Goal: Task Accomplishment & Management: Use online tool/utility

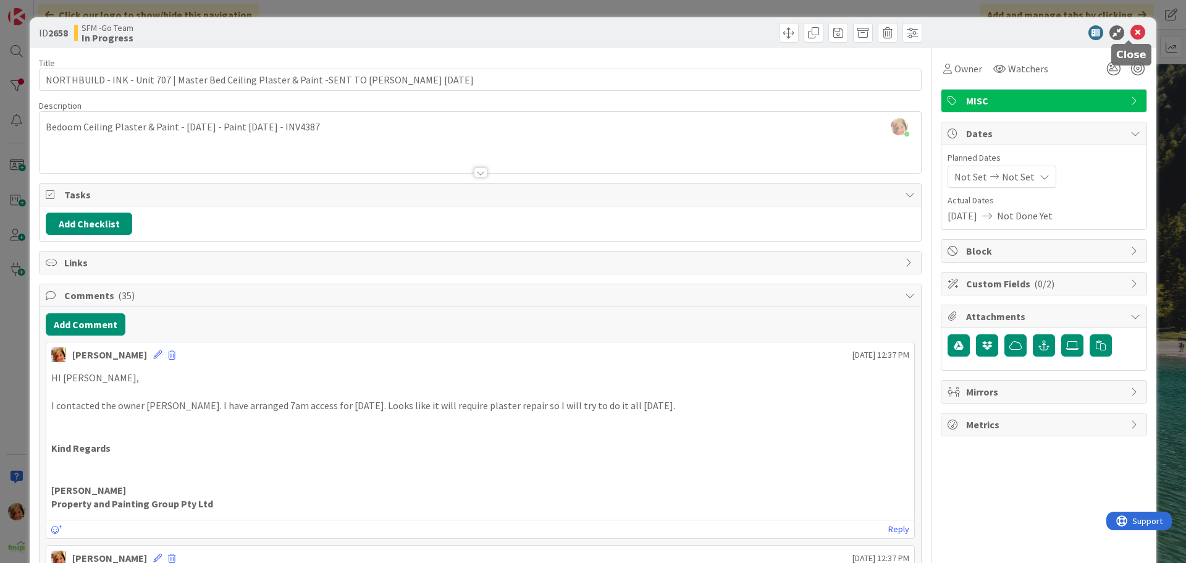
click at [1131, 32] on icon at bounding box center [1137, 32] width 15 height 15
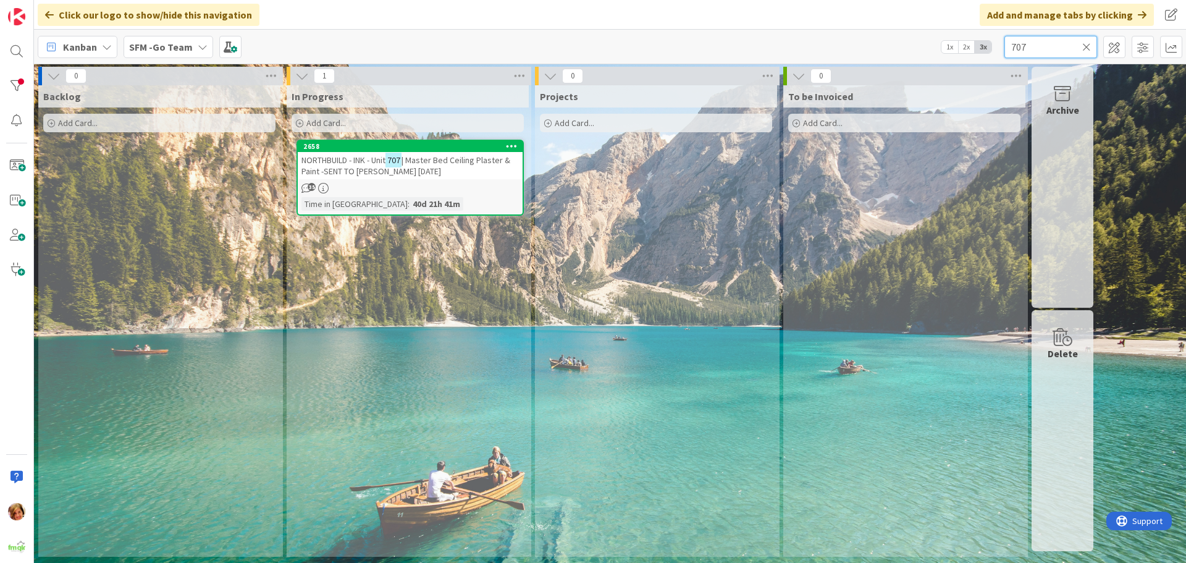
click at [1055, 42] on input "707" at bounding box center [1050, 47] width 93 height 22
type input "7"
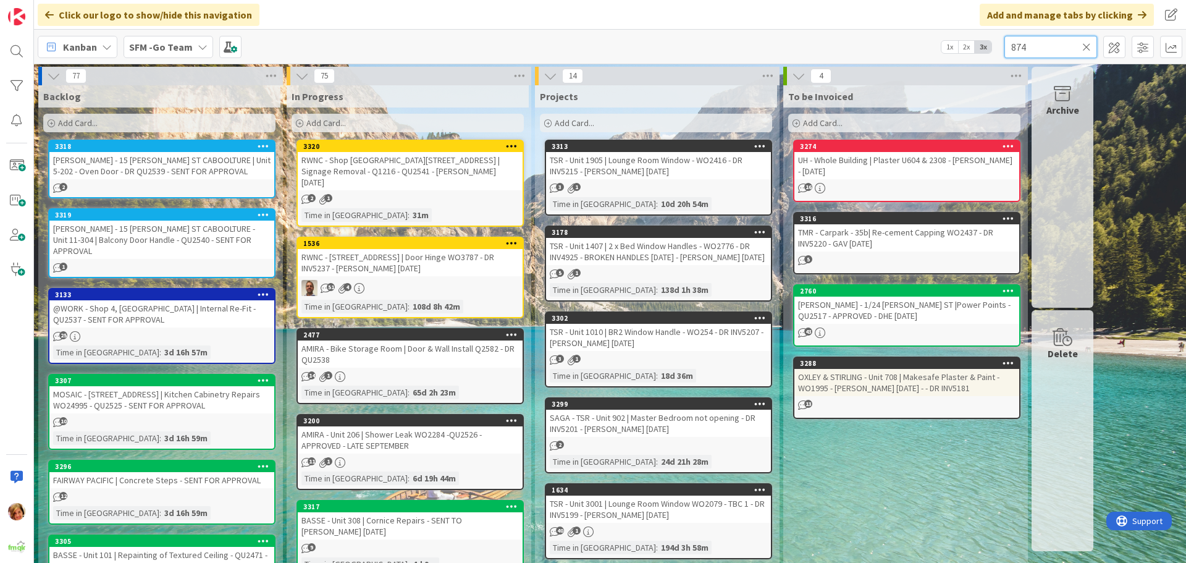
type input "874"
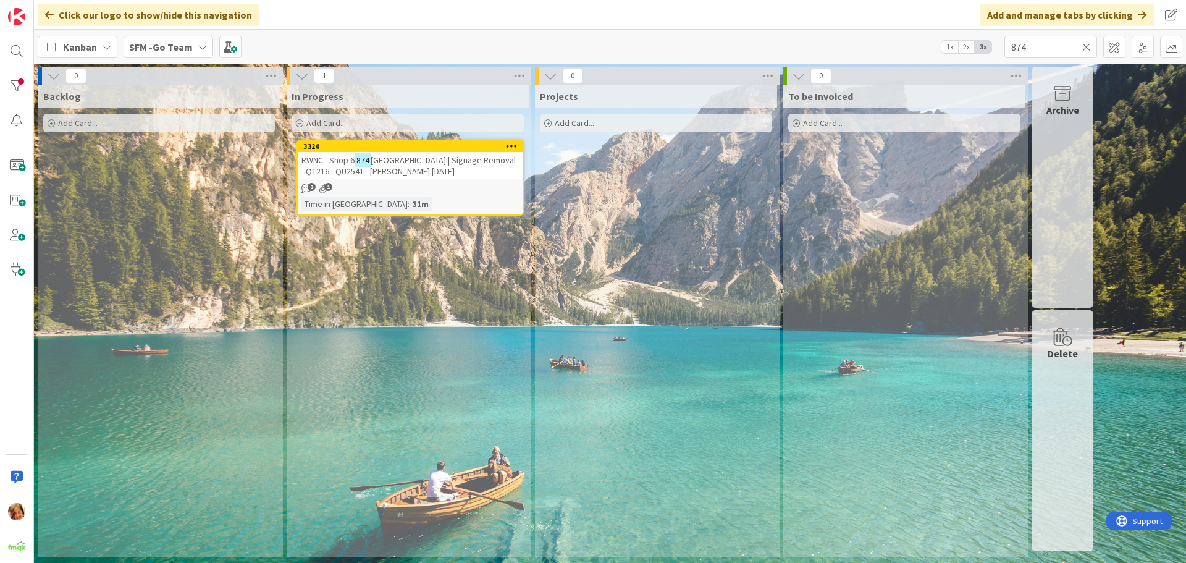
click at [408, 157] on span "[GEOGRAPHIC_DATA] | Signage Removal - Q1216 - QU2541 - [PERSON_NAME] [DATE]" at bounding box center [408, 165] width 214 height 22
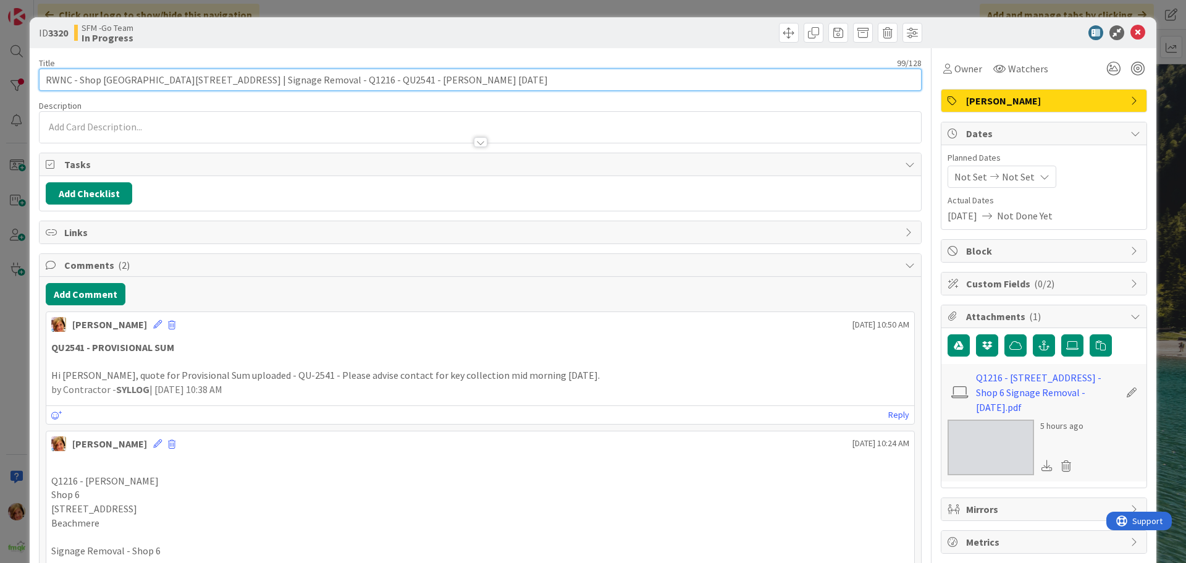
drag, startPoint x: 505, startPoint y: 81, endPoint x: 388, endPoint y: 88, distance: 116.3
click at [388, 88] on input "RWNC - Shop [GEOGRAPHIC_DATA][STREET_ADDRESS] | Signage Removal - Q1216 - QU254…" at bounding box center [480, 80] width 882 height 22
type input "RWNC - Shop [GEOGRAPHIC_DATA][STREET_ADDRESS] | Signage Removal - Q1216 - QU254…"
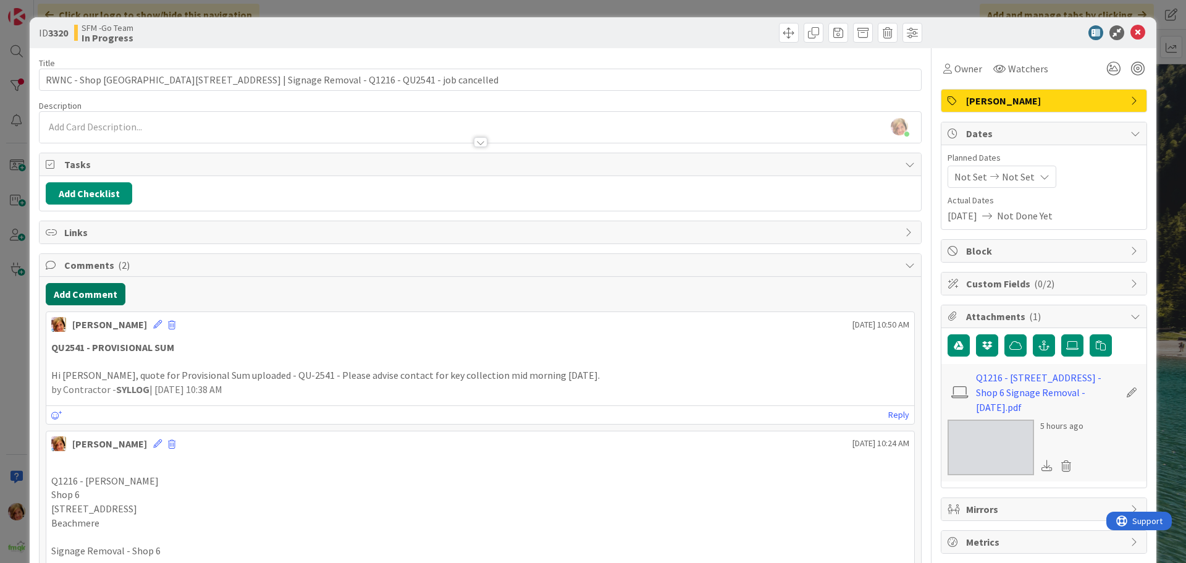
click at [79, 291] on button "Add Comment" at bounding box center [86, 294] width 80 height 22
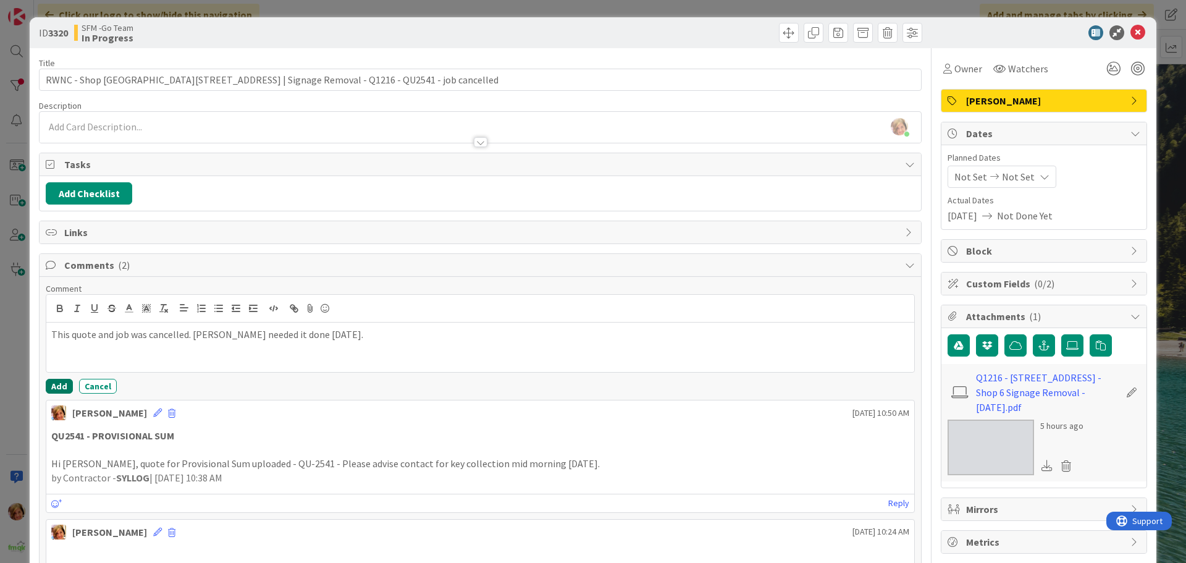
click at [52, 383] on button "Add" at bounding box center [59, 386] width 27 height 15
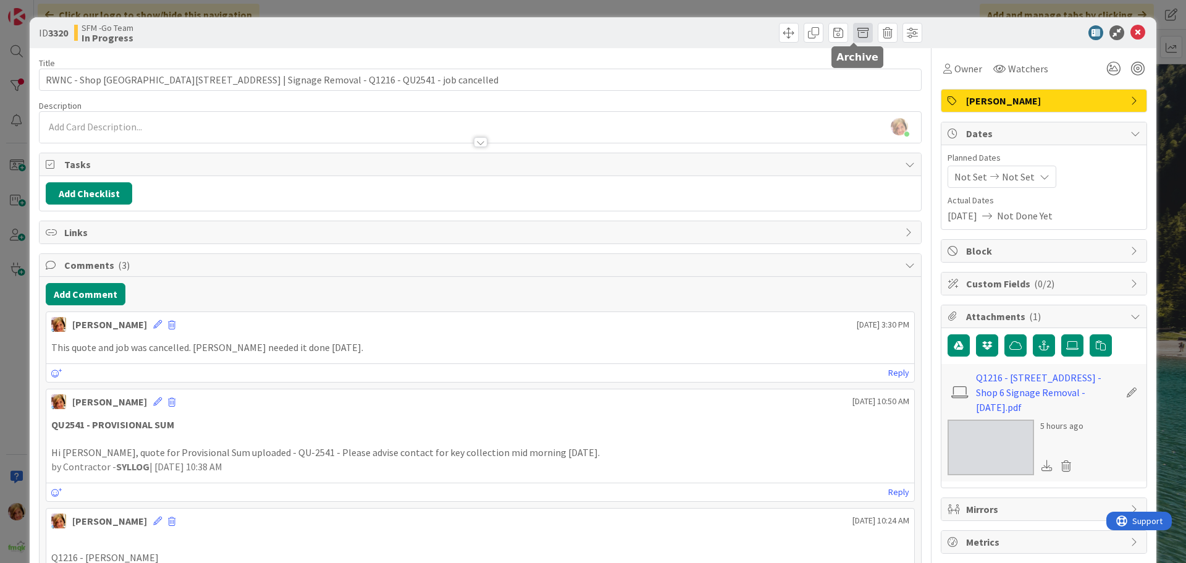
click at [853, 29] on span at bounding box center [863, 33] width 20 height 20
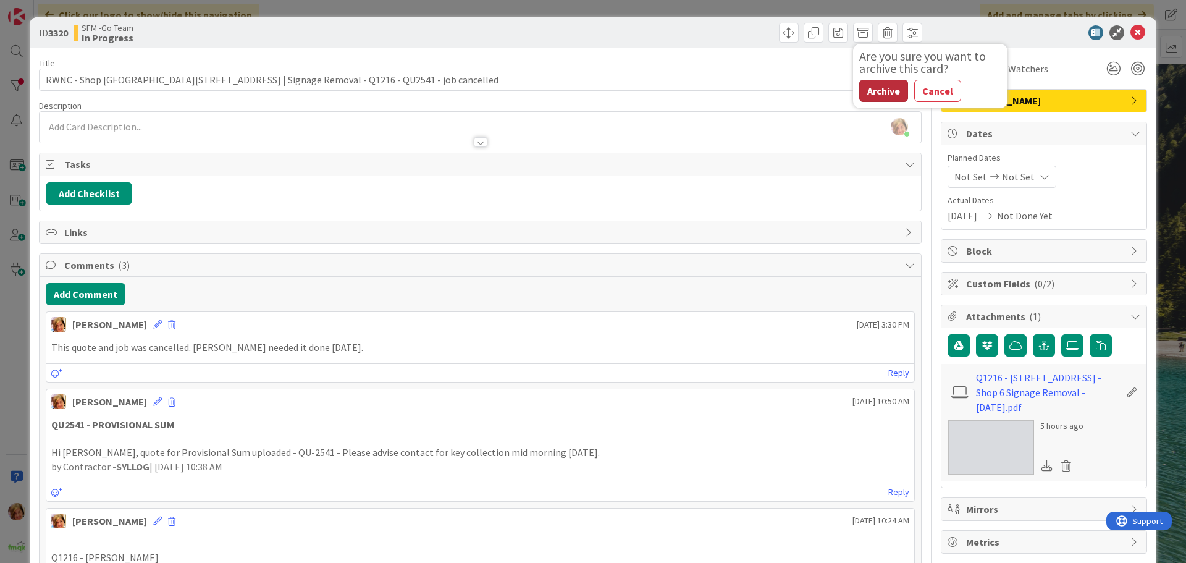
click at [874, 91] on button "Archive" at bounding box center [883, 91] width 49 height 22
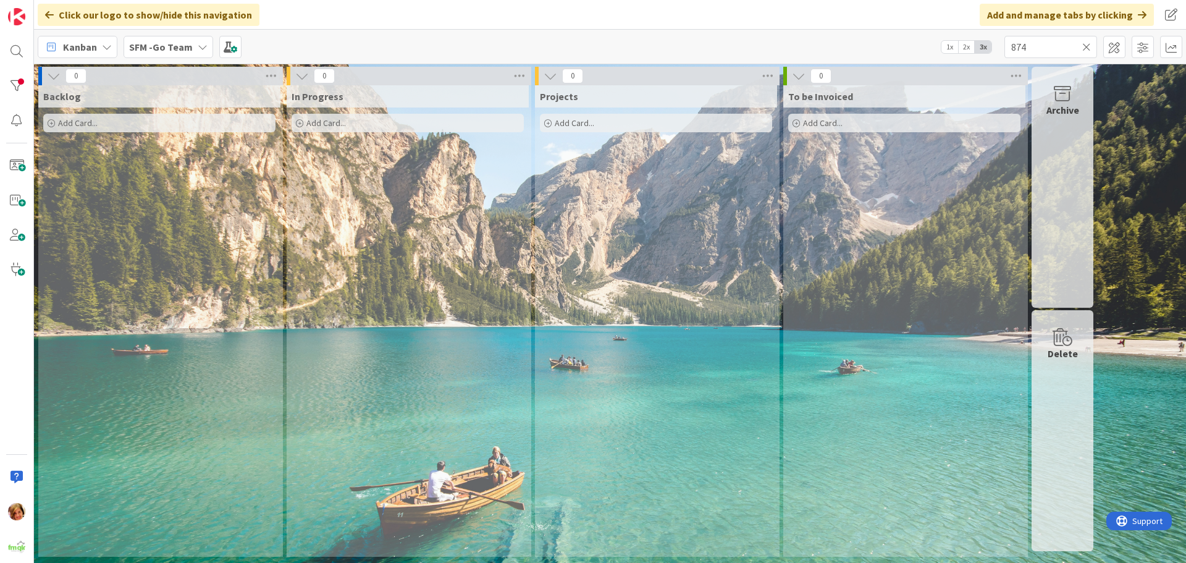
click at [1086, 44] on icon at bounding box center [1086, 46] width 9 height 11
click at [1083, 44] on input "text" at bounding box center [1050, 47] width 93 height 22
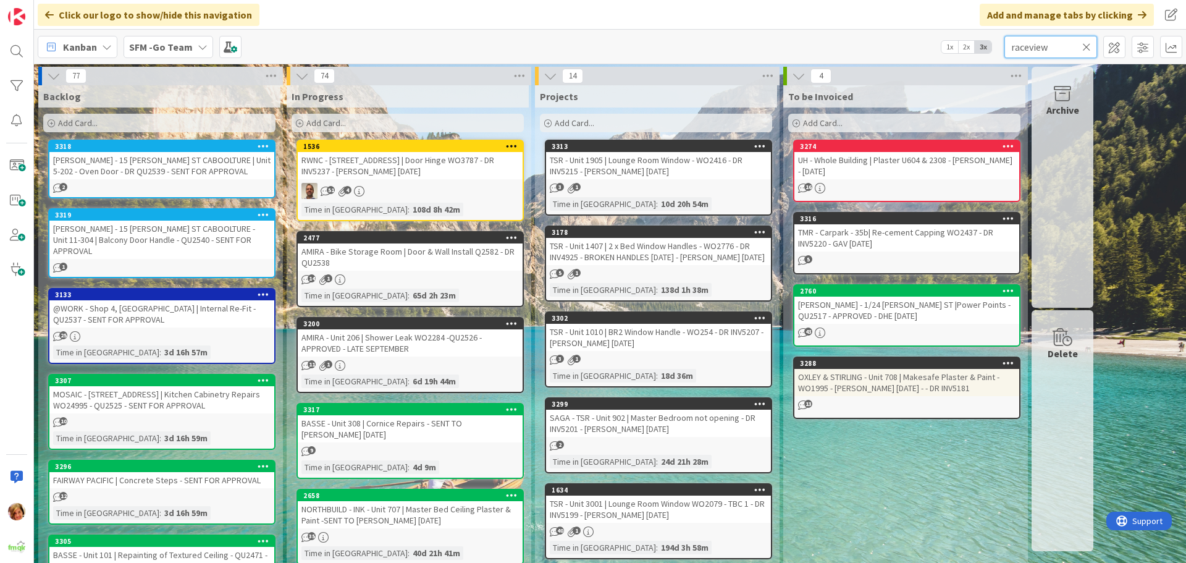
type input "raceview"
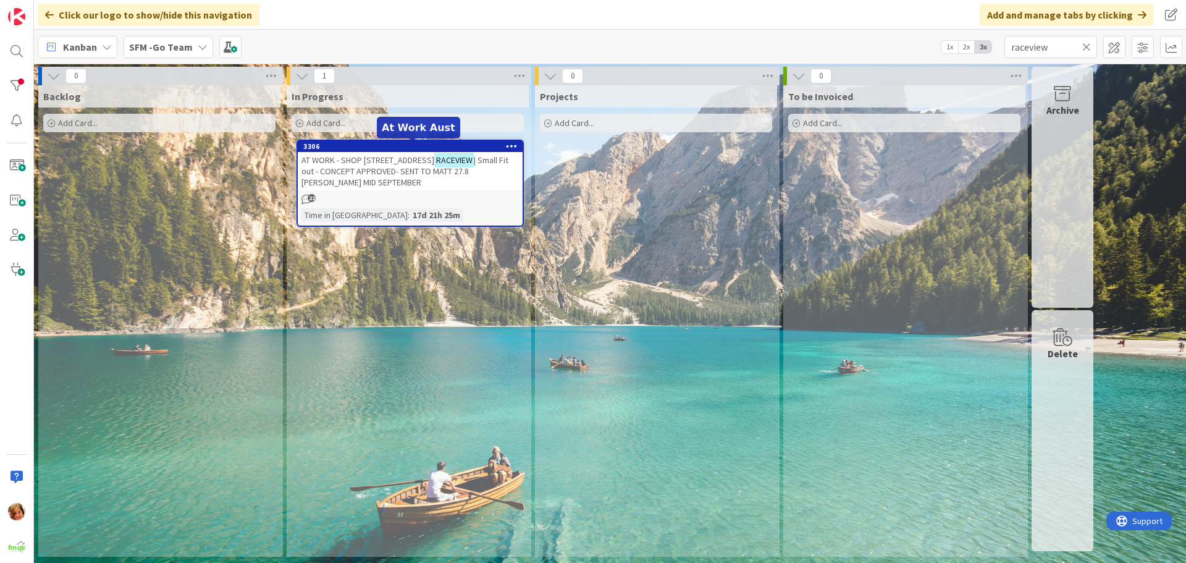
click at [358, 165] on span "AT WORK - SHOP [STREET_ADDRESS]" at bounding box center [367, 159] width 133 height 11
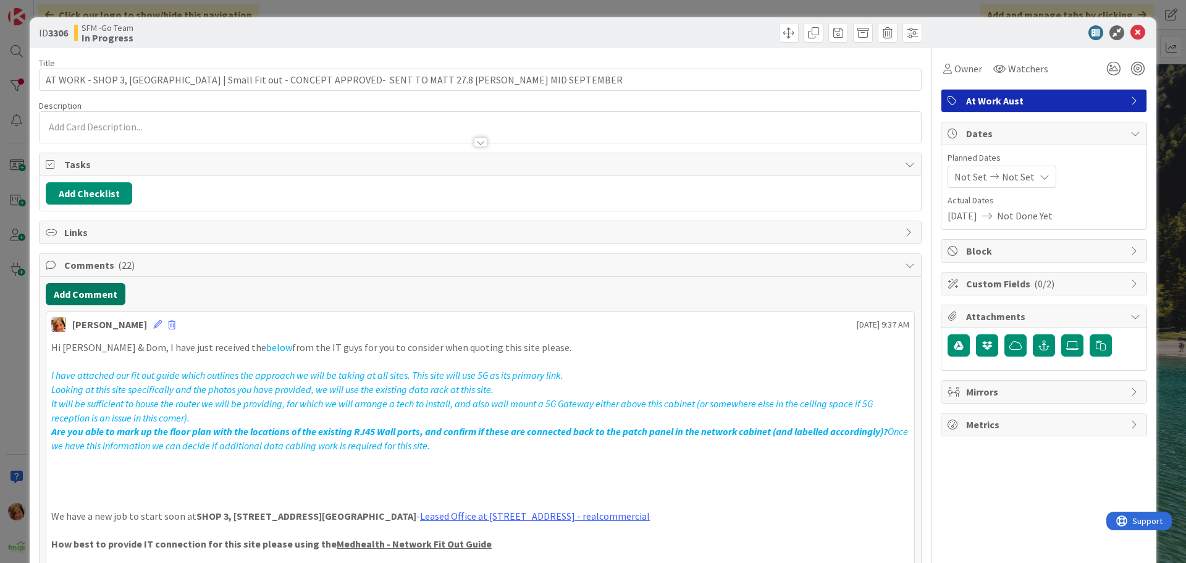
click at [86, 298] on button "Add Comment" at bounding box center [86, 294] width 80 height 22
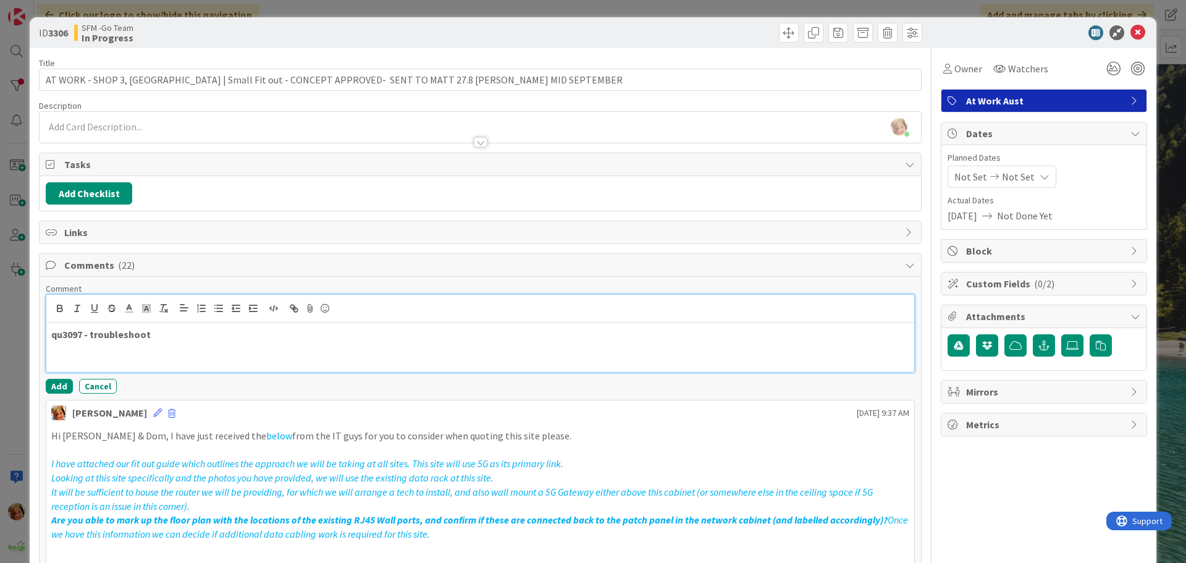
click at [227, 337] on p "qu3097 - troubleshoot" at bounding box center [480, 334] width 858 height 14
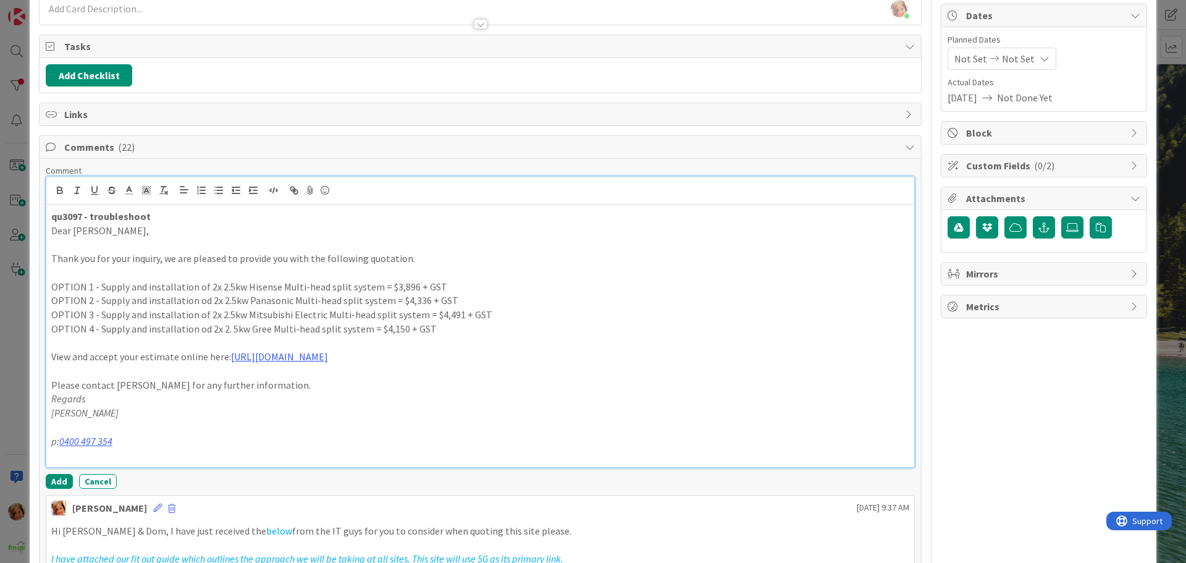
scroll to position [311, 0]
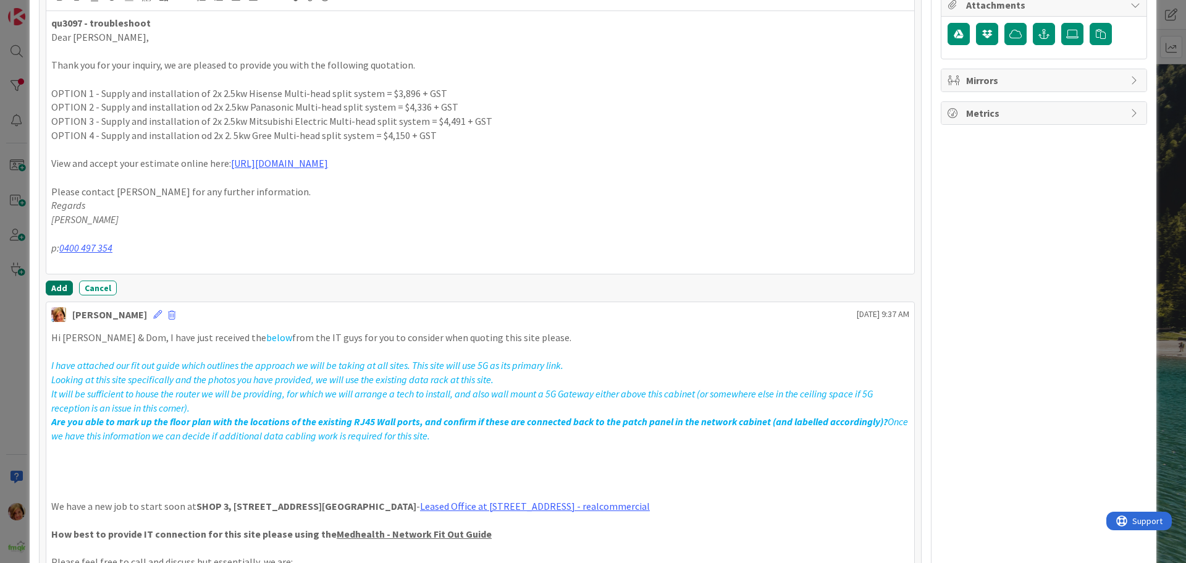
click at [51, 292] on button "Add" at bounding box center [59, 287] width 27 height 15
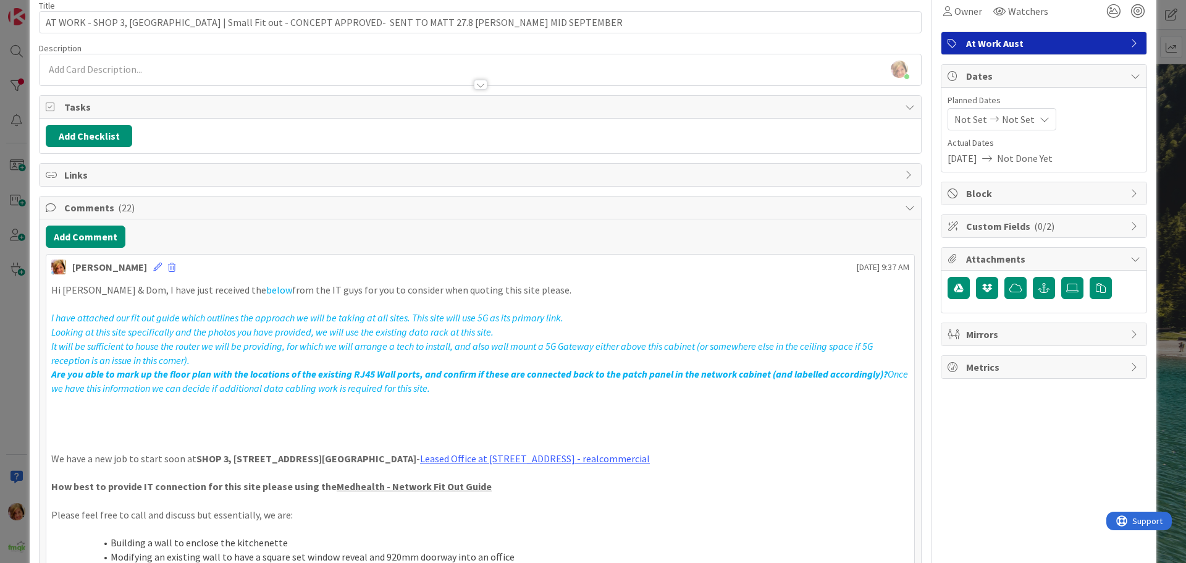
scroll to position [0, 0]
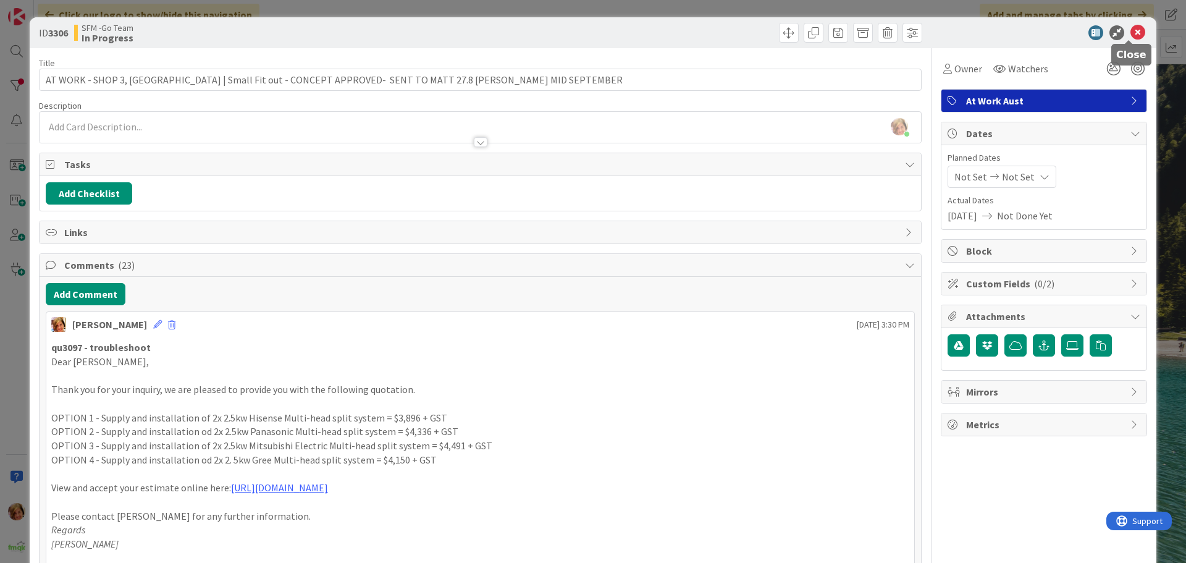
click at [1130, 30] on icon at bounding box center [1137, 32] width 15 height 15
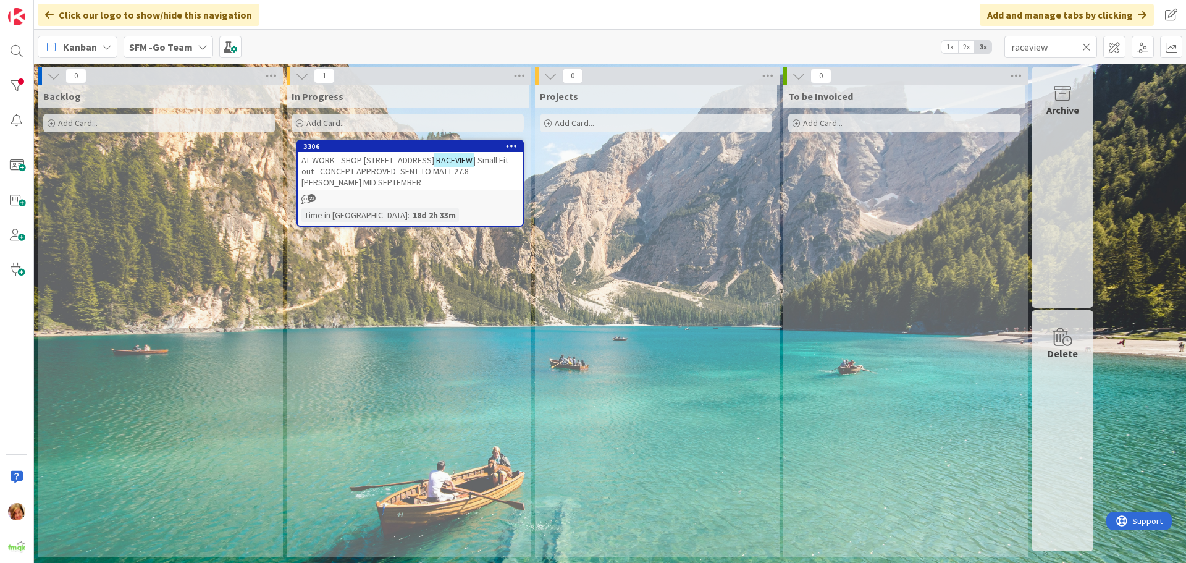
click at [1086, 44] on icon at bounding box center [1086, 46] width 9 height 11
click at [1086, 44] on input "text" at bounding box center [1050, 47] width 93 height 22
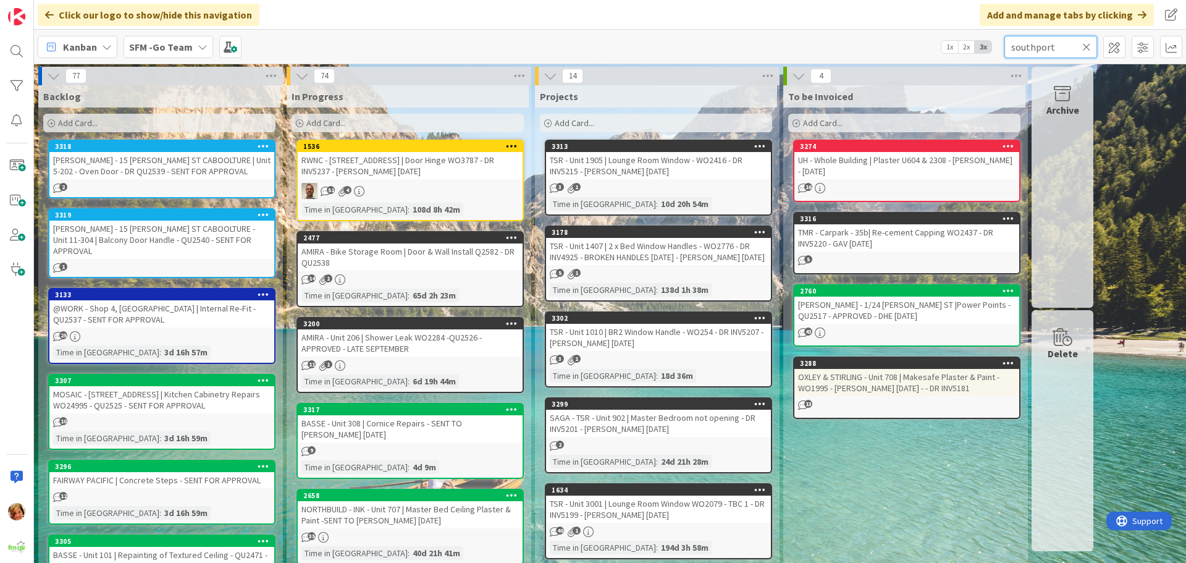
type input "southport"
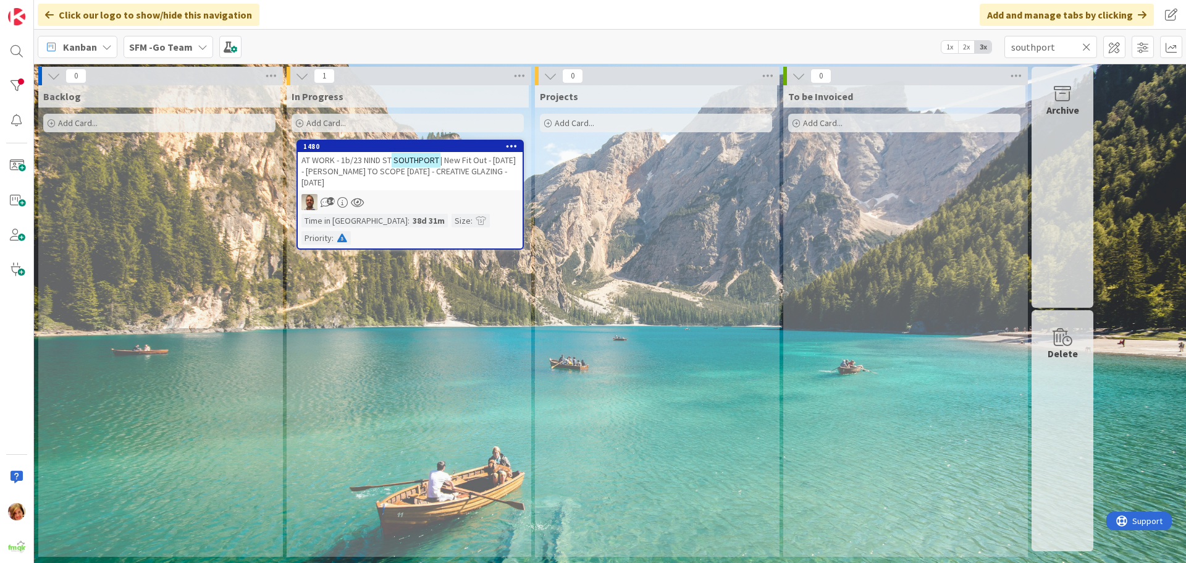
click at [341, 167] on span "| New Fit Out - [DATE] - [PERSON_NAME] TO SCOPE [DATE] - CREATIVE GLAZING - [DA…" at bounding box center [408, 170] width 214 height 33
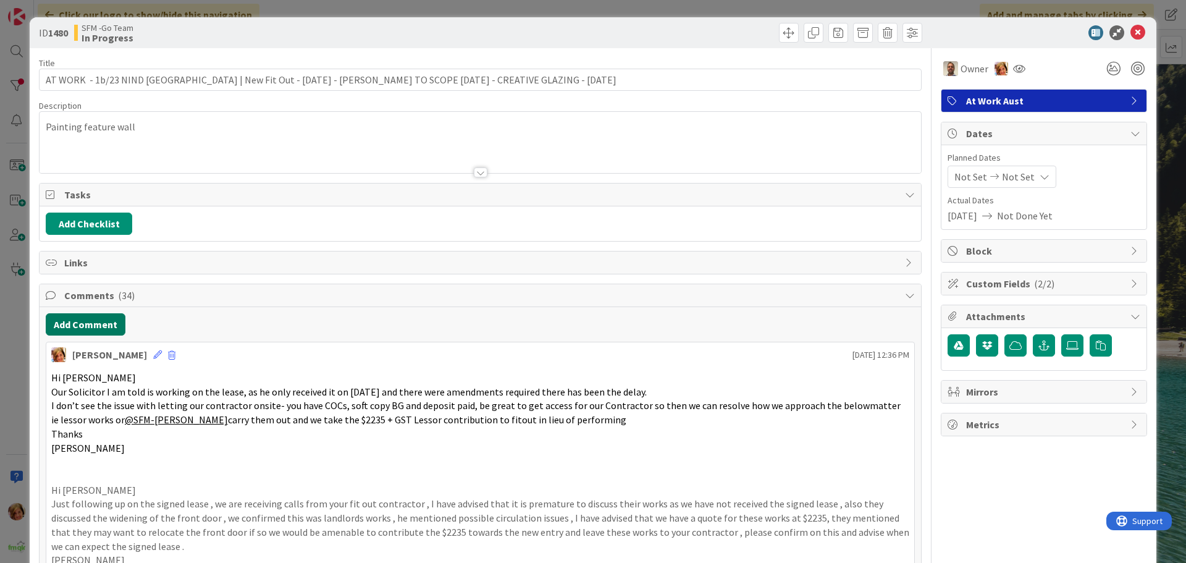
click at [95, 316] on button "Add Comment" at bounding box center [86, 324] width 80 height 22
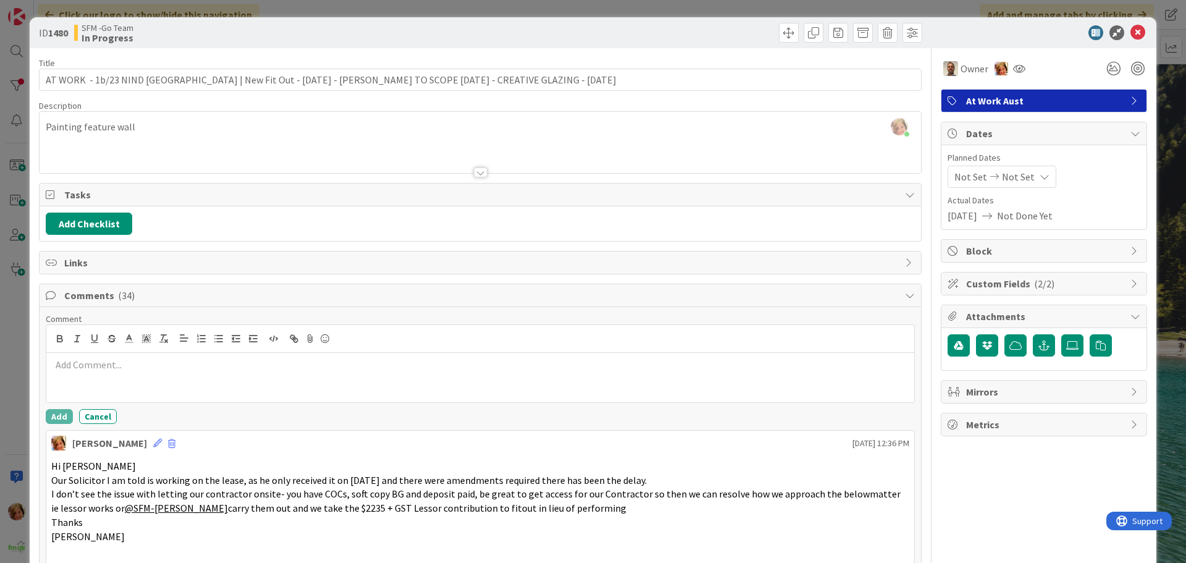
click at [114, 359] on p at bounding box center [480, 365] width 858 height 14
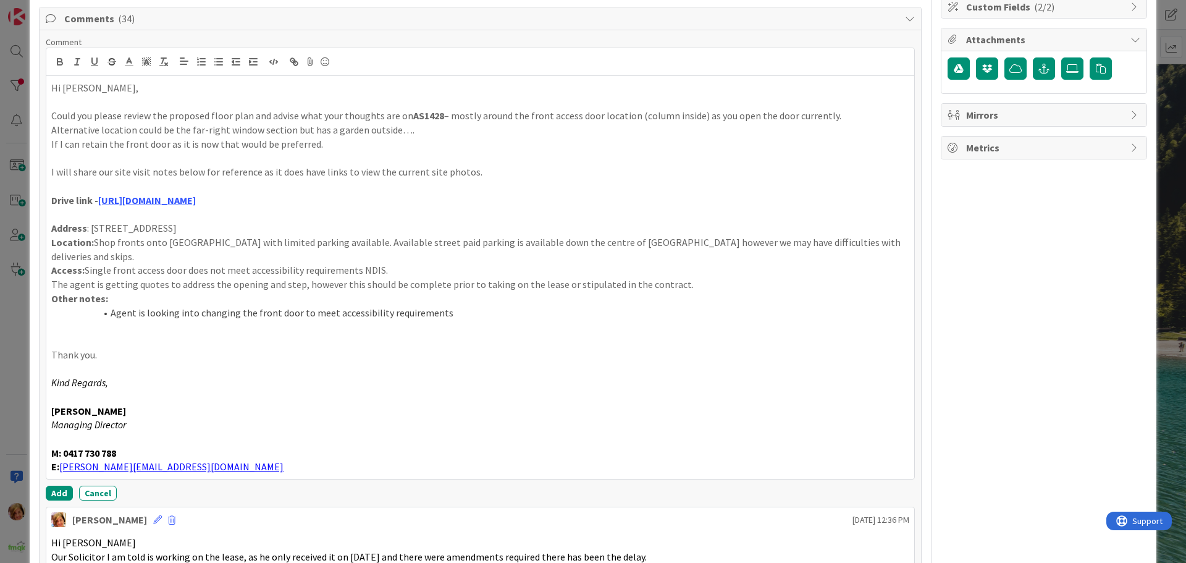
scroll to position [420, 0]
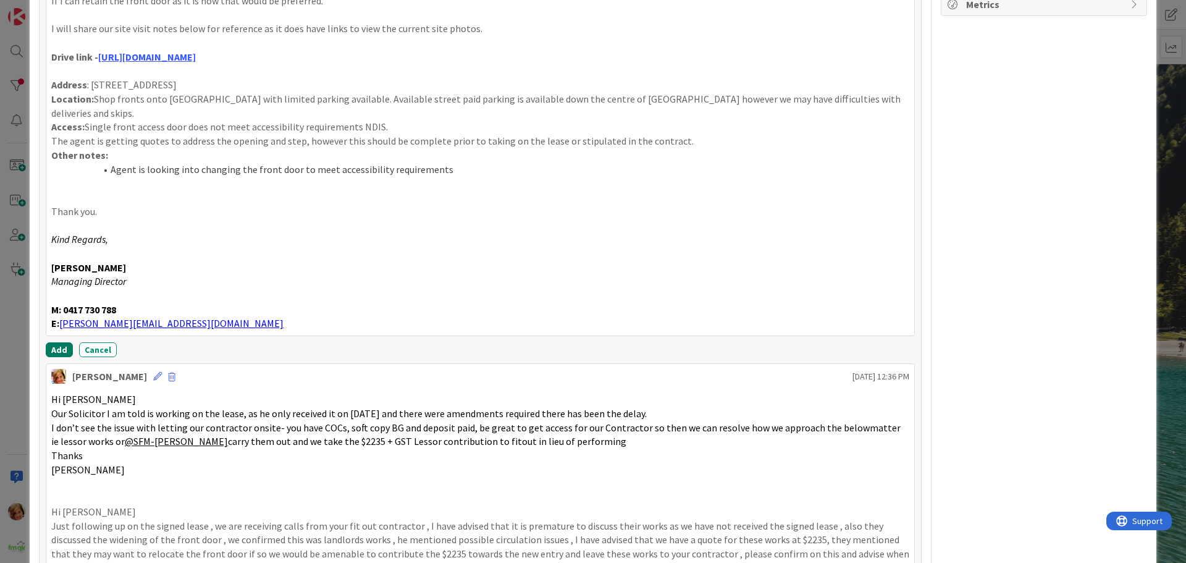
click at [58, 342] on button "Add" at bounding box center [59, 349] width 27 height 15
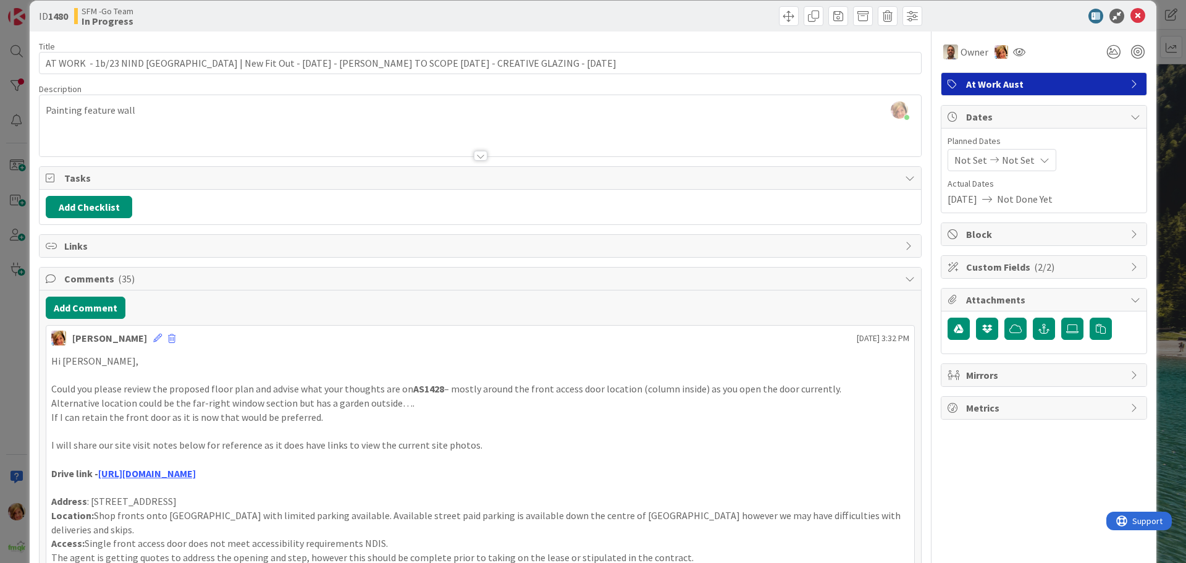
scroll to position [0, 0]
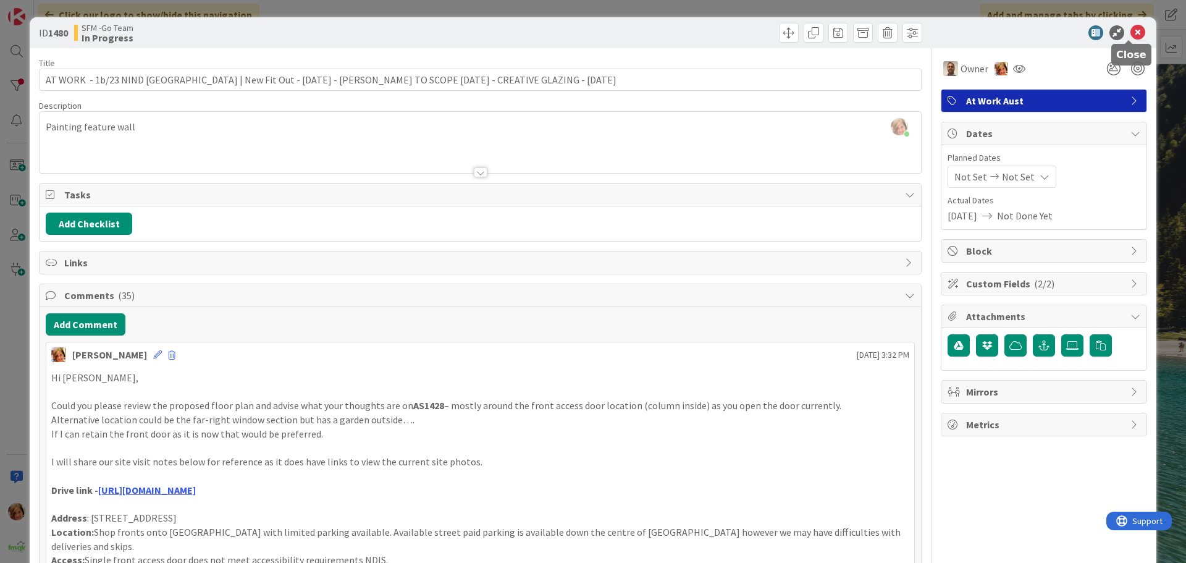
click at [1130, 30] on icon at bounding box center [1137, 32] width 15 height 15
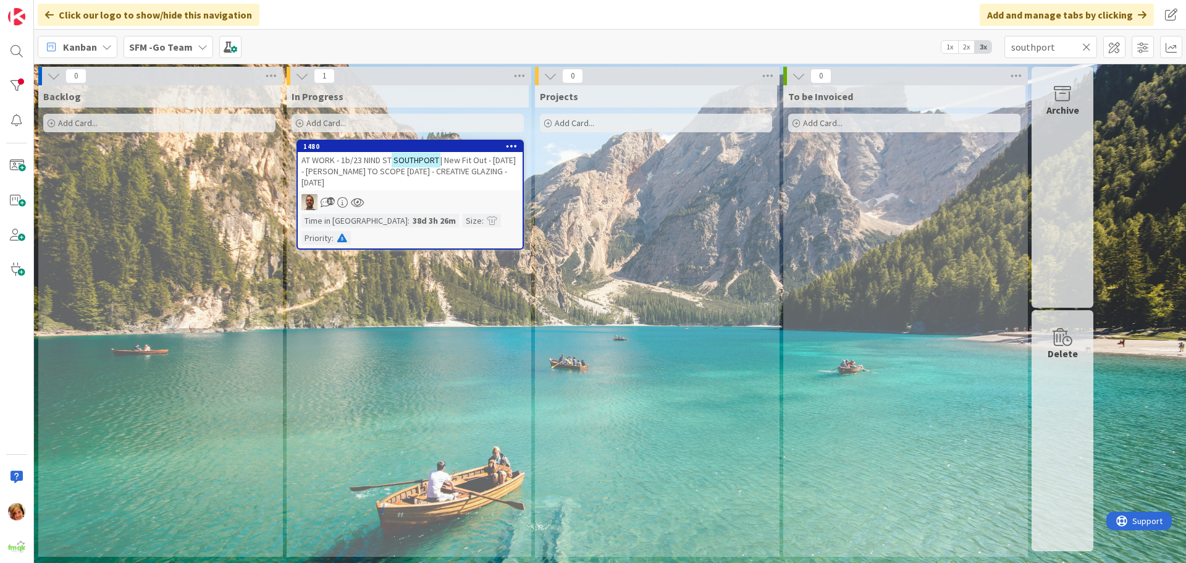
click at [1084, 42] on icon at bounding box center [1086, 46] width 9 height 11
click at [1084, 42] on input "text" at bounding box center [1050, 47] width 93 height 22
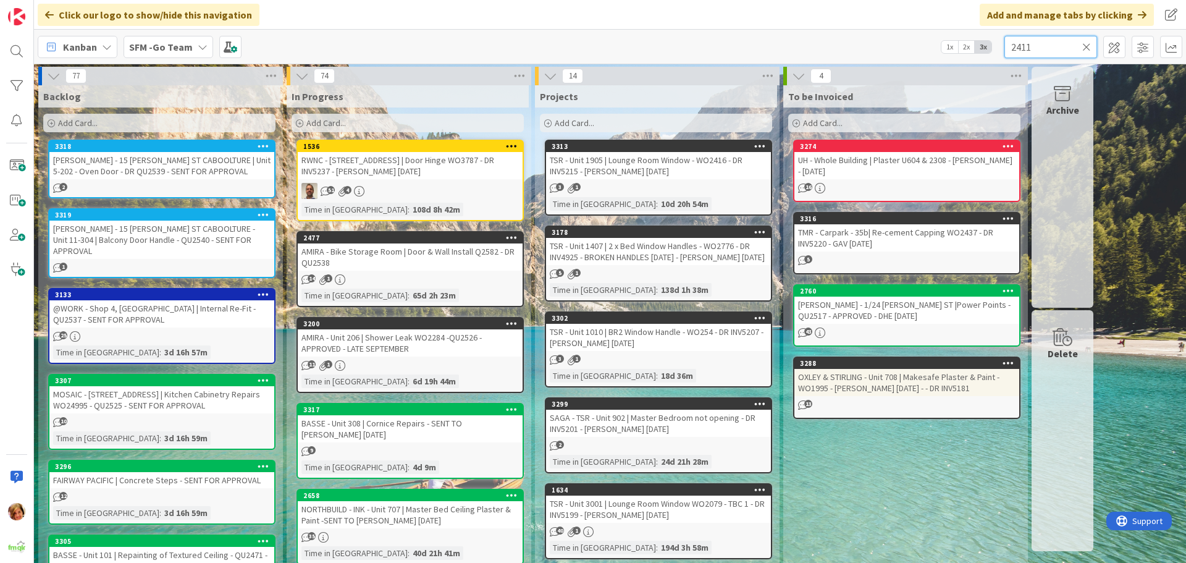
type input "2411"
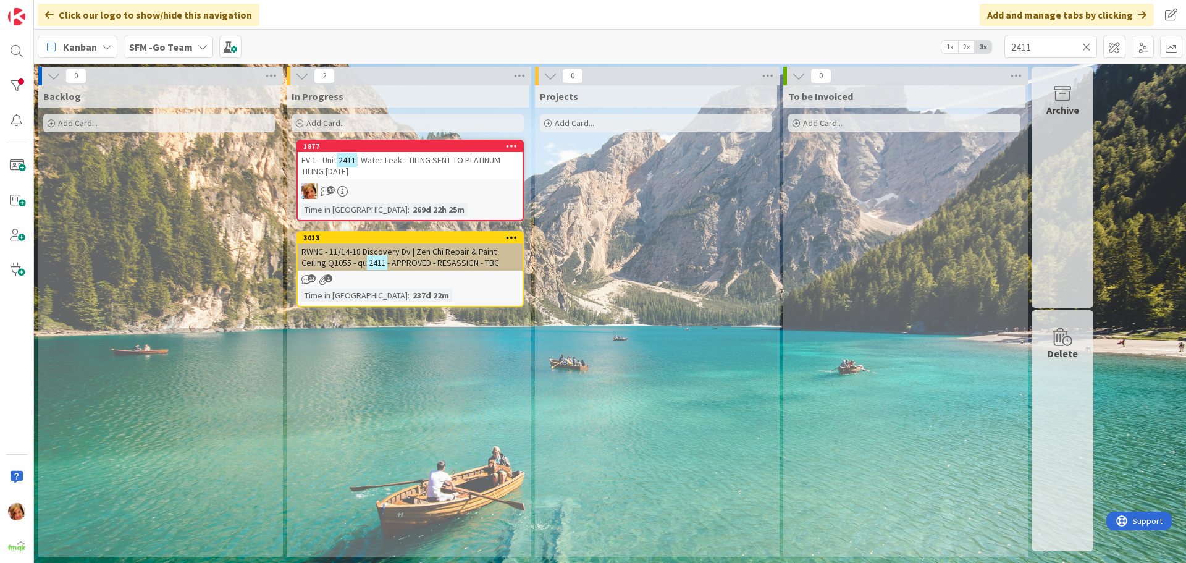
click at [374, 169] on div "FV 1 - Unit 2411 | Water Leak - TILING SENT TO PLATINUM TILING [DATE]" at bounding box center [410, 165] width 225 height 27
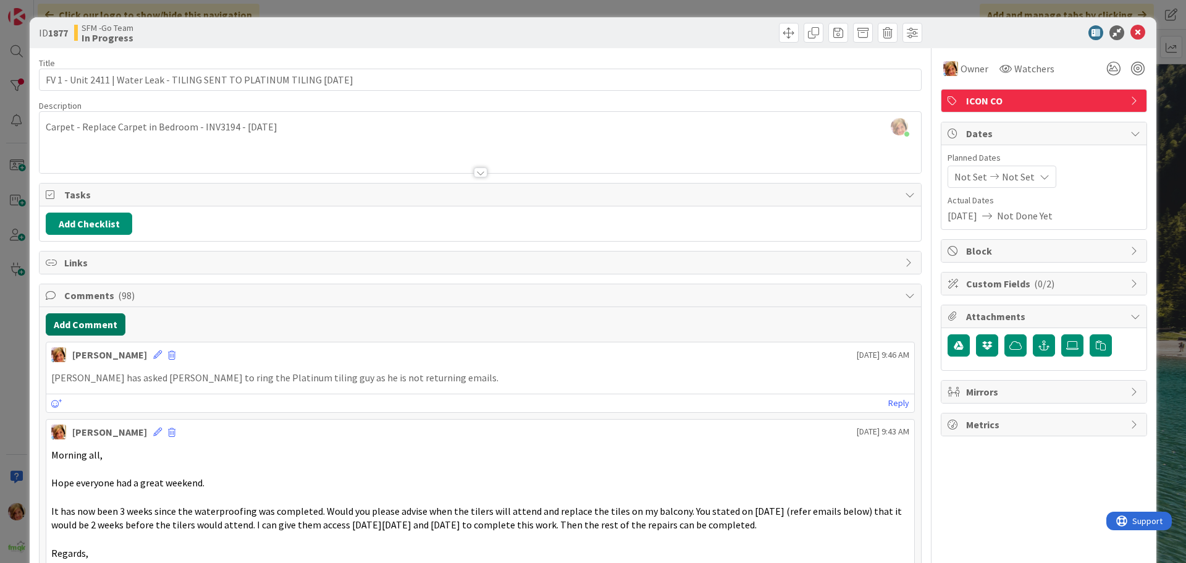
click at [90, 327] on button "Add Comment" at bounding box center [86, 324] width 80 height 22
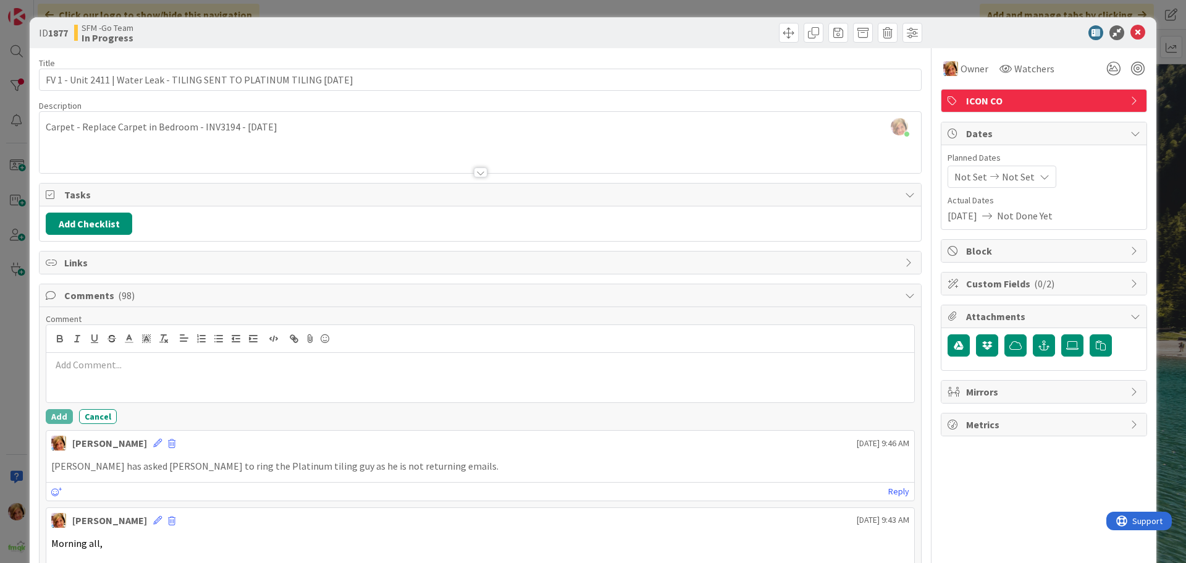
click at [123, 367] on p at bounding box center [480, 365] width 858 height 14
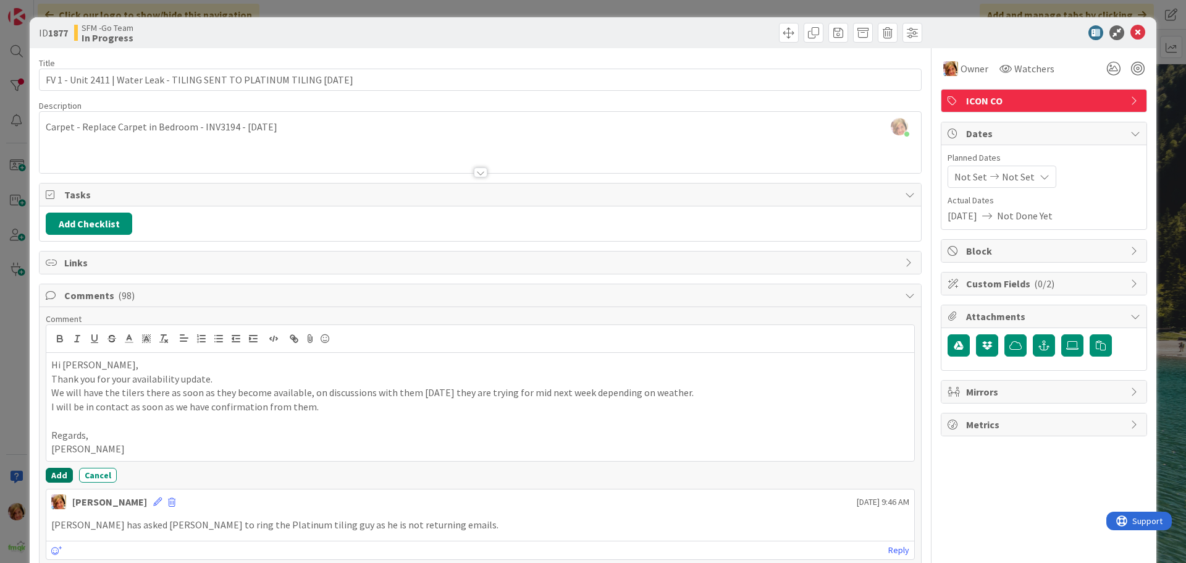
click at [57, 472] on button "Add" at bounding box center [59, 474] width 27 height 15
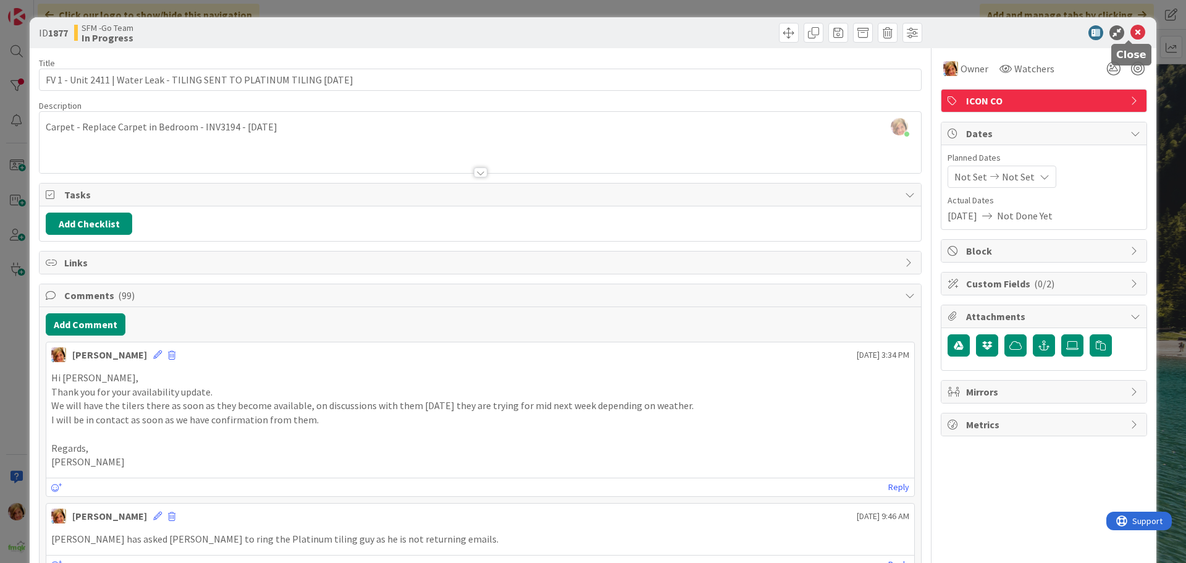
click at [1130, 30] on icon at bounding box center [1137, 32] width 15 height 15
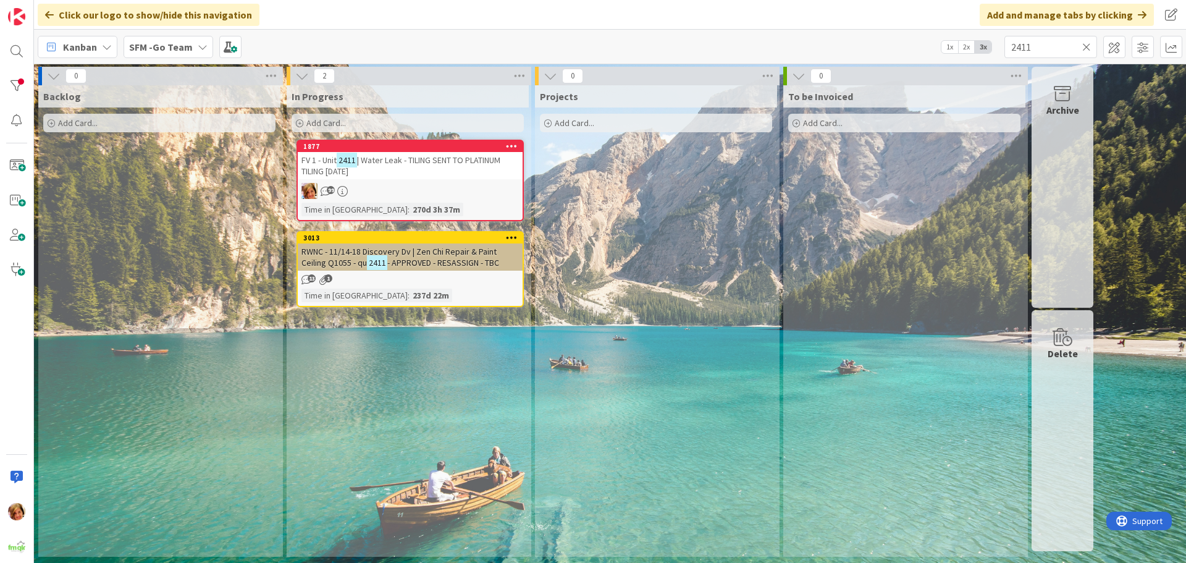
click at [1086, 46] on icon at bounding box center [1086, 46] width 9 height 11
click at [1086, 46] on input "text" at bounding box center [1050, 47] width 93 height 22
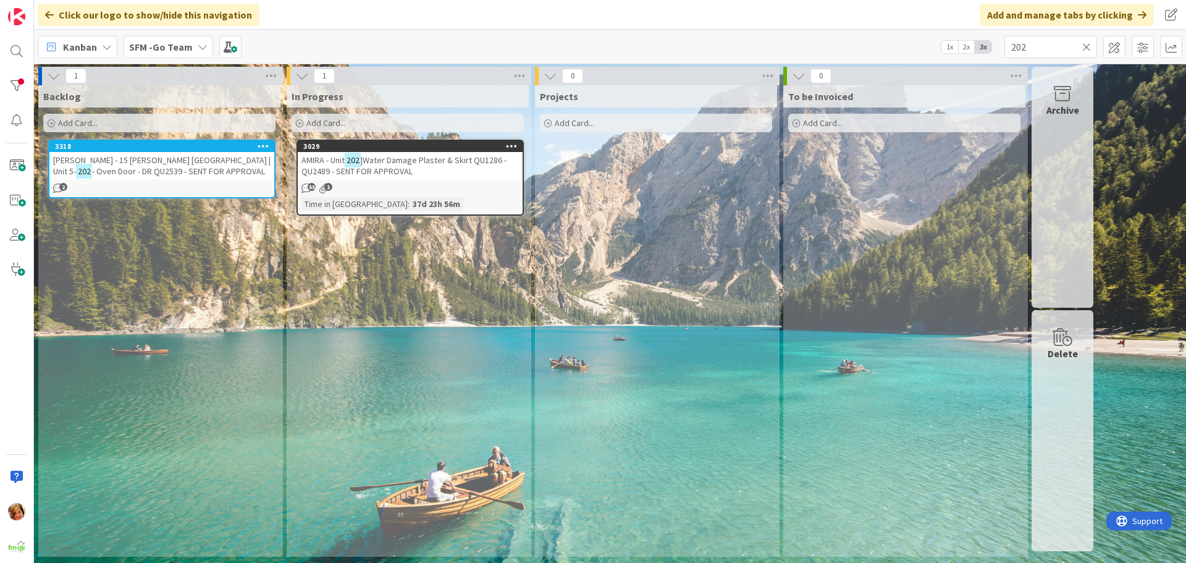
click at [391, 155] on span "|Water Damage Plaster & Skirt QU1286 - QU2489 - SENT FOR APPROVAL" at bounding box center [403, 165] width 205 height 22
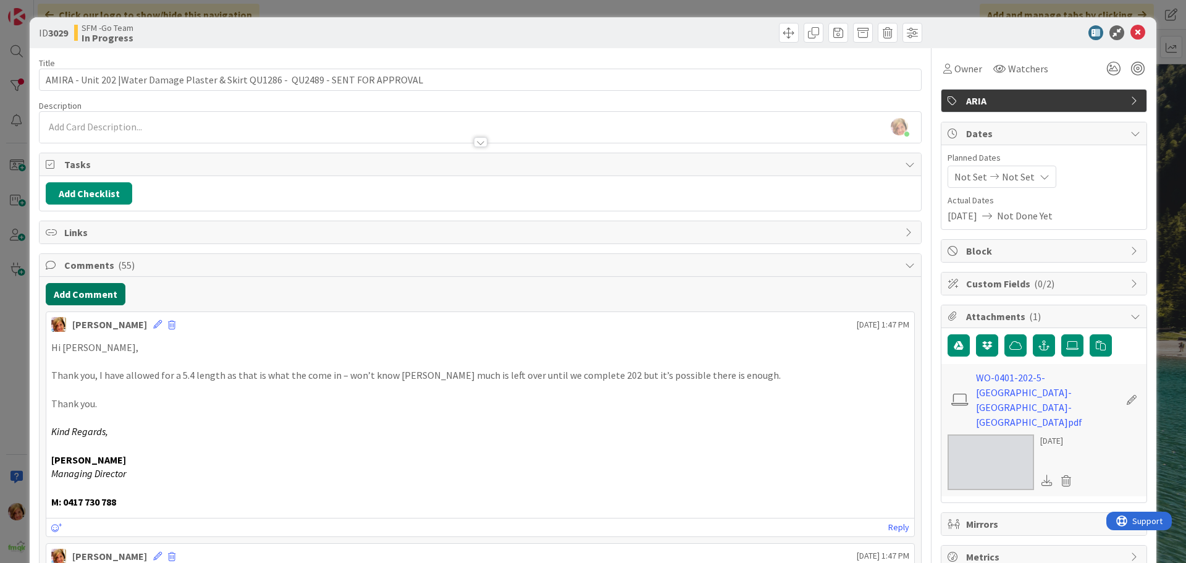
click at [105, 290] on button "Add Comment" at bounding box center [86, 294] width 80 height 22
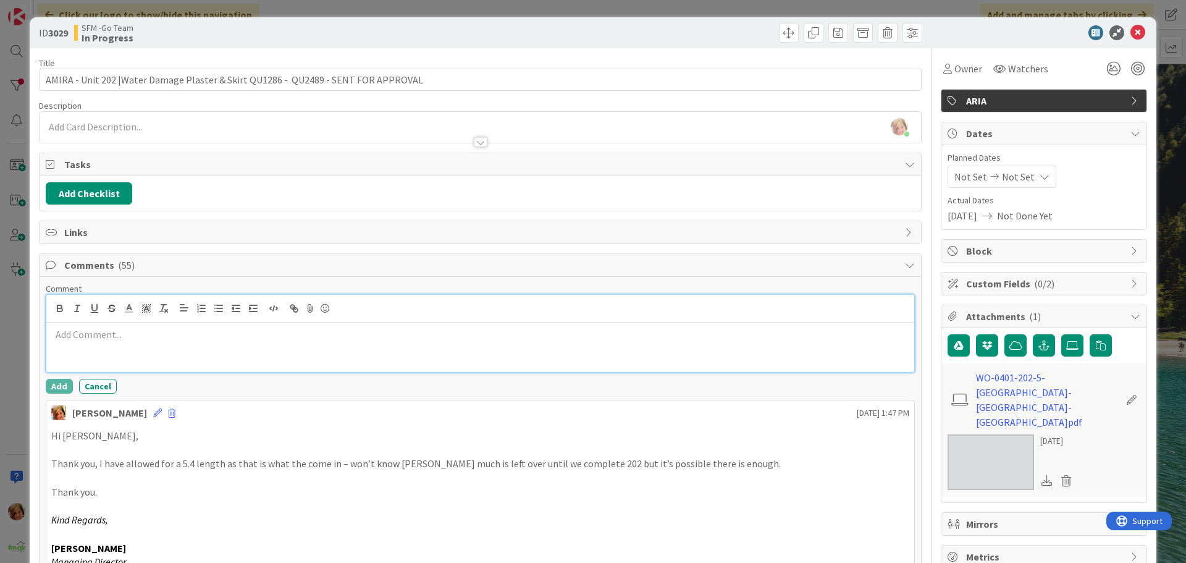
click at [107, 342] on div at bounding box center [480, 346] width 868 height 49
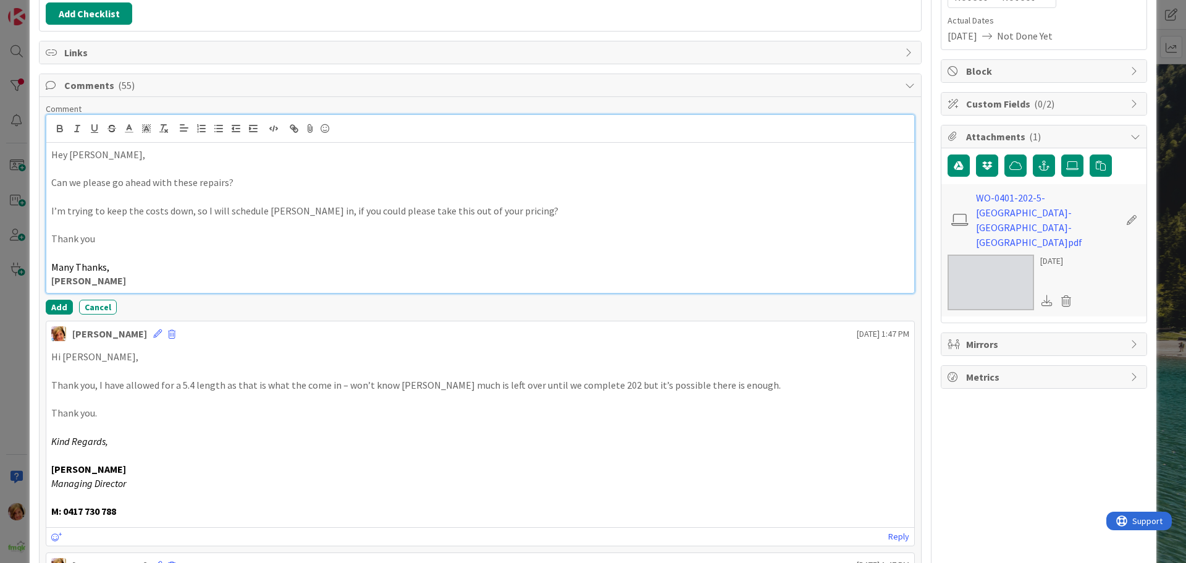
scroll to position [185, 0]
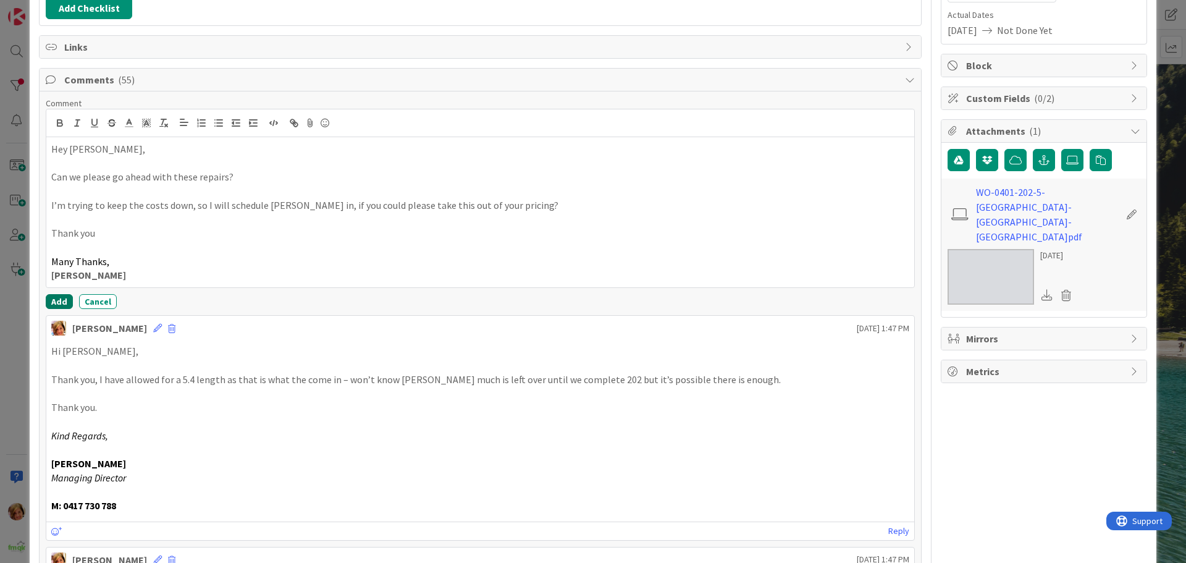
drag, startPoint x: 54, startPoint y: 298, endPoint x: 8, endPoint y: 300, distance: 45.7
click at [54, 299] on button "Add" at bounding box center [59, 301] width 27 height 15
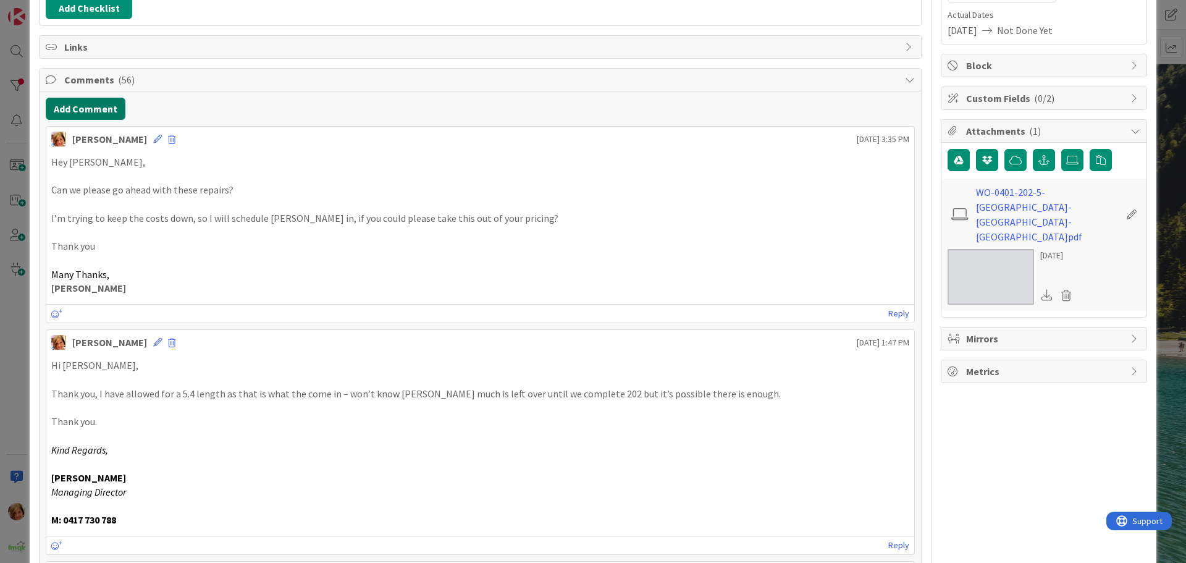
click at [88, 111] on button "Add Comment" at bounding box center [86, 109] width 80 height 22
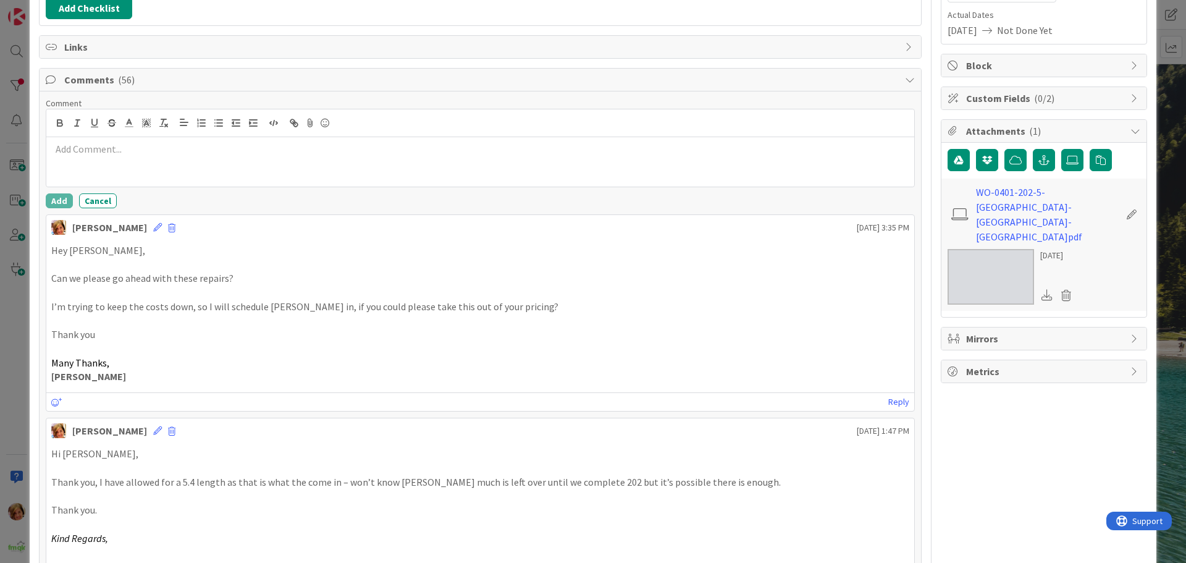
click at [133, 170] on div at bounding box center [480, 161] width 868 height 49
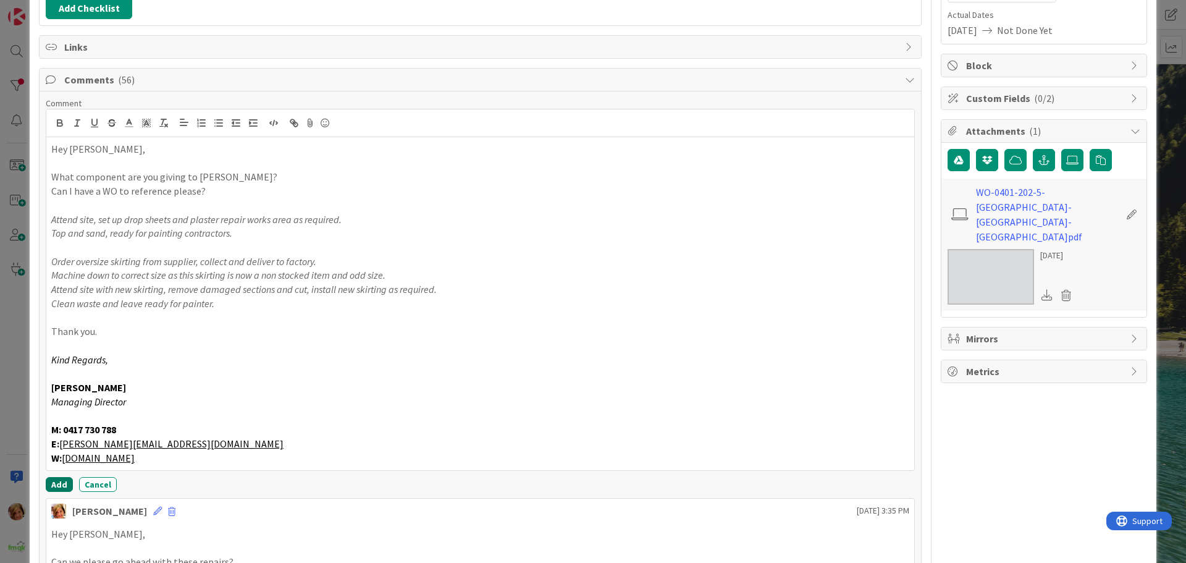
drag, startPoint x: 61, startPoint y: 479, endPoint x: 29, endPoint y: 477, distance: 32.2
click at [61, 480] on button "Add" at bounding box center [59, 484] width 27 height 15
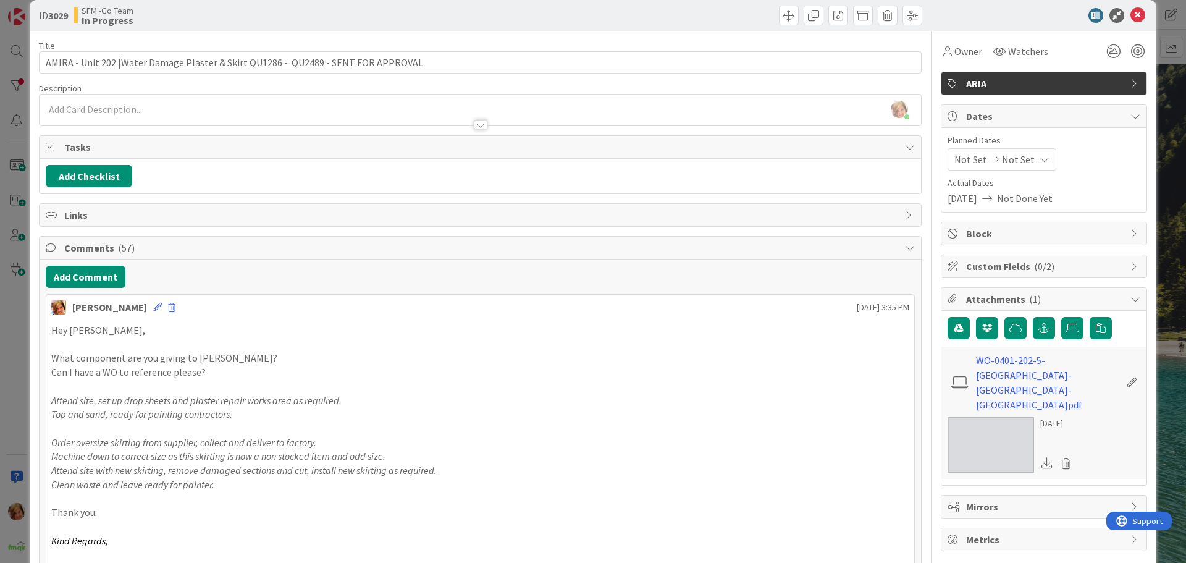
scroll to position [0, 0]
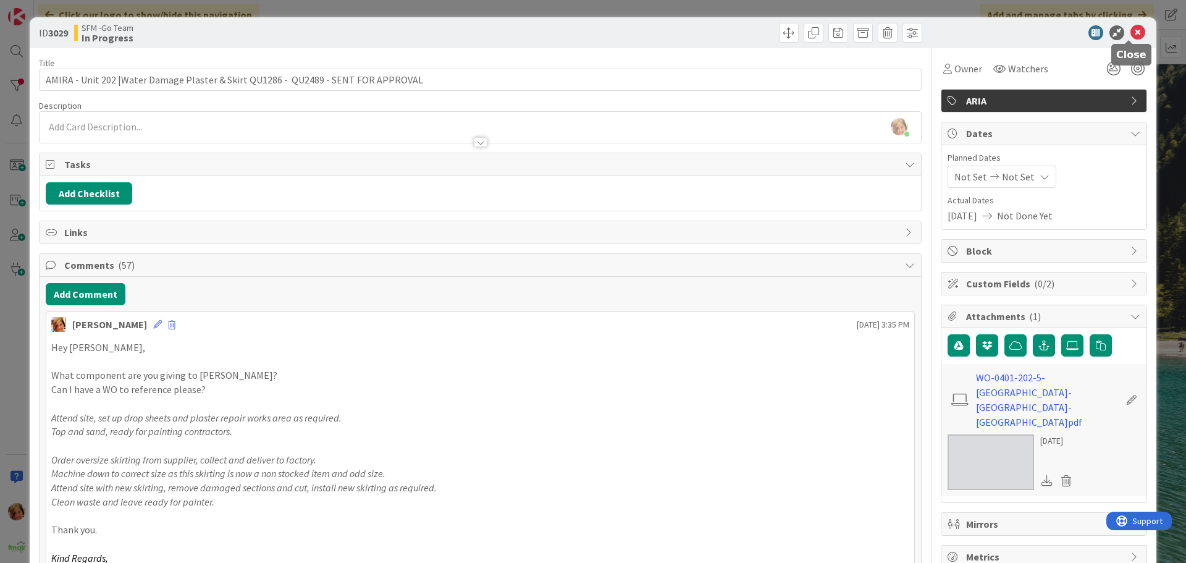
drag, startPoint x: 1128, startPoint y: 27, endPoint x: 1092, endPoint y: 41, distance: 38.0
click at [1130, 27] on icon at bounding box center [1137, 32] width 15 height 15
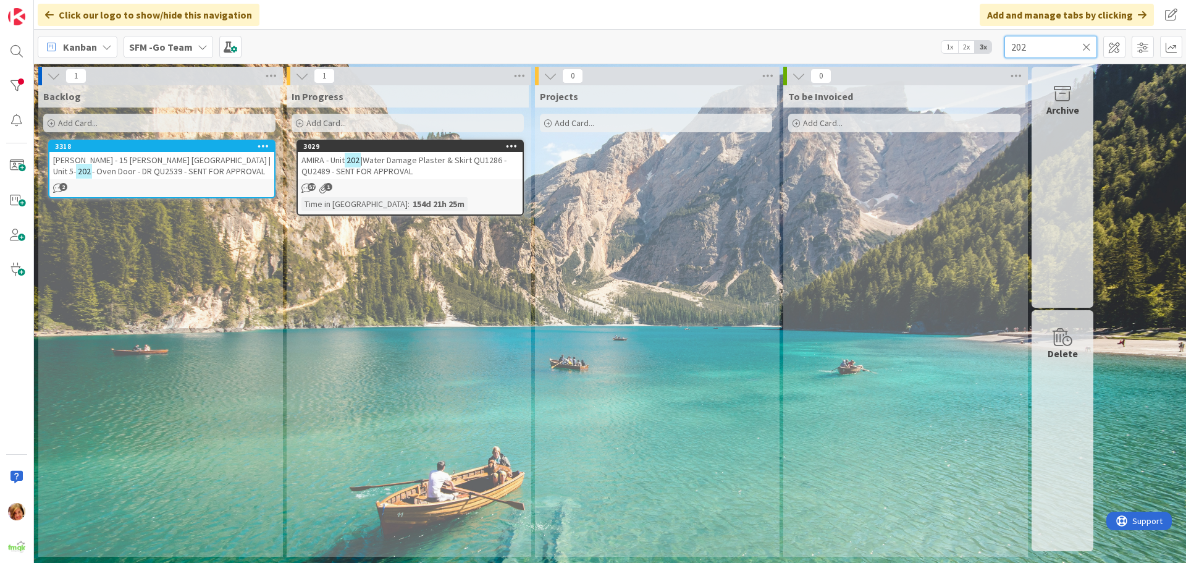
click at [1038, 49] on input "202" at bounding box center [1050, 47] width 93 height 22
type input "2411"
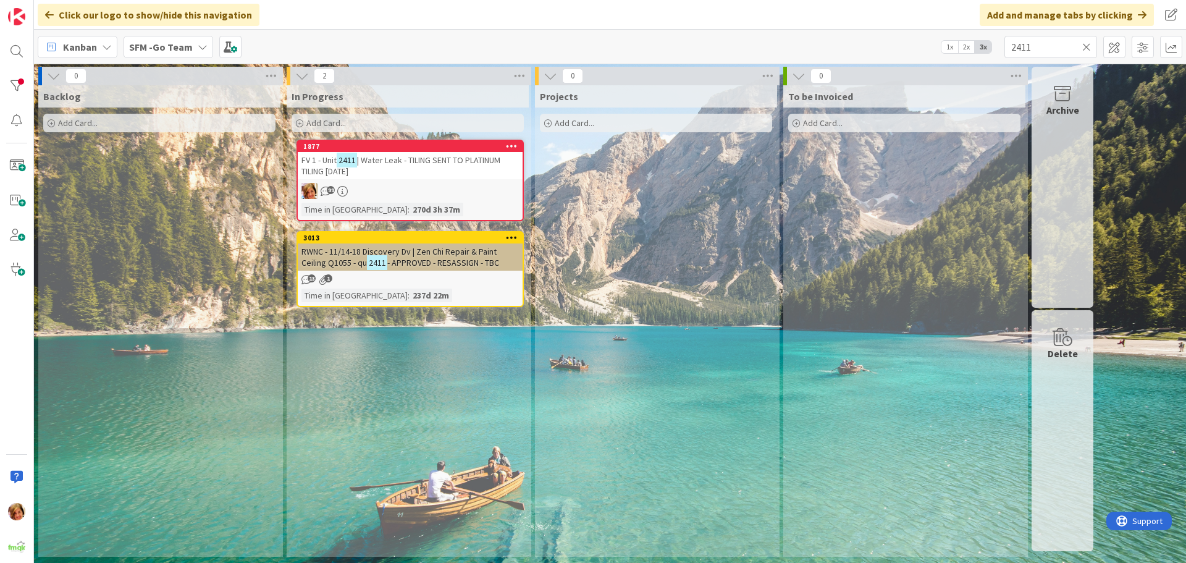
click at [384, 158] on span "| Water Leak - TILING SENT TO PLATINUM TILING [DATE]" at bounding box center [400, 165] width 199 height 22
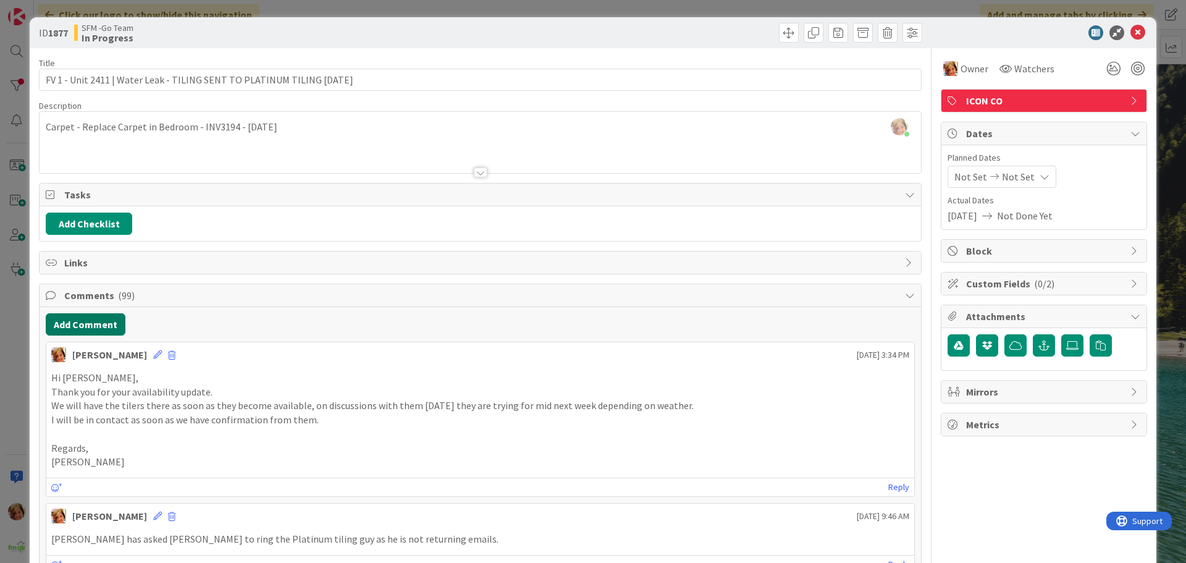
click at [89, 323] on button "Add Comment" at bounding box center [86, 324] width 80 height 22
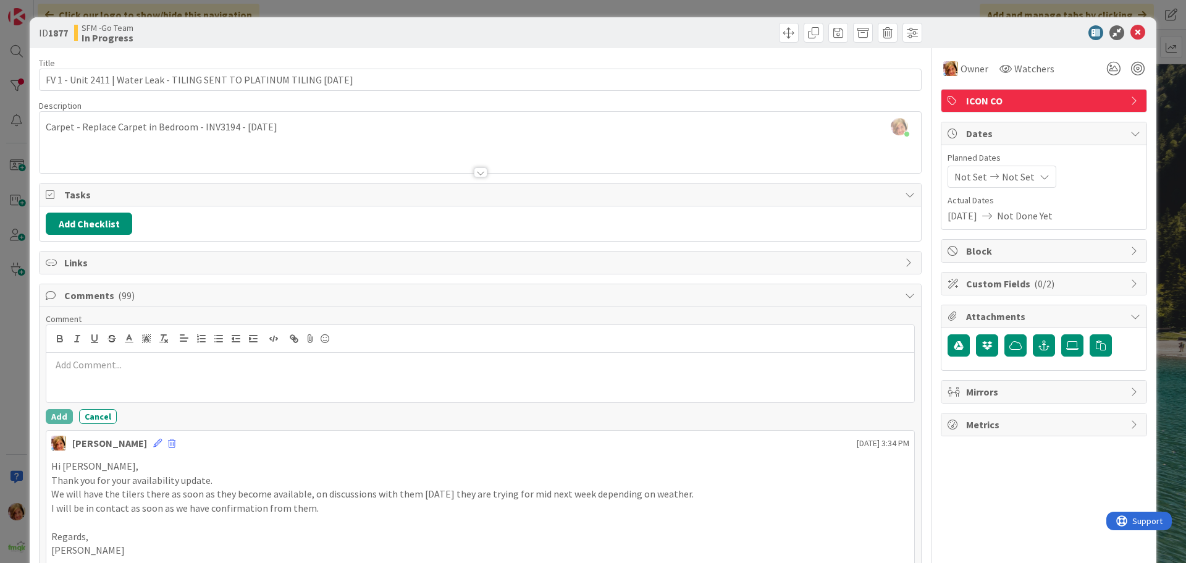
click at [107, 374] on div at bounding box center [480, 377] width 868 height 49
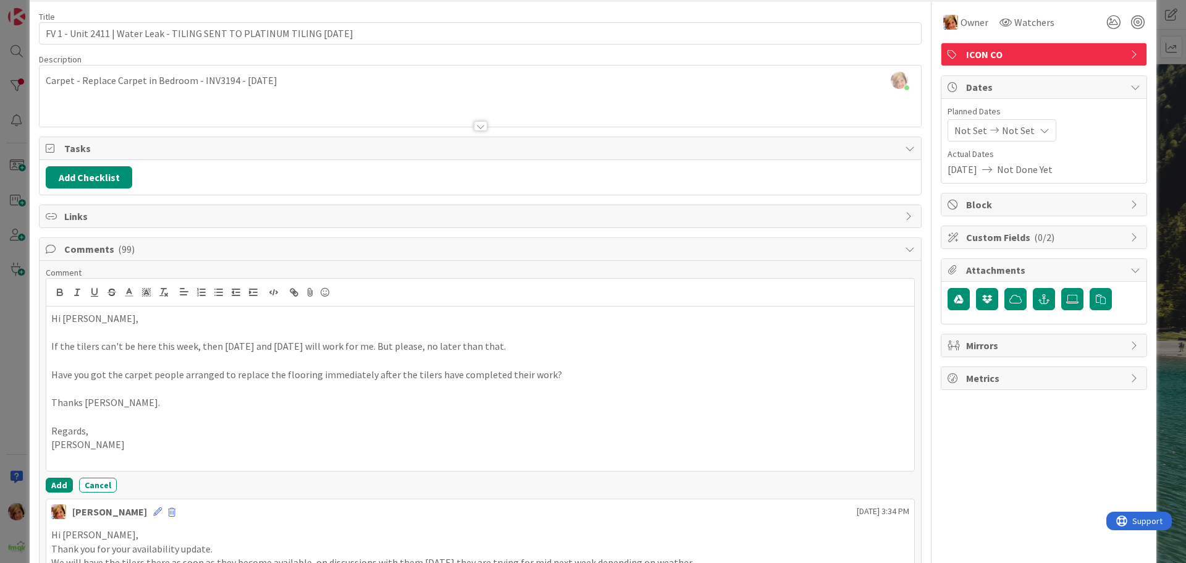
scroll to position [124, 0]
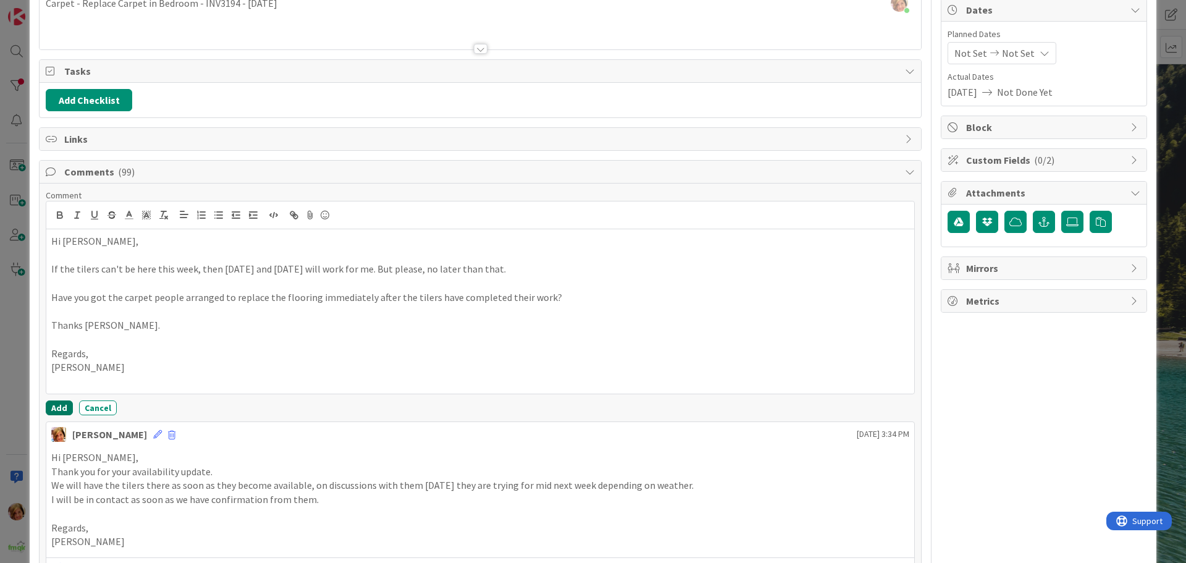
drag, startPoint x: 50, startPoint y: 401, endPoint x: 53, endPoint y: 408, distance: 7.5
click at [50, 403] on button "Add" at bounding box center [59, 407] width 27 height 15
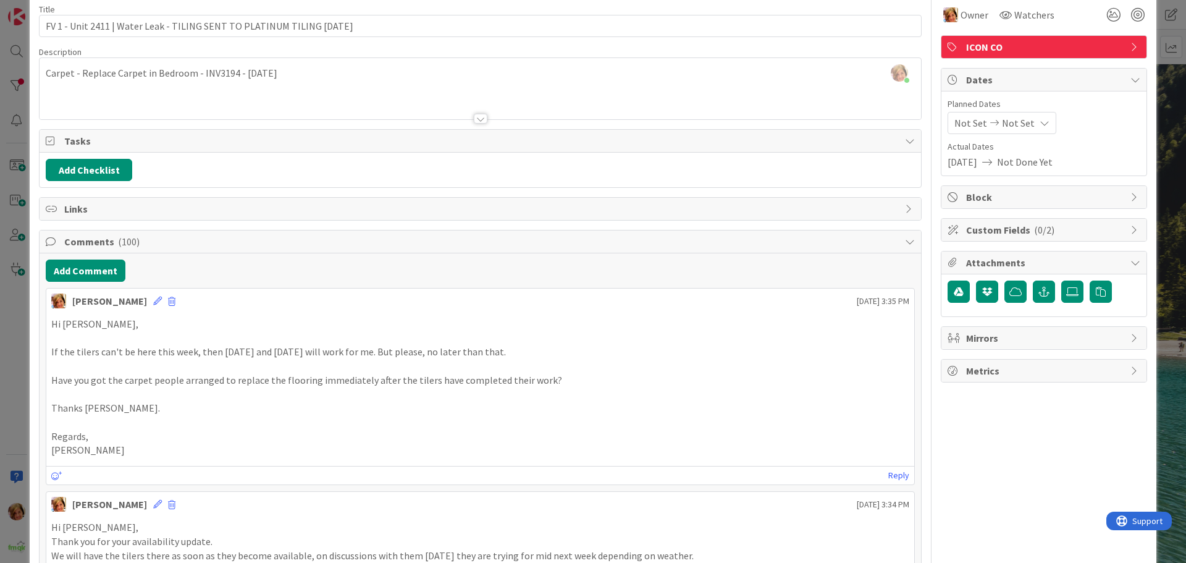
scroll to position [0, 0]
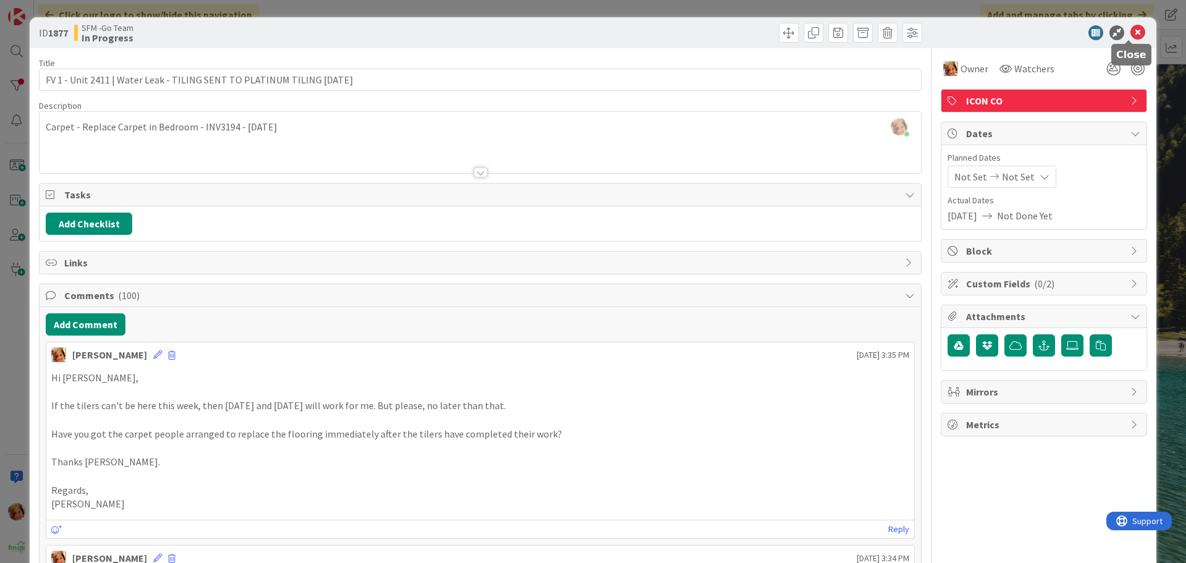
drag, startPoint x: 1127, startPoint y: 34, endPoint x: 1117, endPoint y: 34, distance: 9.9
click at [1130, 34] on icon at bounding box center [1137, 32] width 15 height 15
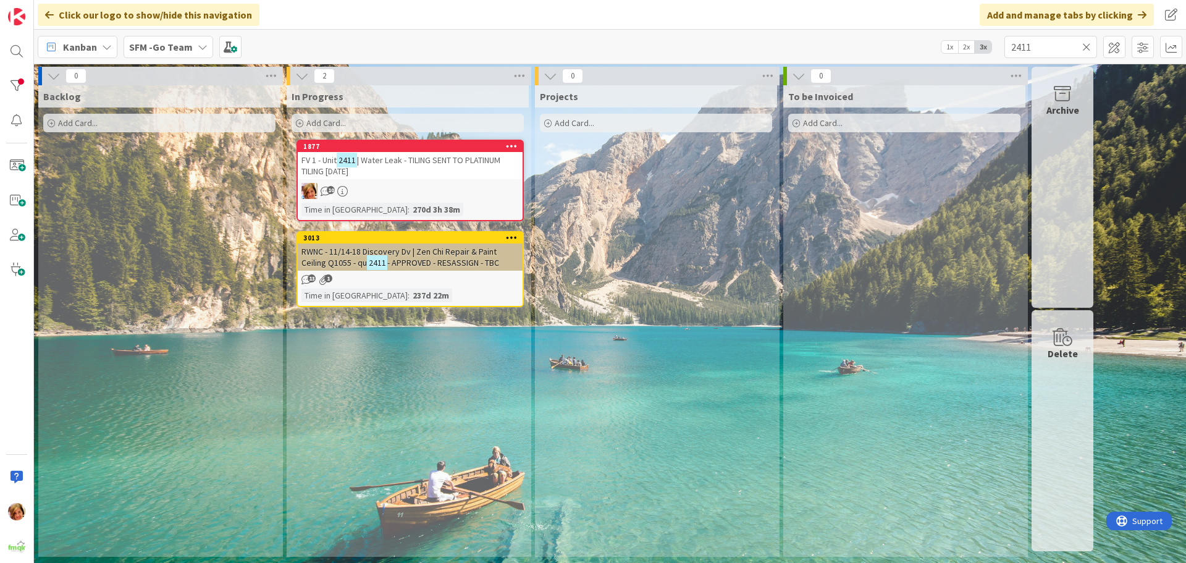
click at [1086, 44] on icon at bounding box center [1086, 46] width 9 height 11
click at [1086, 44] on input "text" at bounding box center [1050, 47] width 93 height 22
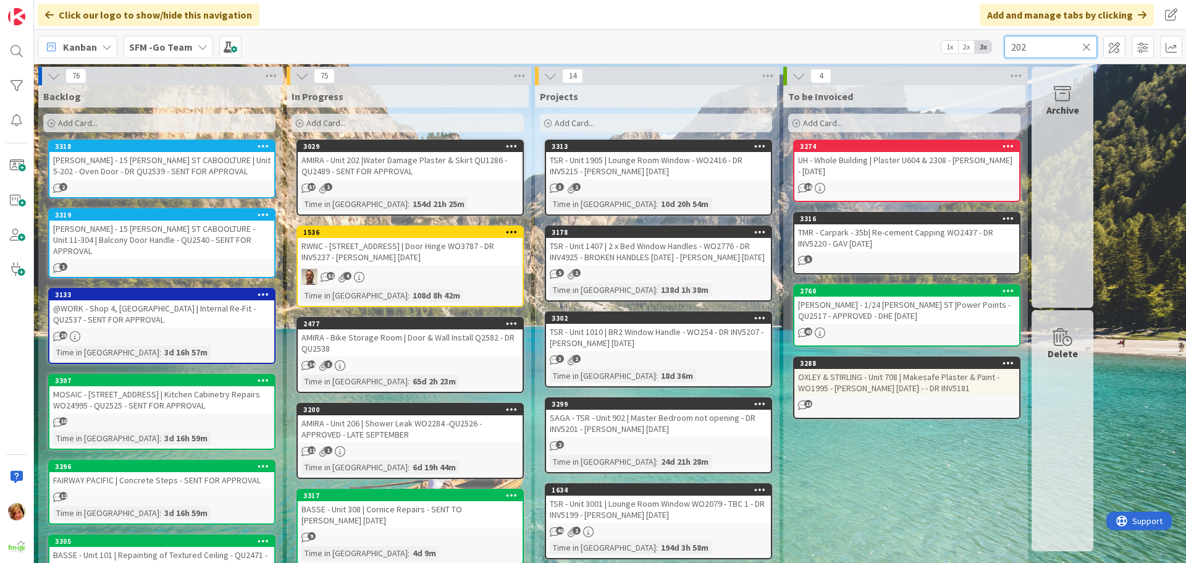
type input "202"
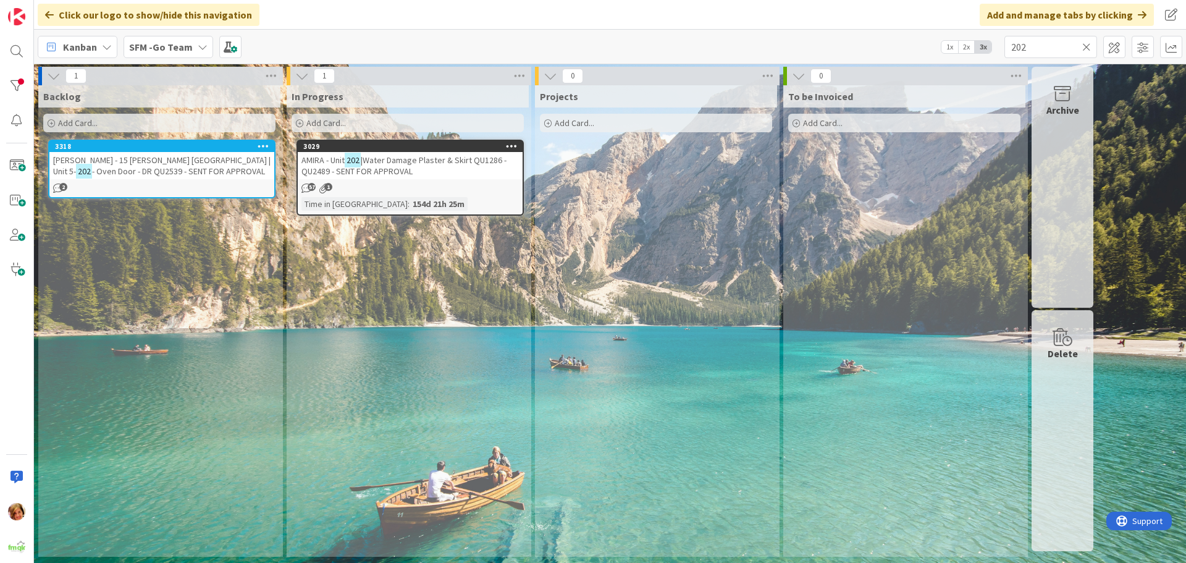
click at [387, 163] on span "|Water Damage Plaster & Skirt QU1286 - QU2489 - SENT FOR APPROVAL" at bounding box center [403, 165] width 205 height 22
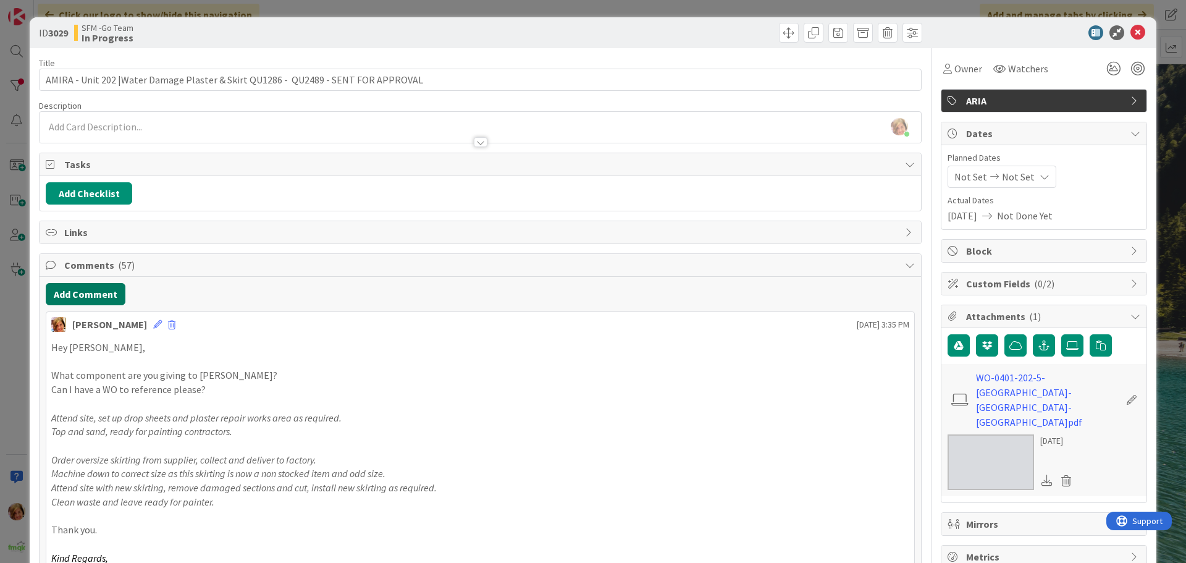
click at [87, 288] on button "Add Comment" at bounding box center [86, 294] width 80 height 22
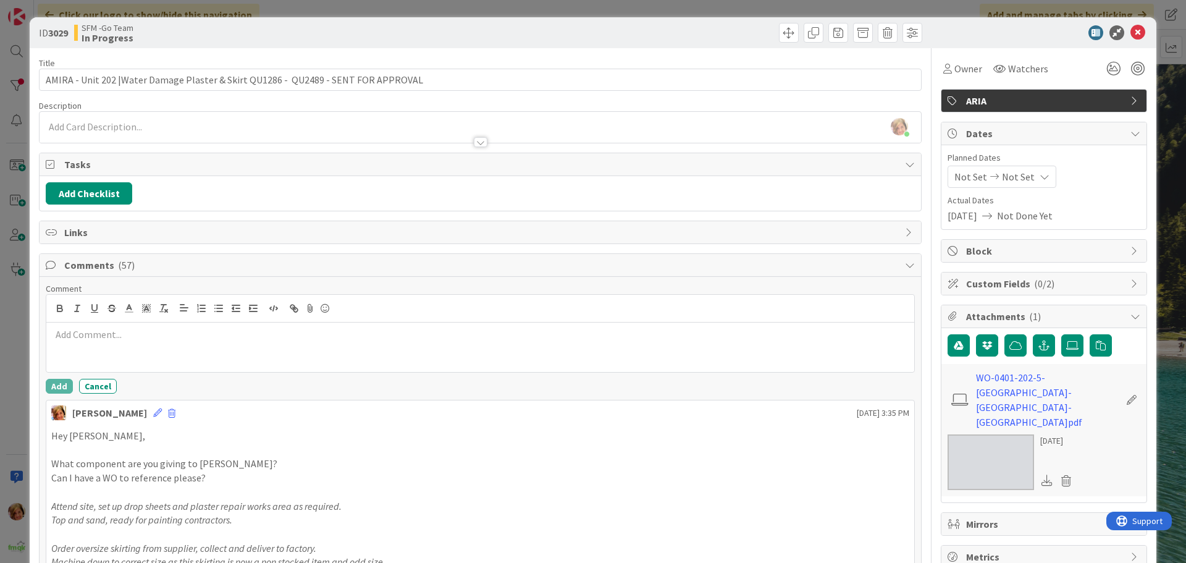
click at [125, 337] on p at bounding box center [480, 334] width 858 height 14
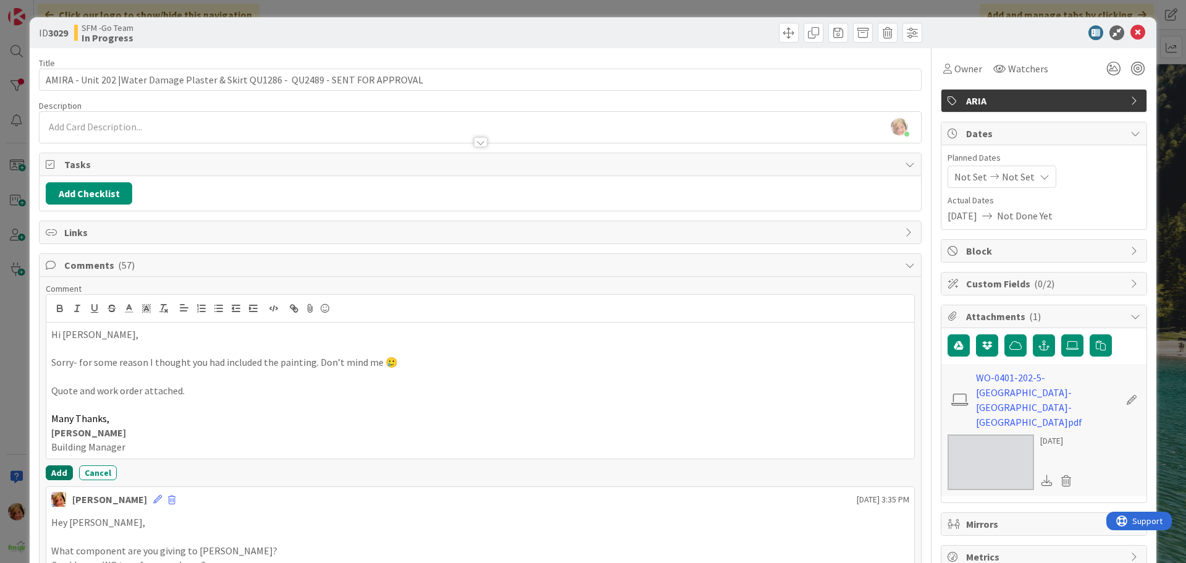
click at [62, 470] on button "Add" at bounding box center [59, 472] width 27 height 15
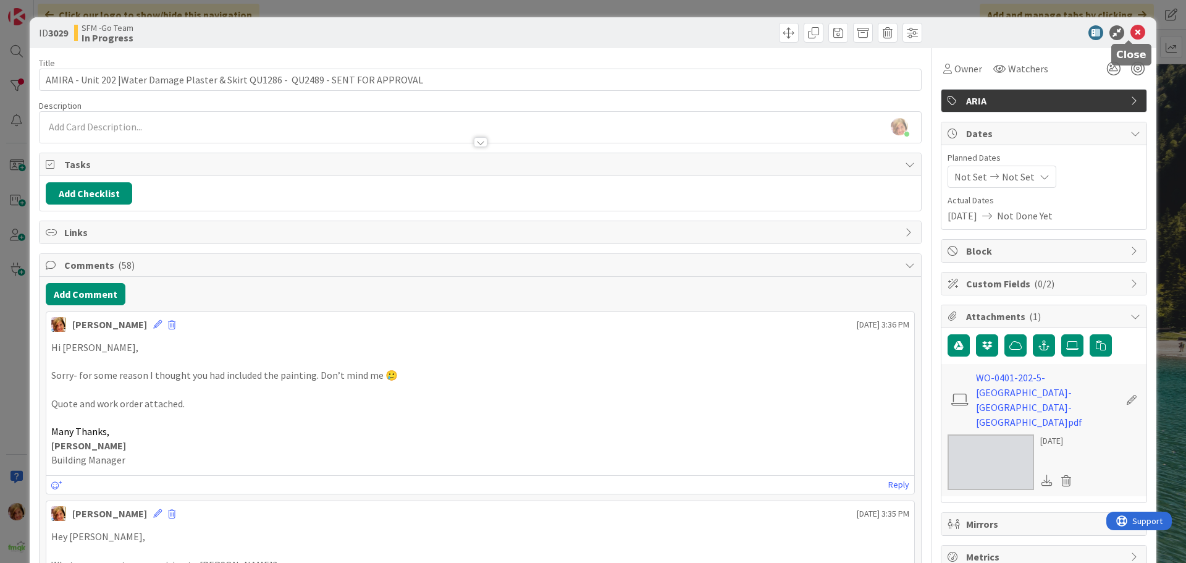
drag, startPoint x: 1126, startPoint y: 30, endPoint x: 64, endPoint y: 41, distance: 1061.6
click at [1130, 30] on icon at bounding box center [1137, 32] width 15 height 15
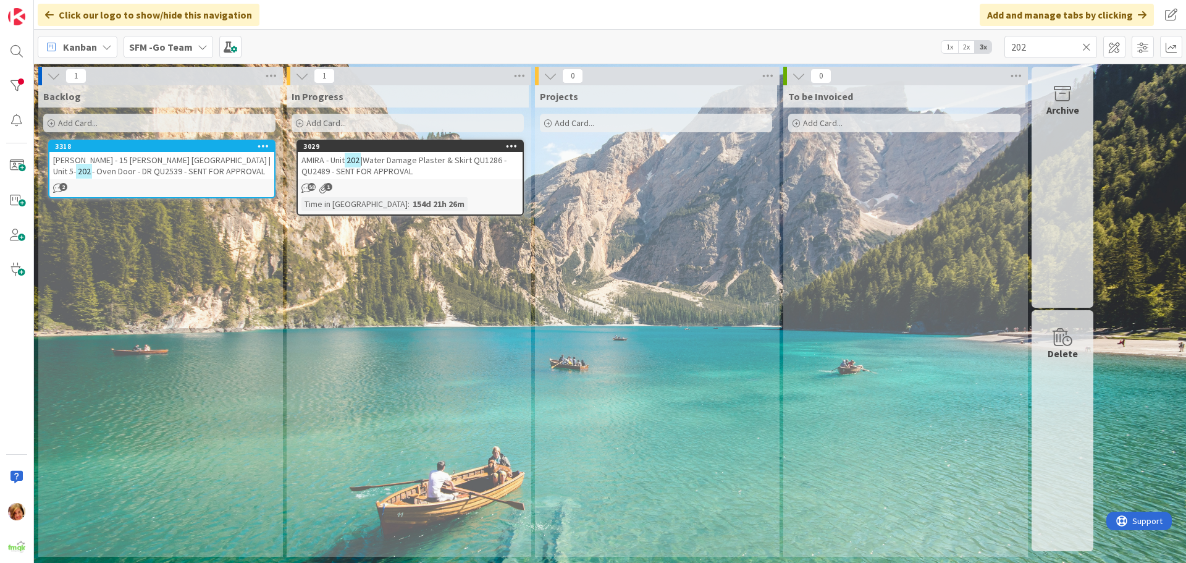
click at [1083, 48] on icon at bounding box center [1086, 46] width 9 height 11
click at [1083, 48] on input "text" at bounding box center [1050, 47] width 93 height 22
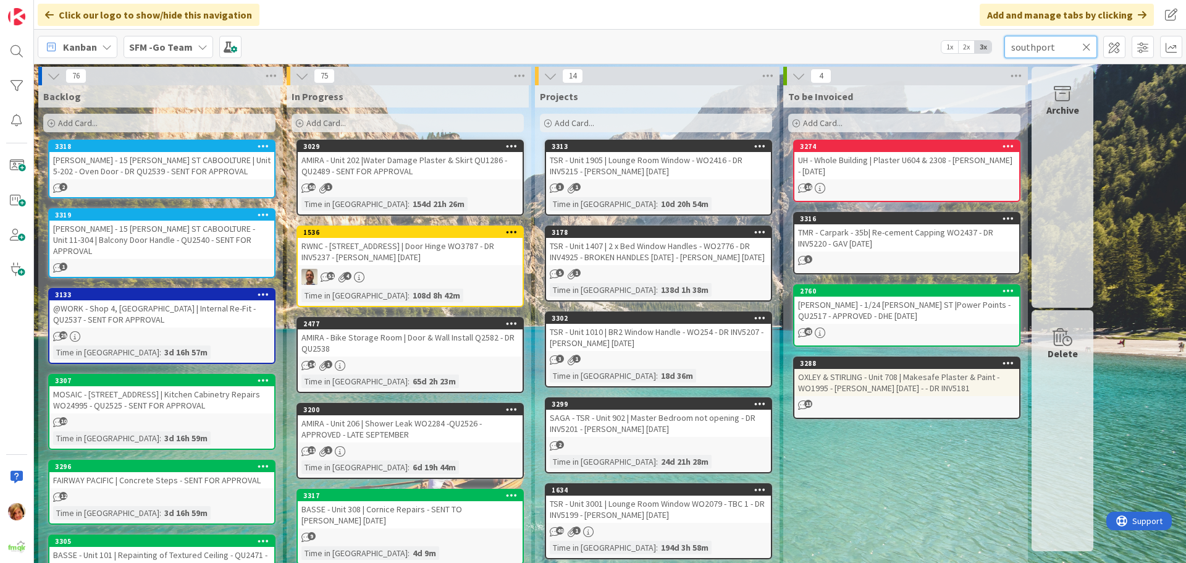
type input "southport"
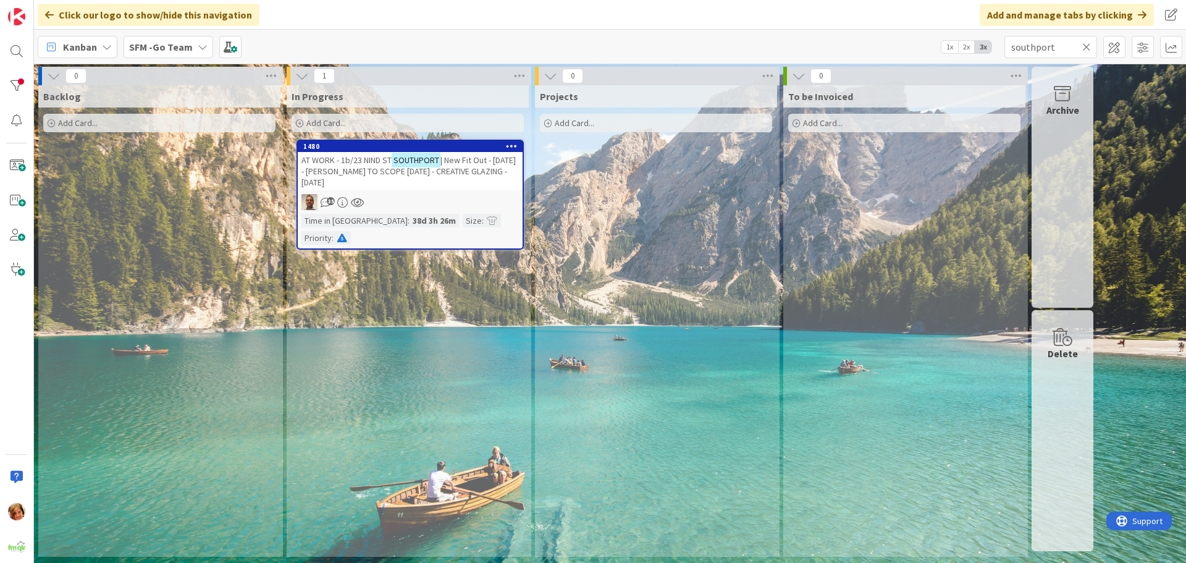
click at [372, 165] on span "| New Fit Out - [DATE] - [PERSON_NAME] TO SCOPE [DATE] - CREATIVE GLAZING - [DA…" at bounding box center [408, 170] width 214 height 33
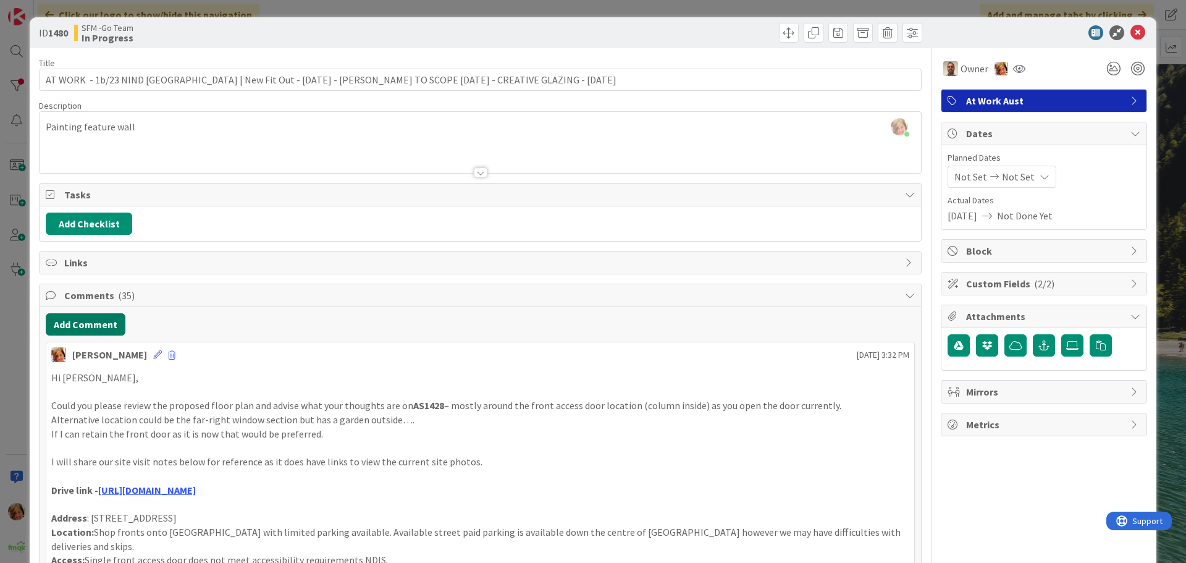
click at [93, 324] on button "Add Comment" at bounding box center [86, 324] width 80 height 22
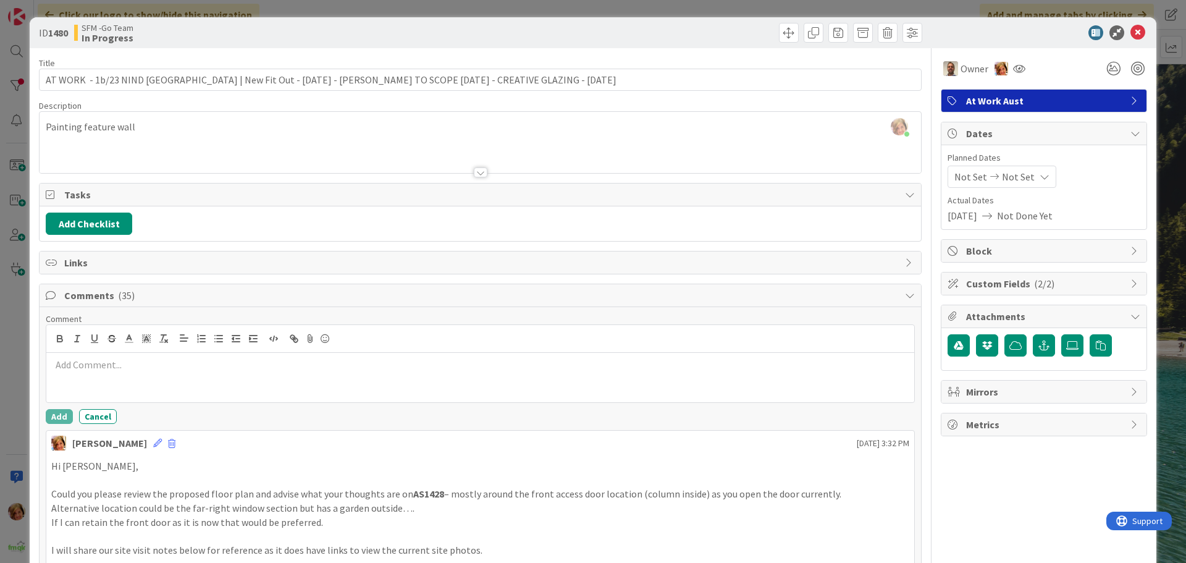
click at [132, 387] on div at bounding box center [480, 377] width 868 height 49
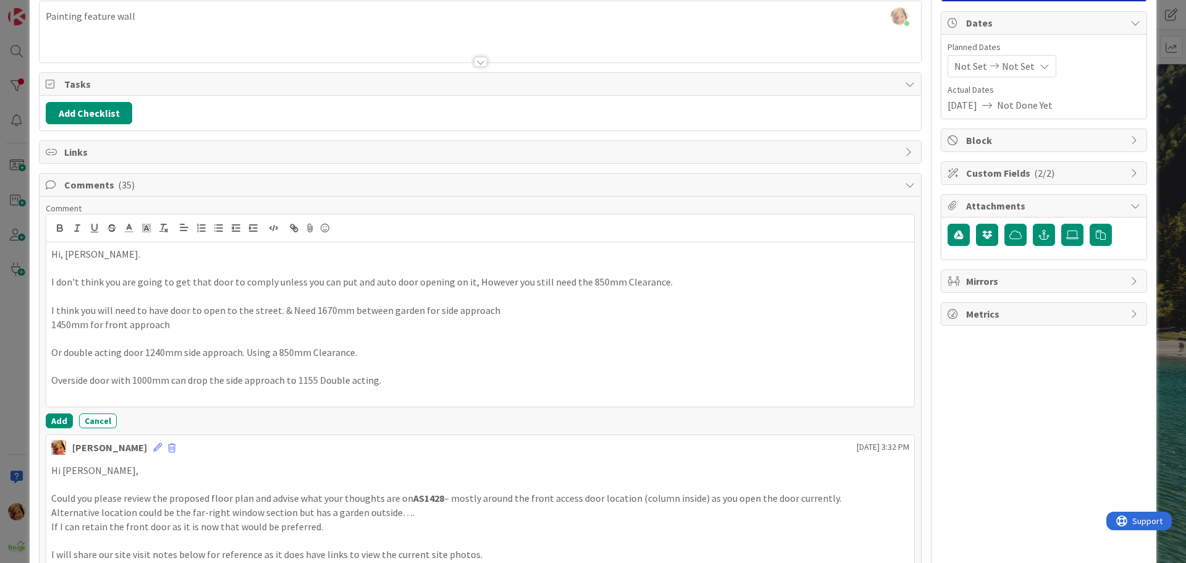
scroll to position [124, 0]
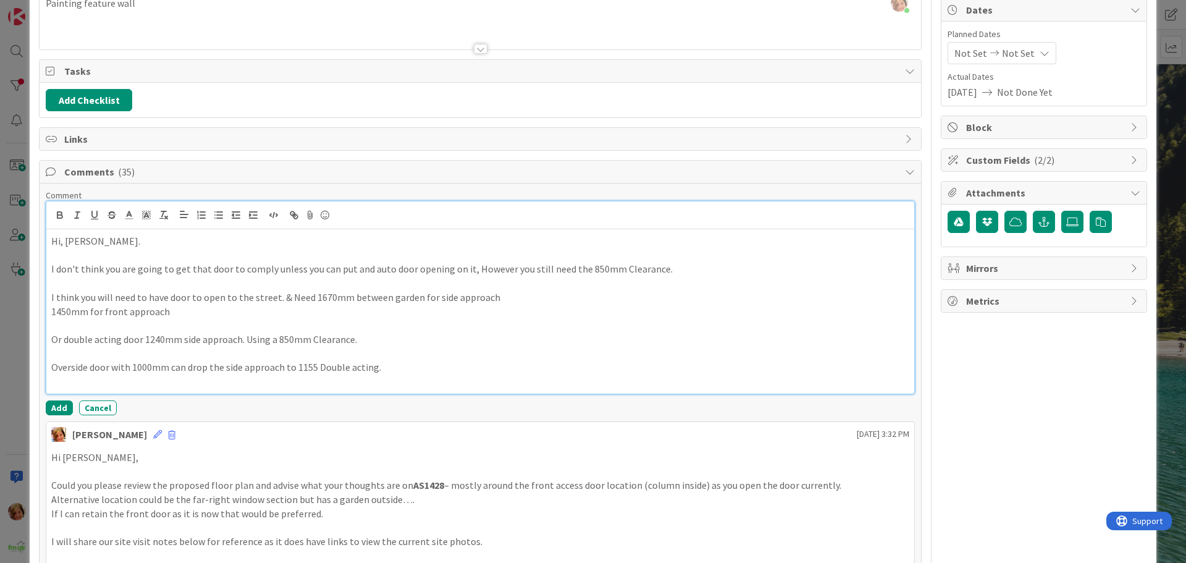
click at [393, 361] on p "Overside door with 1000mm can drop the side approach to 1155 Double acting." at bounding box center [480, 367] width 858 height 14
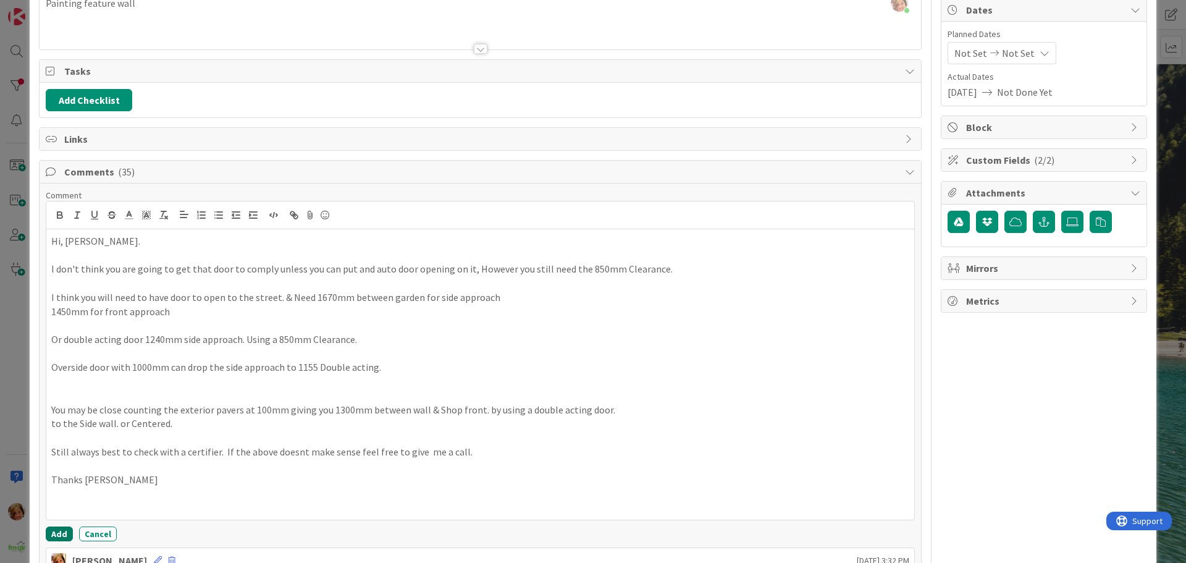
click at [58, 532] on button "Add" at bounding box center [59, 533] width 27 height 15
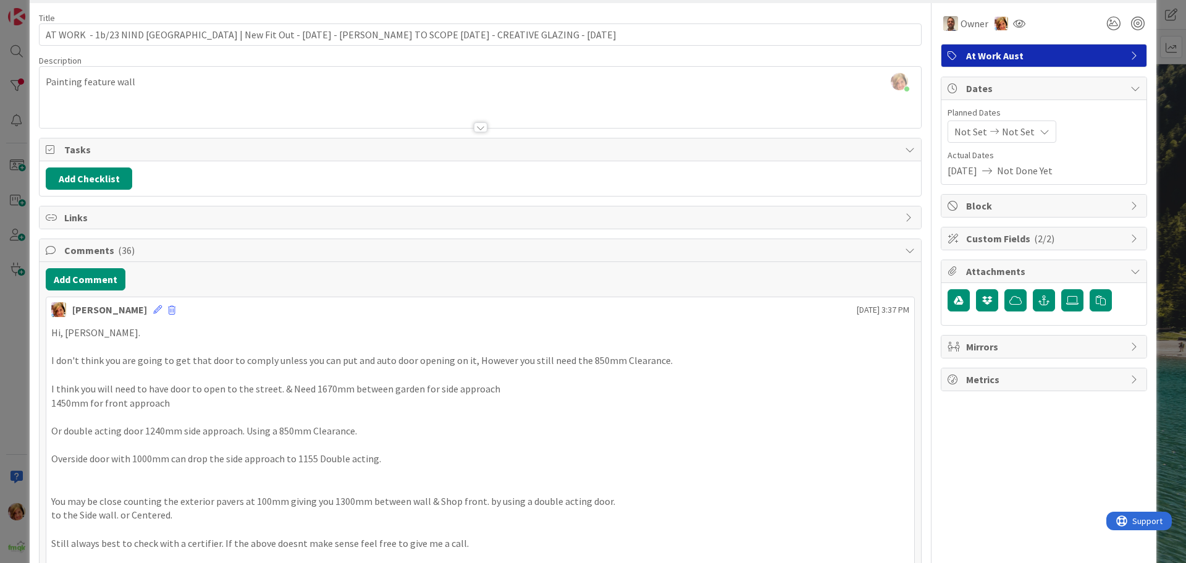
scroll to position [0, 0]
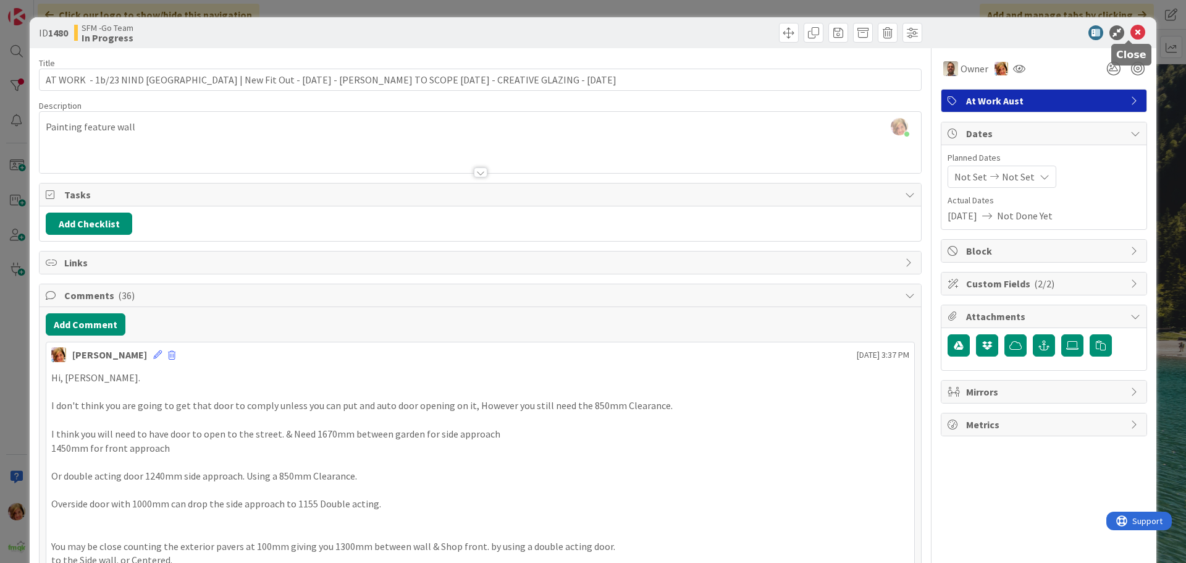
click at [1130, 30] on icon at bounding box center [1137, 32] width 15 height 15
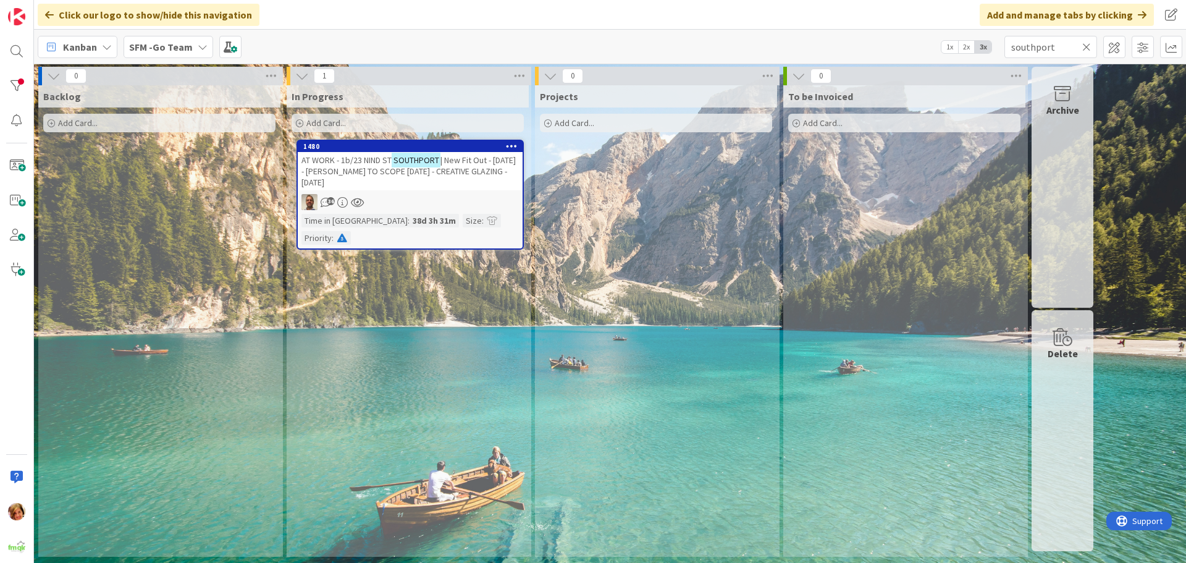
click at [1084, 46] on icon at bounding box center [1086, 46] width 9 height 11
click at [1084, 46] on input "text" at bounding box center [1050, 47] width 93 height 22
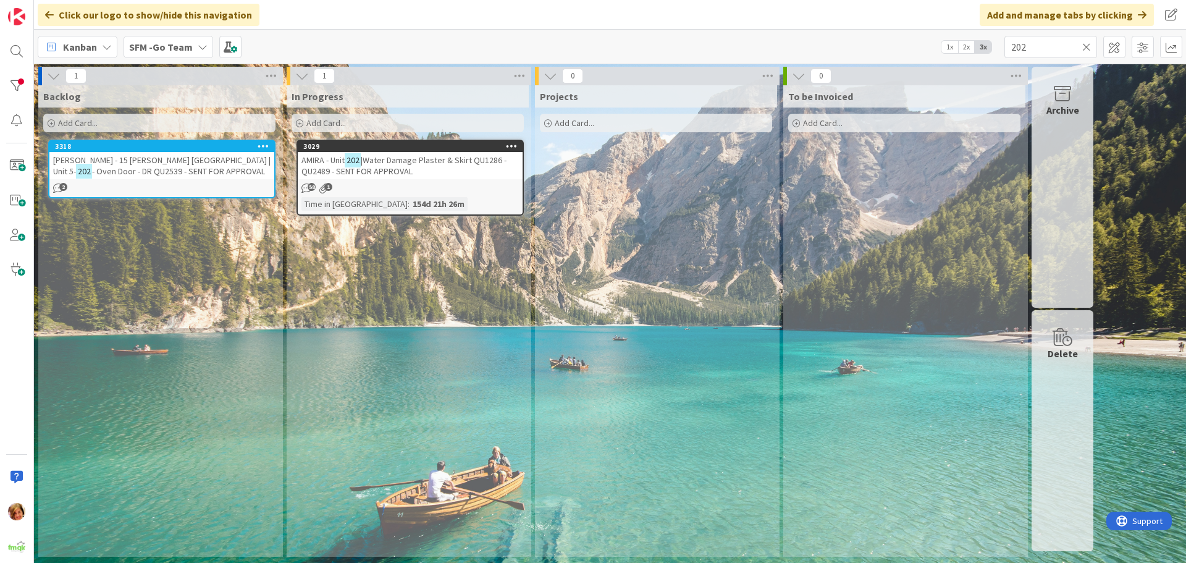
click at [432, 164] on span "|Water Damage Plaster & Skirt QU1286 - QU2489 - SENT FOR APPROVAL" at bounding box center [403, 165] width 205 height 22
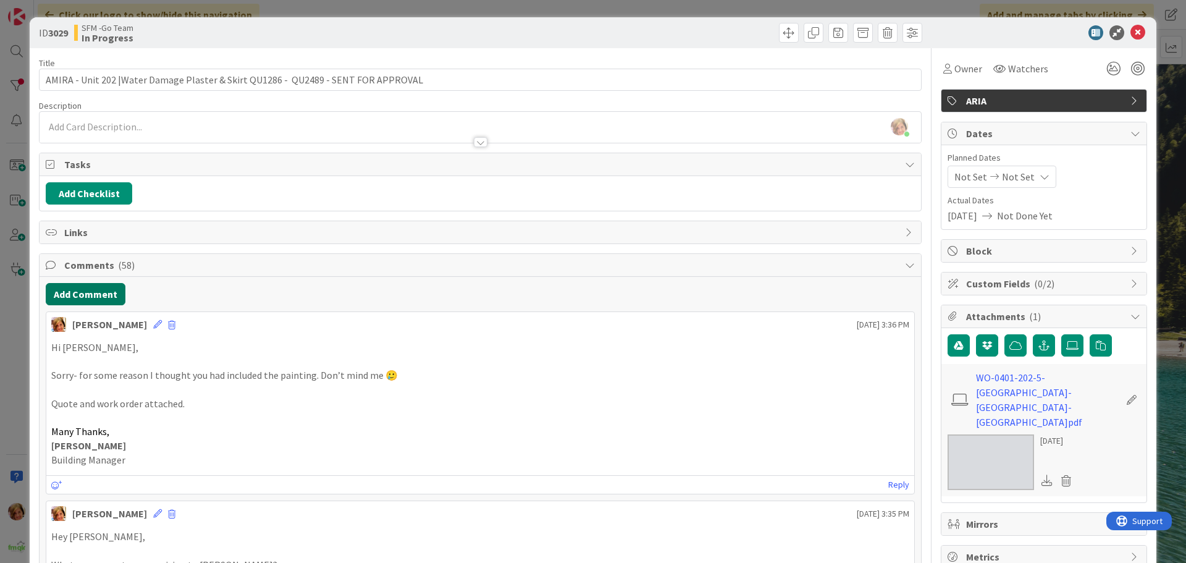
click at [89, 295] on button "Add Comment" at bounding box center [86, 294] width 80 height 22
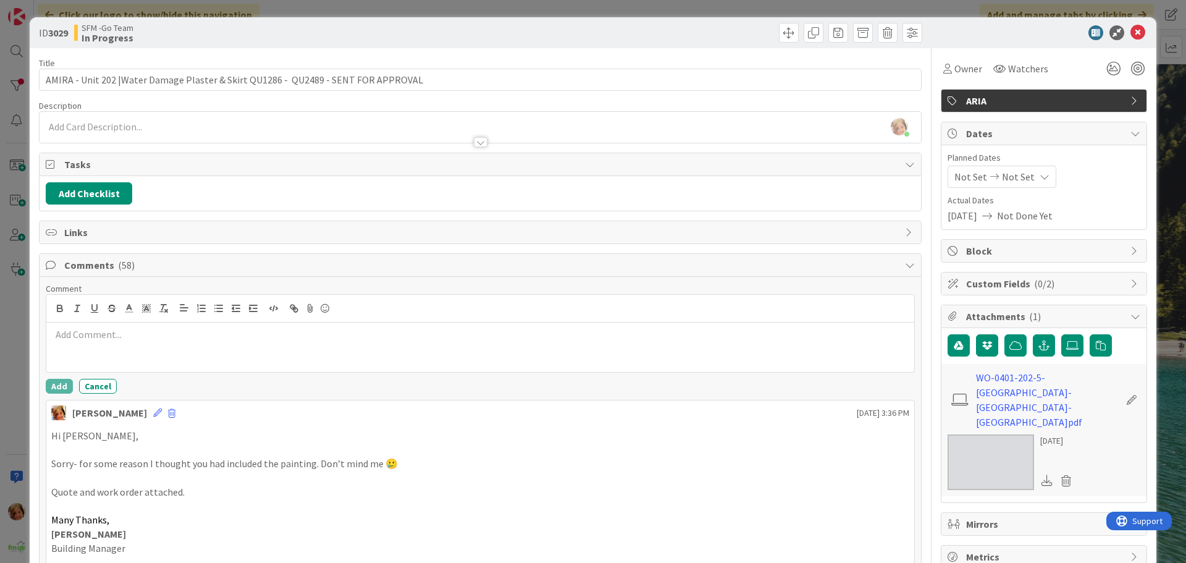
click at [114, 354] on div at bounding box center [480, 346] width 868 height 49
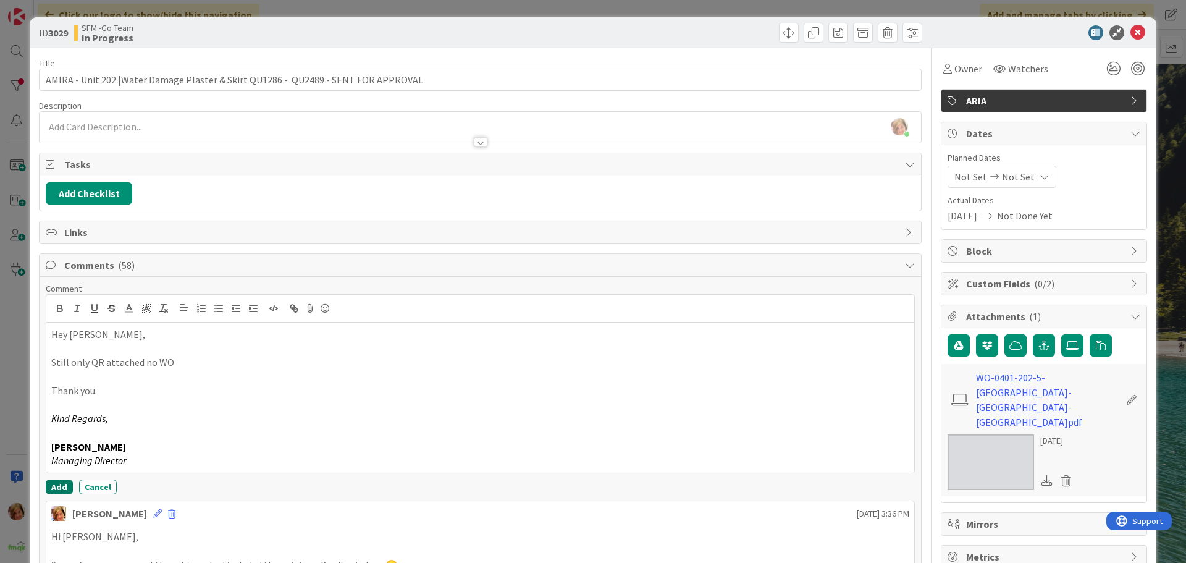
click at [61, 482] on button "Add" at bounding box center [59, 486] width 27 height 15
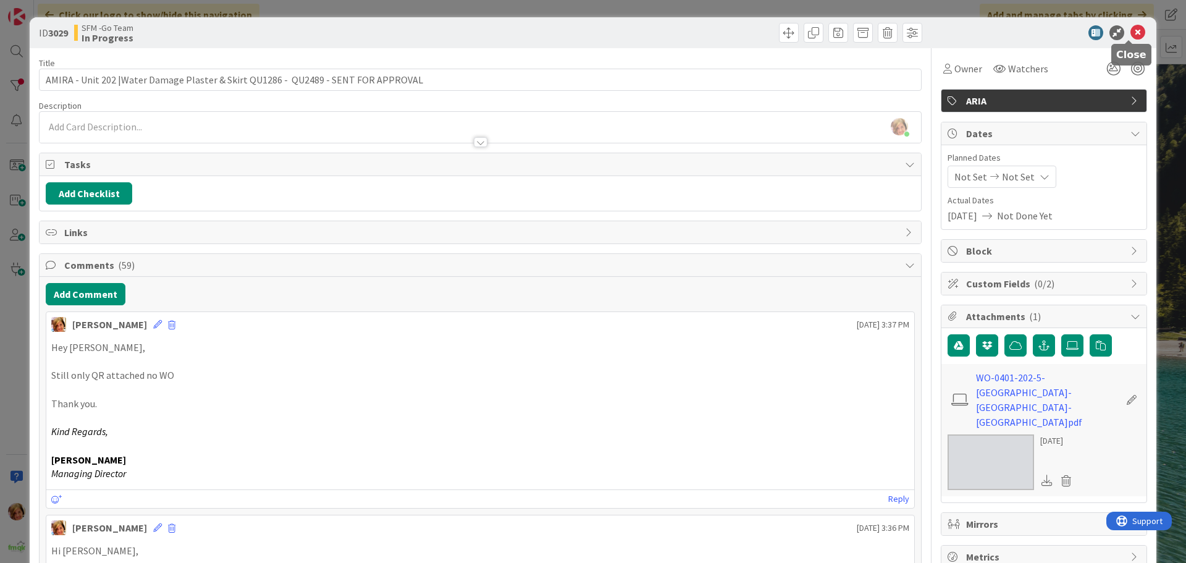
click at [1130, 31] on icon at bounding box center [1137, 32] width 15 height 15
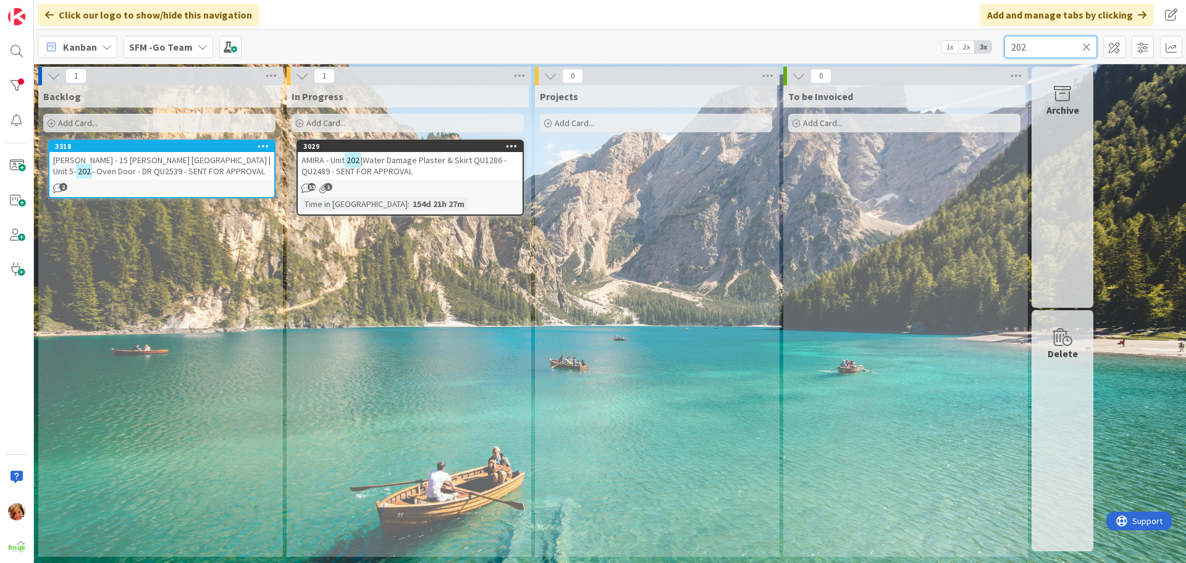
click at [1062, 48] on input "202" at bounding box center [1050, 47] width 93 height 22
type input "2"
type input "southport"
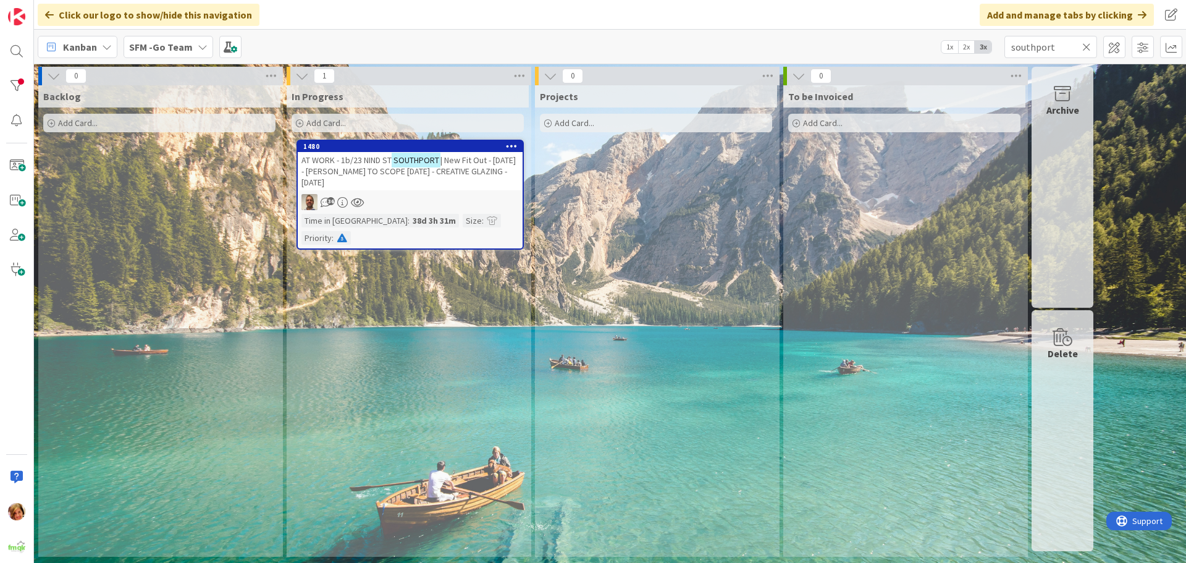
click at [375, 162] on span "AT WORK - 1b/23 NIND ST" at bounding box center [346, 159] width 90 height 11
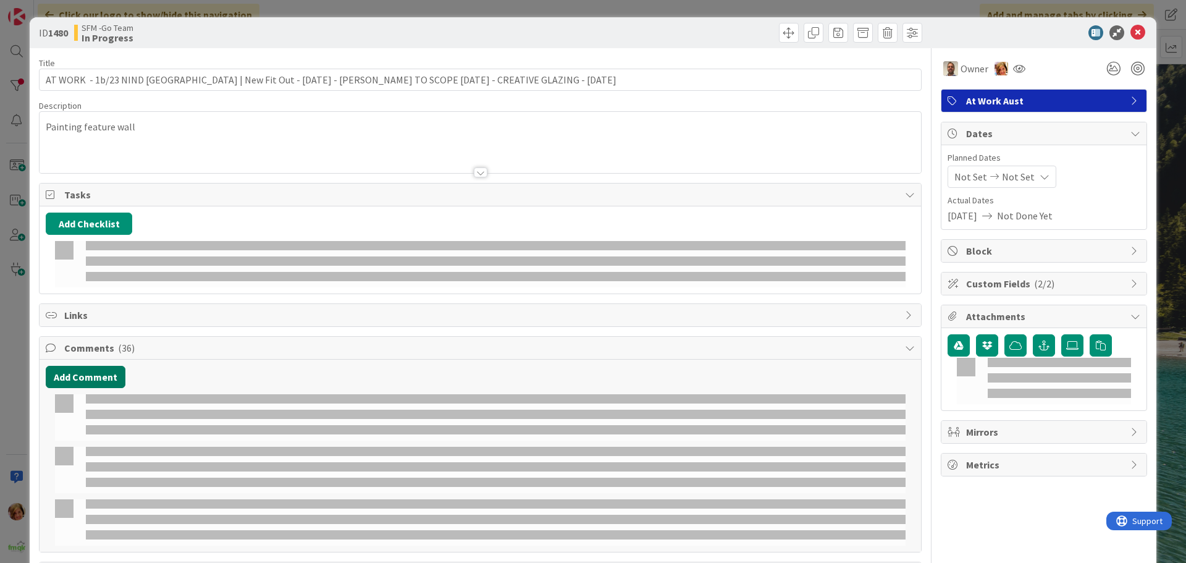
click at [86, 366] on button "Add Comment" at bounding box center [86, 377] width 80 height 22
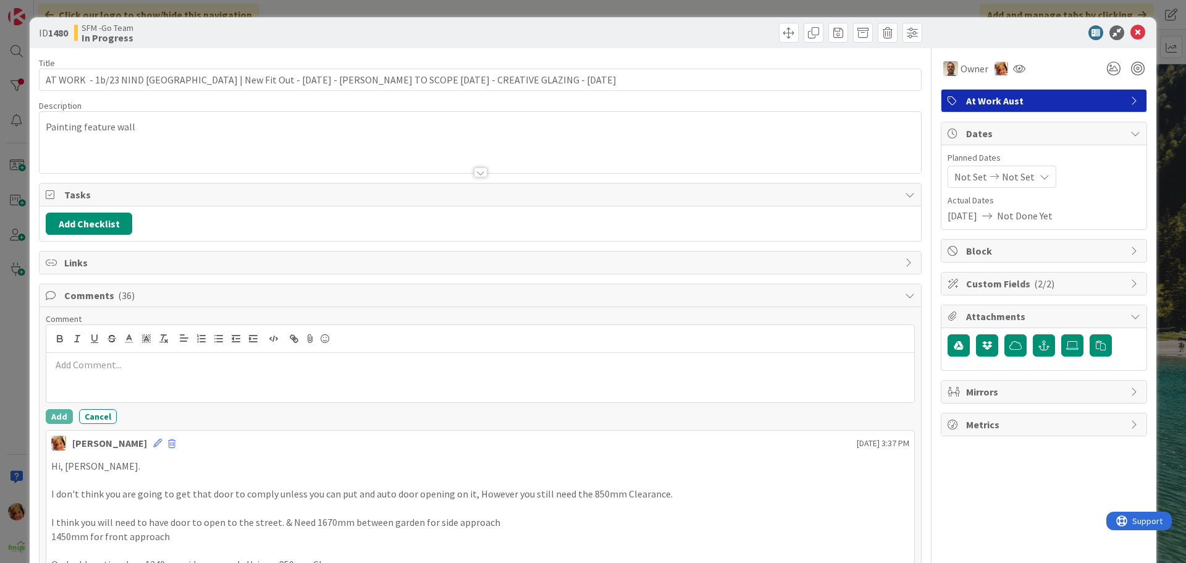
click at [109, 349] on div at bounding box center [480, 339] width 868 height 28
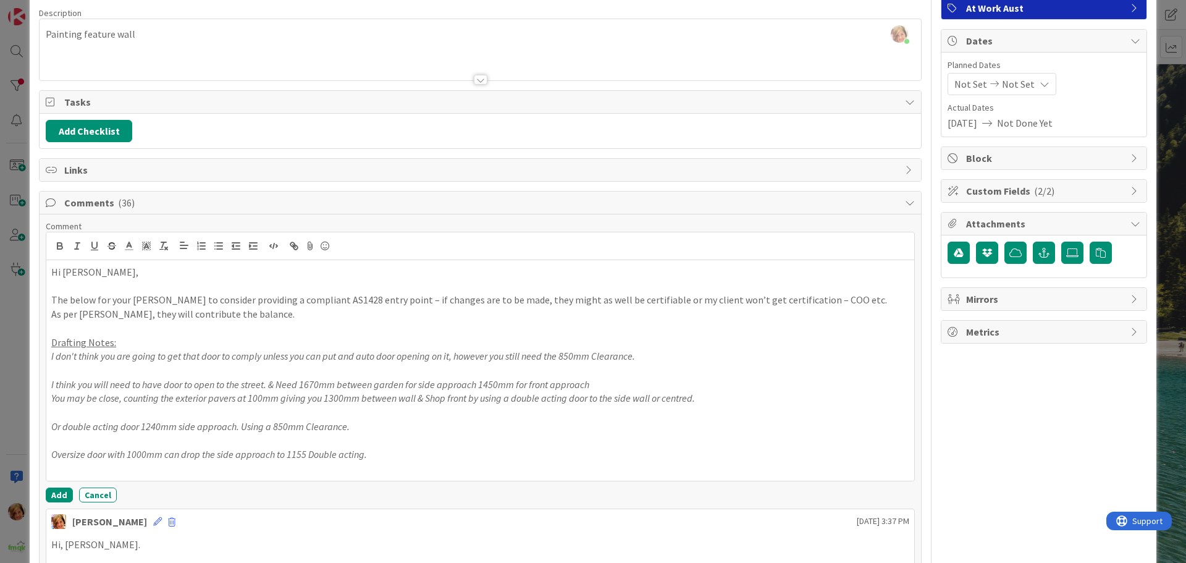
scroll to position [313, 0]
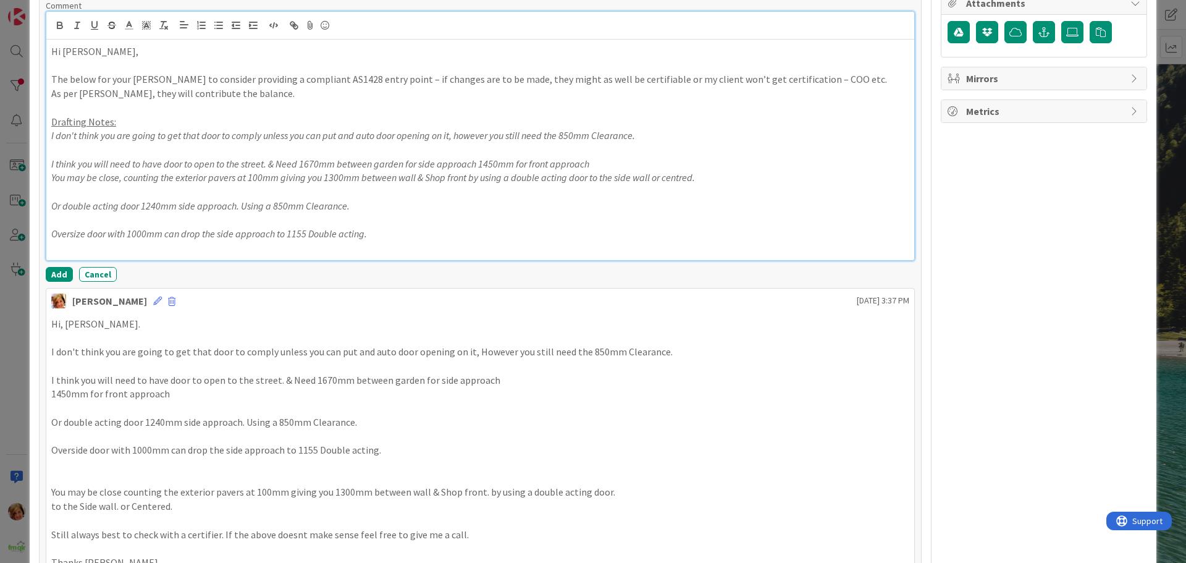
click at [446, 240] on p "Oversize door with 1000mm can drop the side approach to 1155 Double acting." at bounding box center [480, 234] width 858 height 14
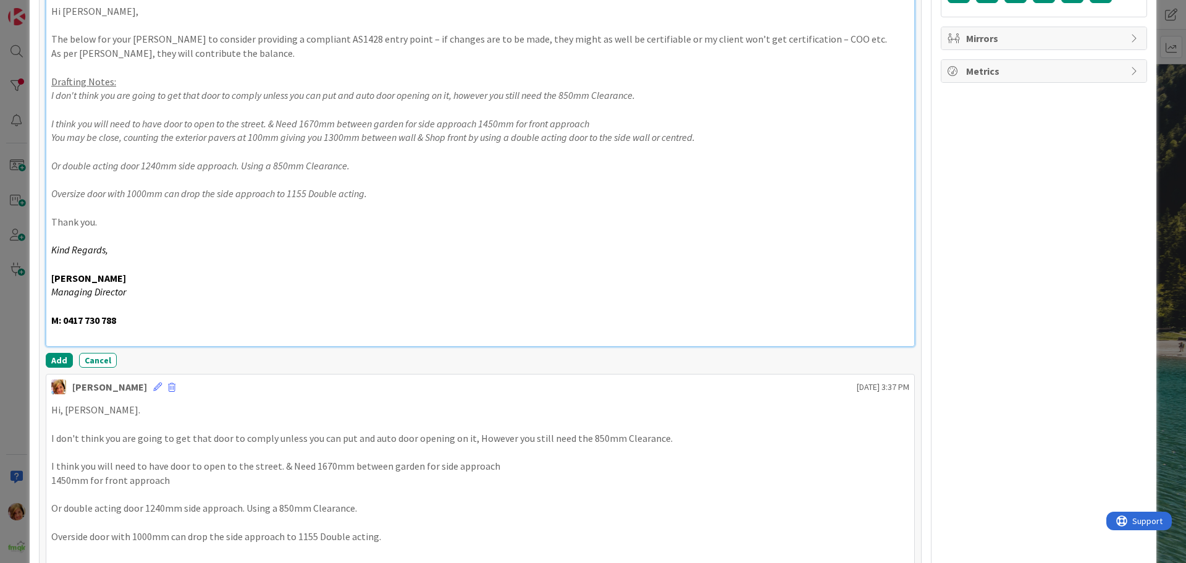
scroll to position [375, 0]
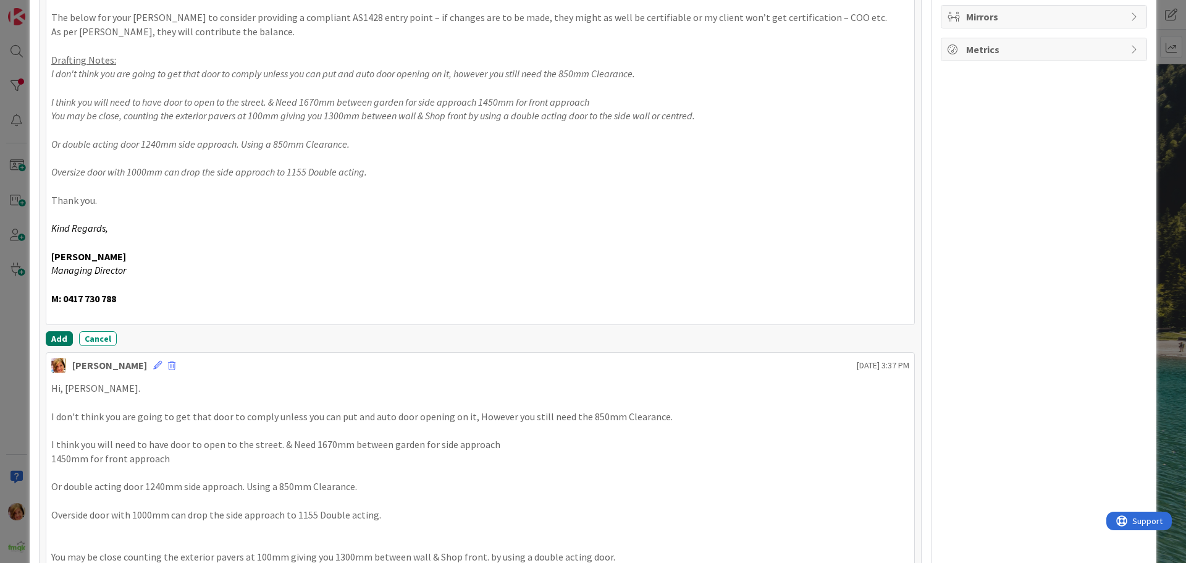
click at [61, 333] on button "Add" at bounding box center [59, 338] width 27 height 15
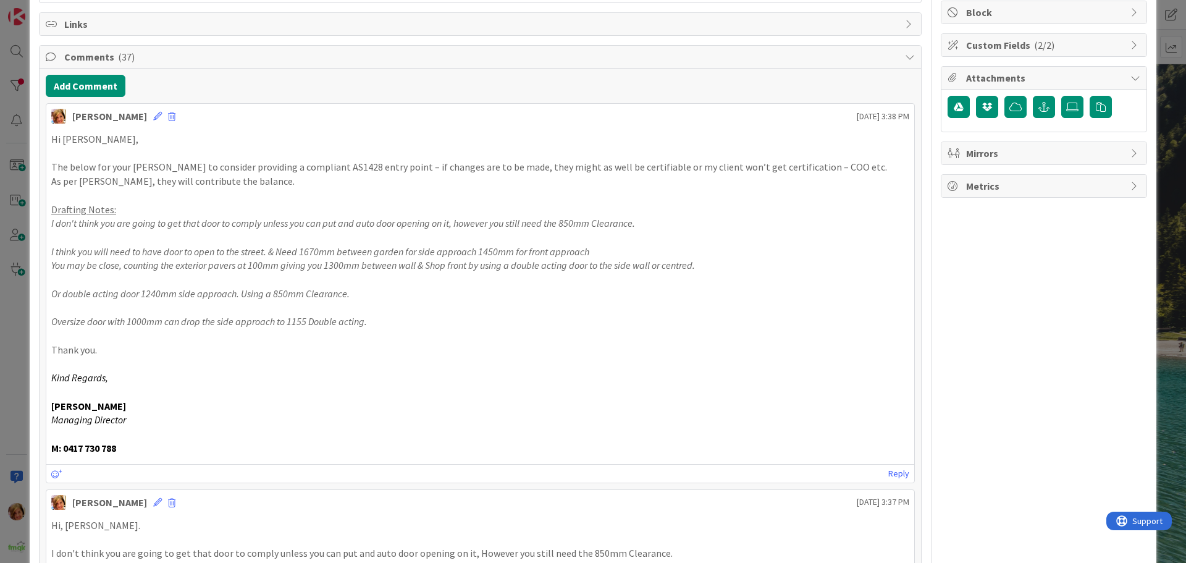
scroll to position [0, 0]
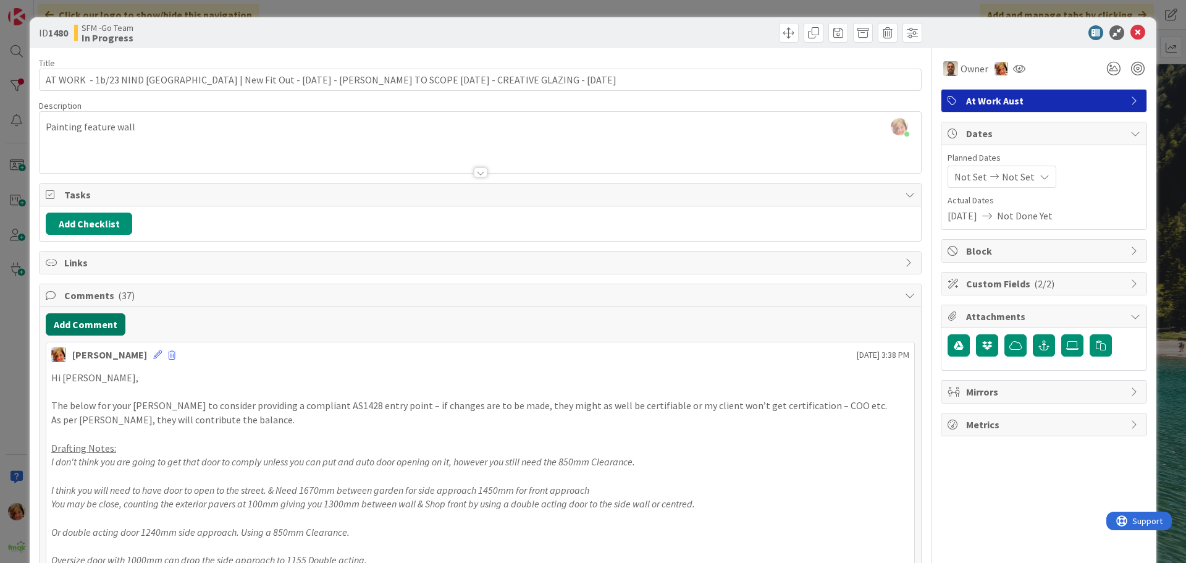
drag, startPoint x: 106, startPoint y: 323, endPoint x: 28, endPoint y: 325, distance: 77.8
click at [106, 323] on button "Add Comment" at bounding box center [86, 324] width 80 height 22
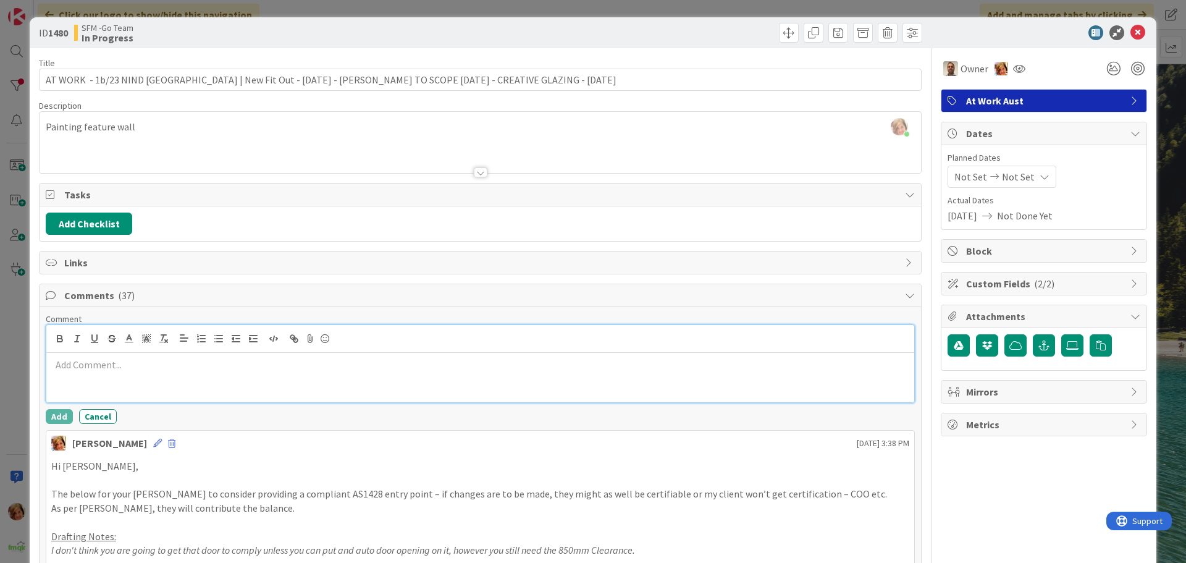
click at [134, 372] on div at bounding box center [480, 377] width 868 height 49
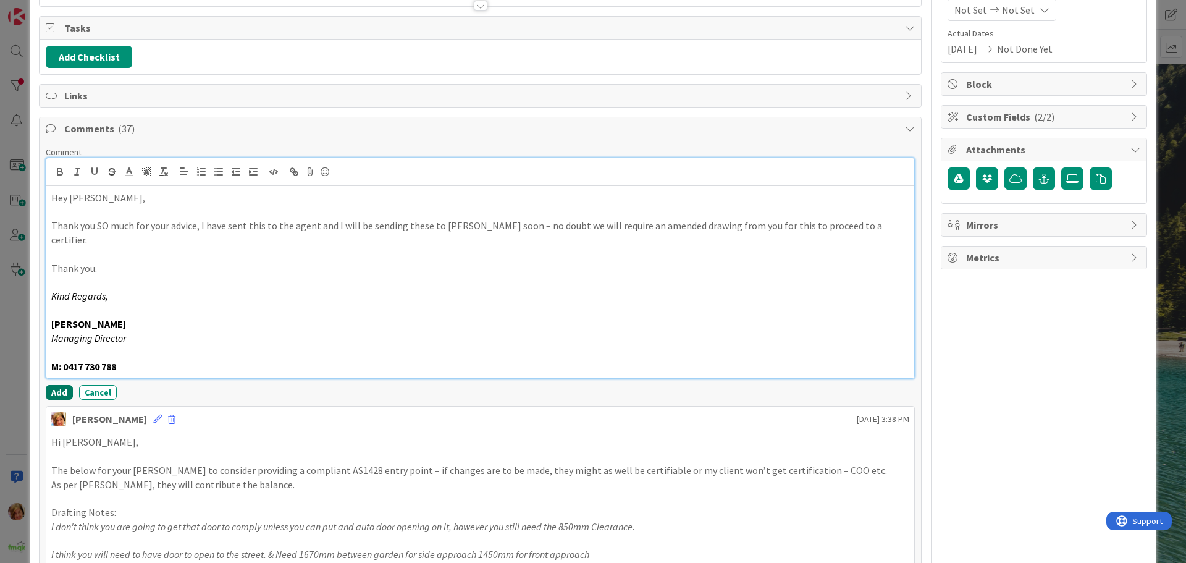
scroll to position [185, 0]
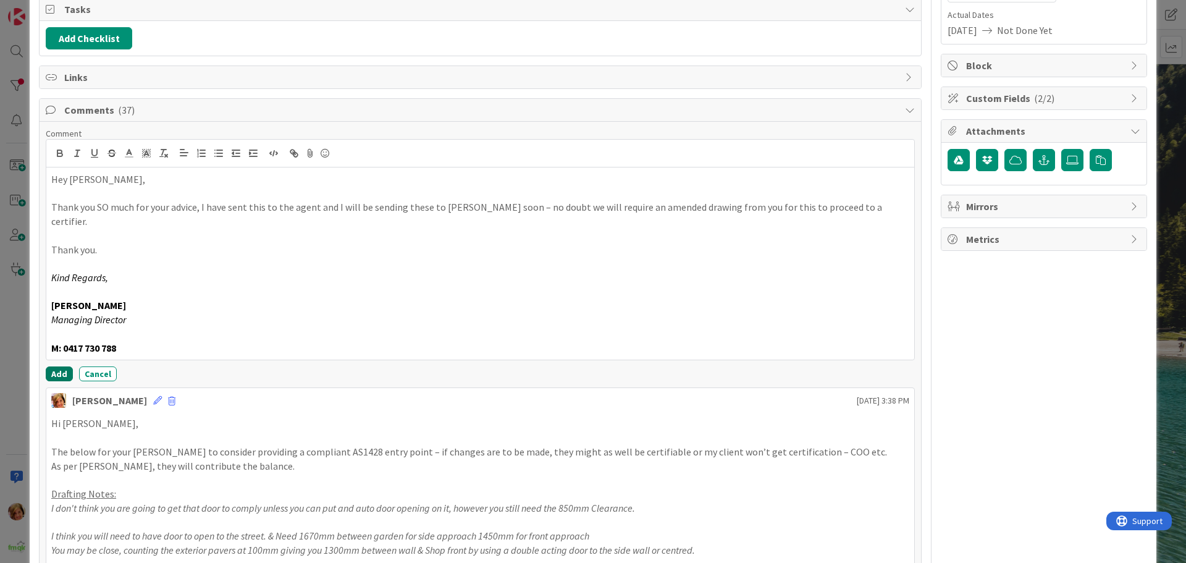
click at [56, 366] on button "Add" at bounding box center [59, 373] width 27 height 15
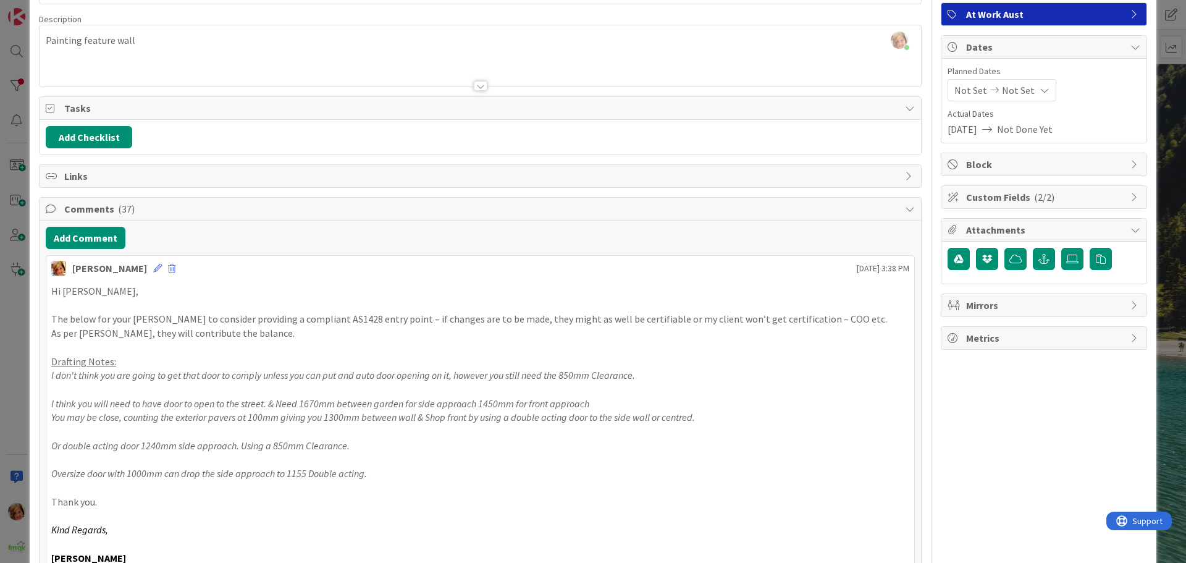
scroll to position [0, 0]
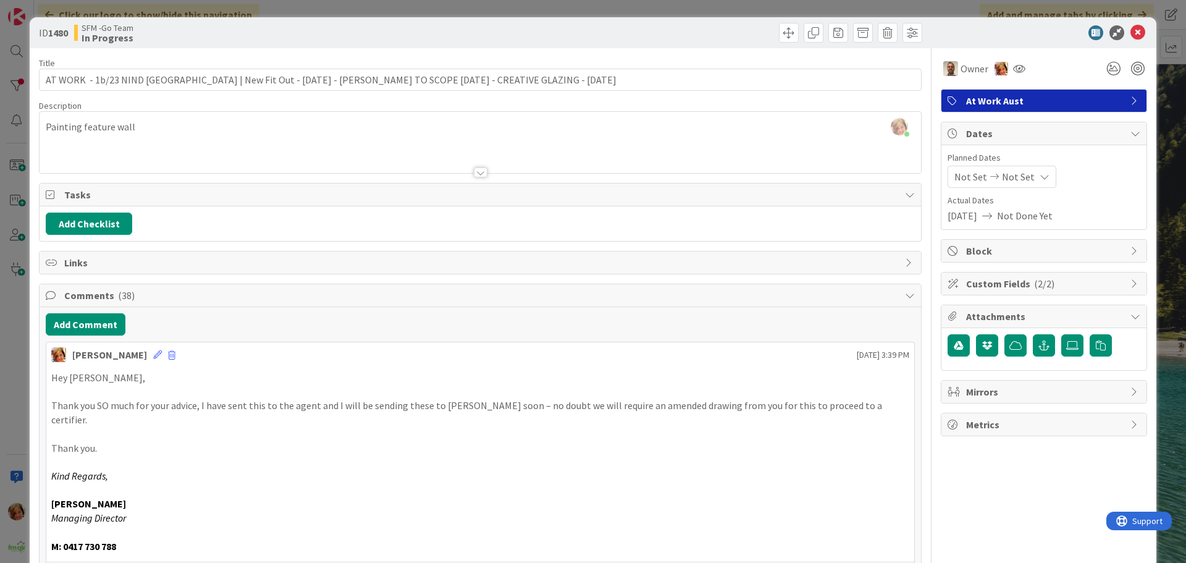
click at [678, 31] on div at bounding box center [703, 33] width 438 height 20
click at [1132, 31] on icon at bounding box center [1137, 32] width 15 height 15
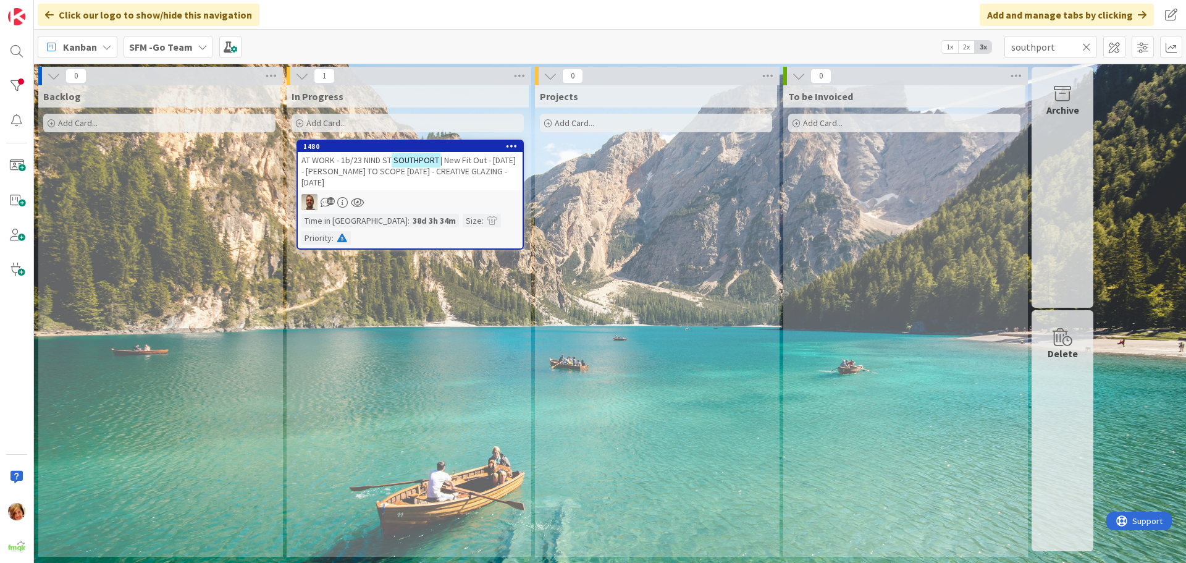
drag, startPoint x: 384, startPoint y: 159, endPoint x: 364, endPoint y: 167, distance: 21.9
click at [384, 159] on span "AT WORK - 1b/23 NIND ST" at bounding box center [346, 159] width 90 height 11
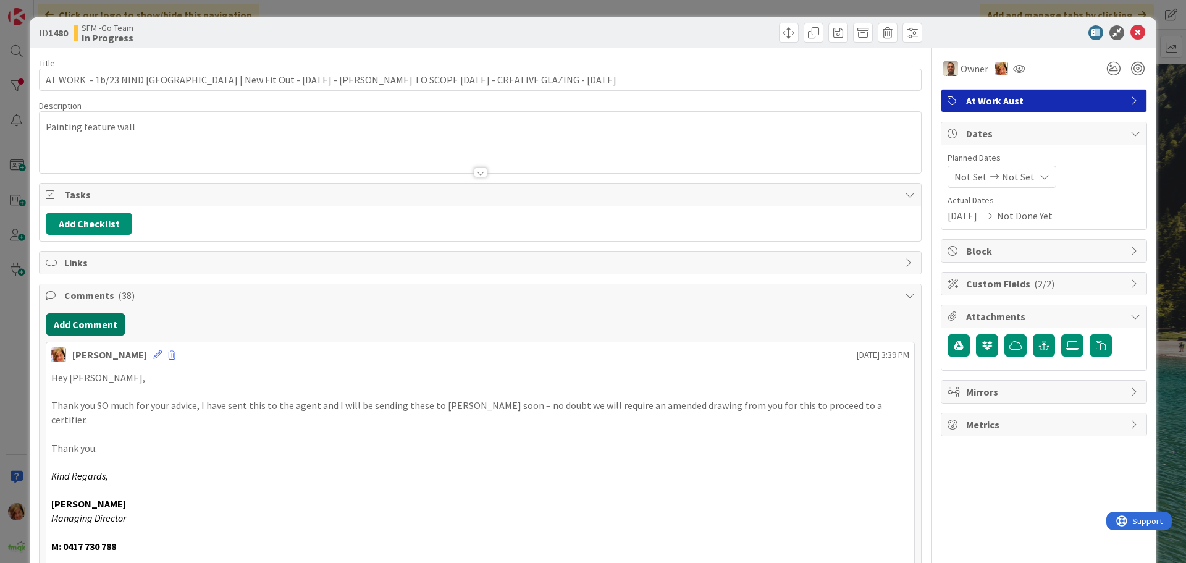
click at [101, 324] on button "Add Comment" at bounding box center [86, 324] width 80 height 22
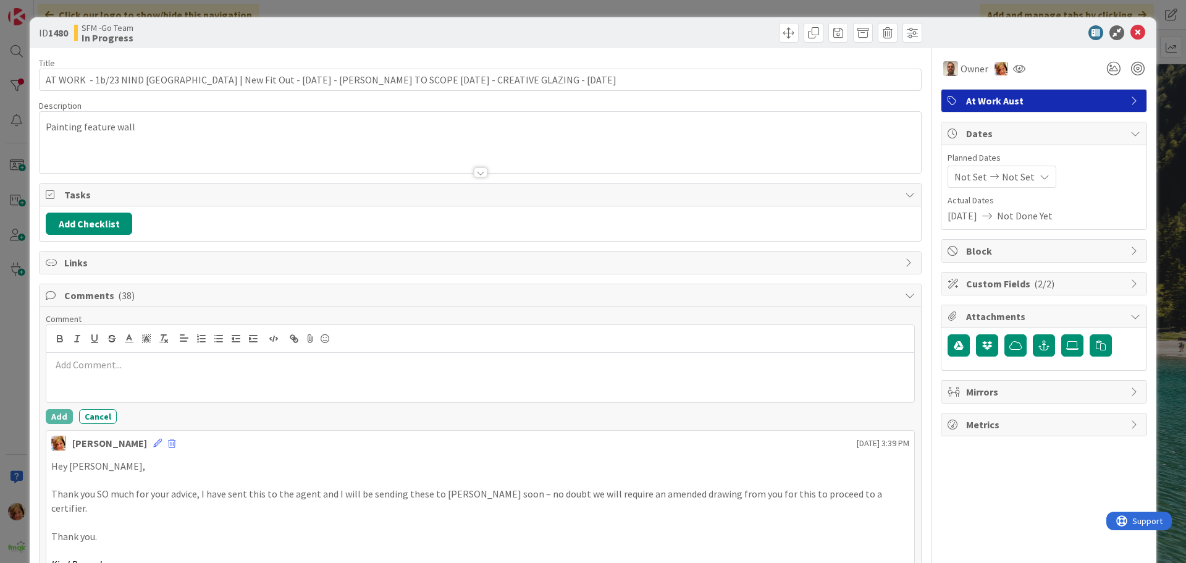
click at [111, 374] on div at bounding box center [480, 377] width 868 height 49
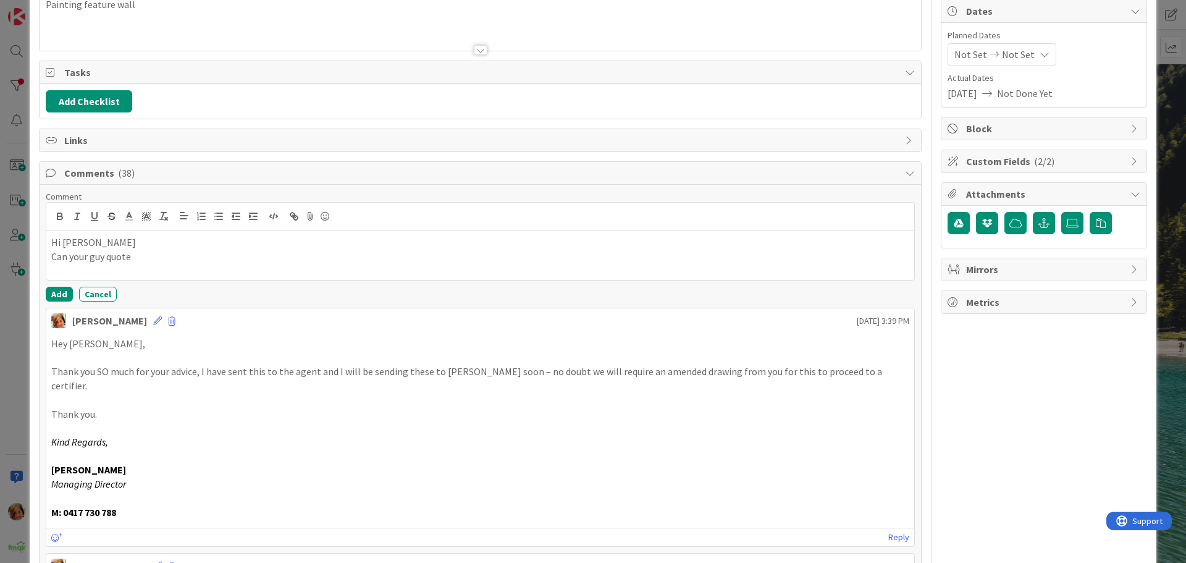
scroll to position [124, 0]
click at [55, 295] on button "Add" at bounding box center [59, 295] width 27 height 15
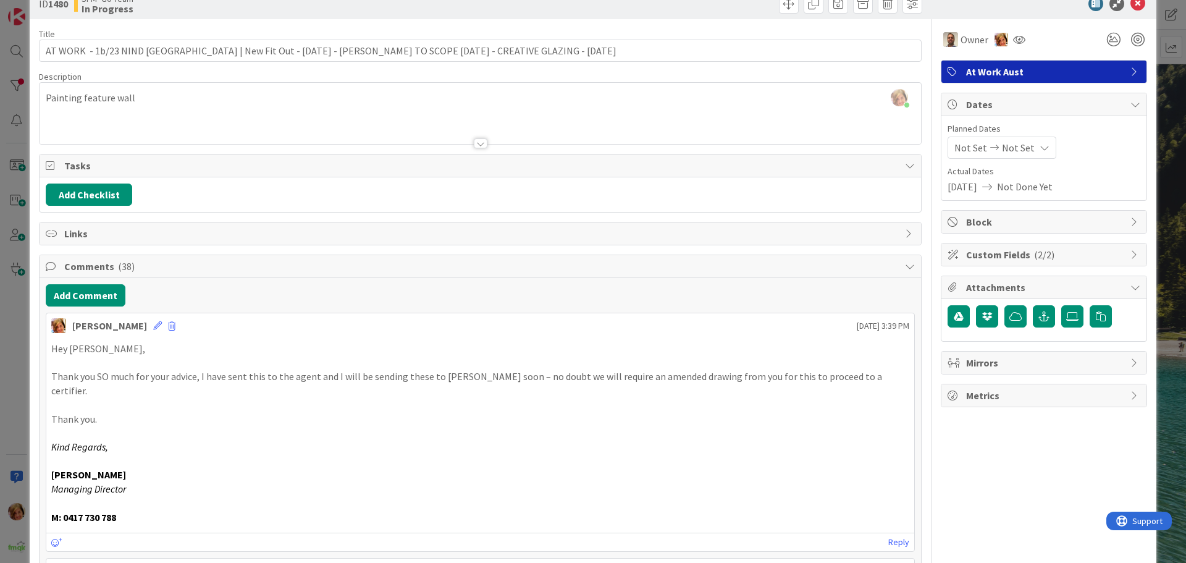
scroll to position [0, 0]
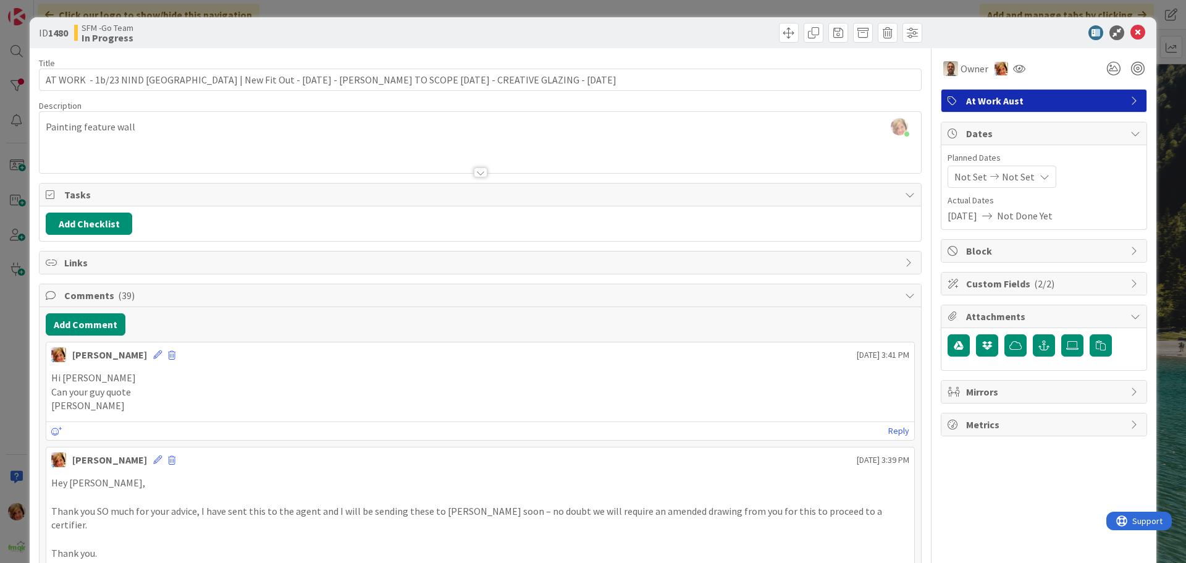
click at [635, 28] on div at bounding box center [703, 33] width 438 height 20
click at [1130, 33] on icon at bounding box center [1137, 32] width 15 height 15
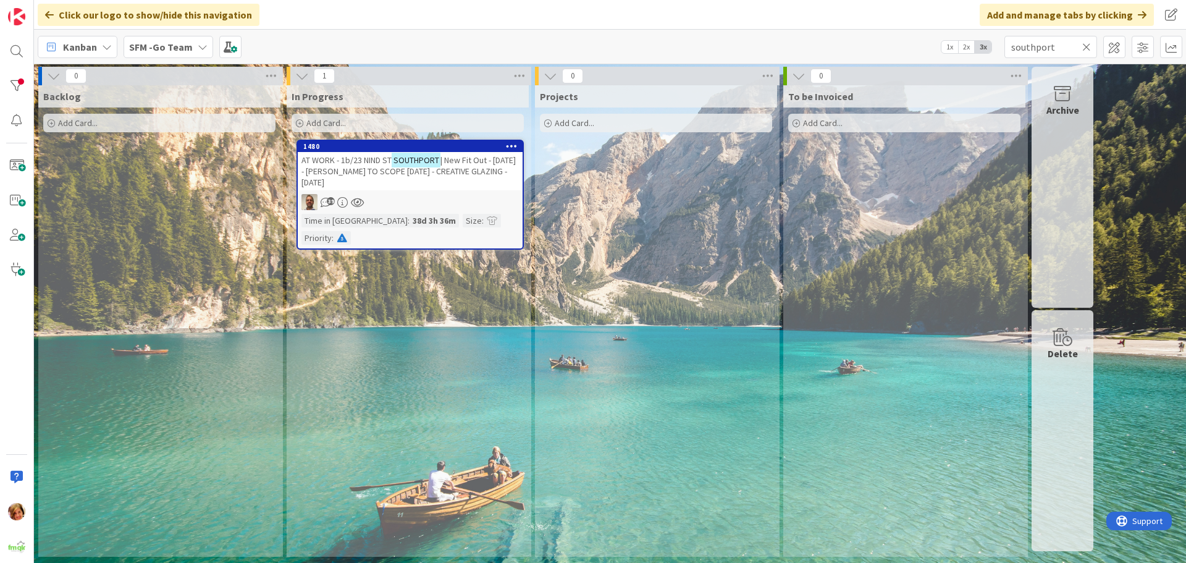
click at [361, 162] on span "AT WORK - 1b/23 NIND ST" at bounding box center [346, 159] width 90 height 11
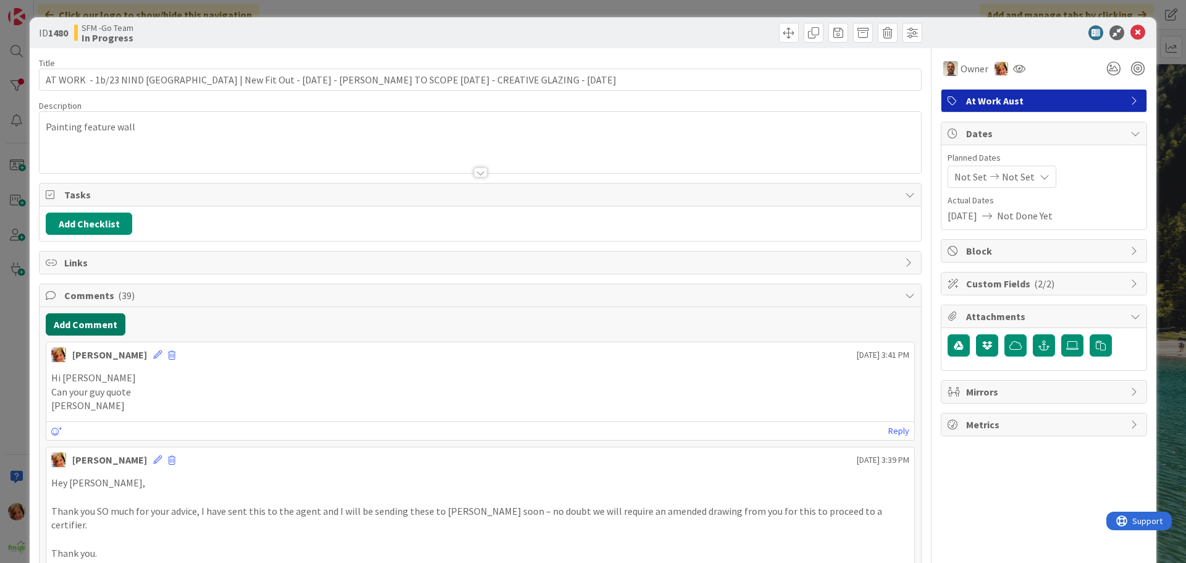
click at [90, 323] on button "Add Comment" at bounding box center [86, 324] width 80 height 22
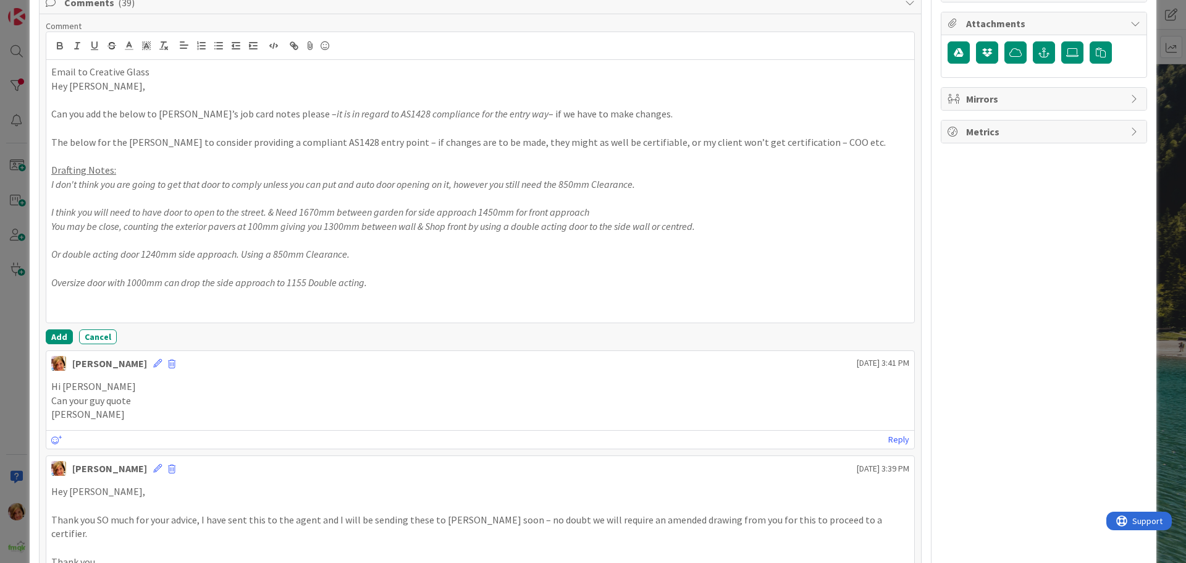
scroll to position [293, 0]
click at [57, 333] on button "Add" at bounding box center [59, 336] width 27 height 15
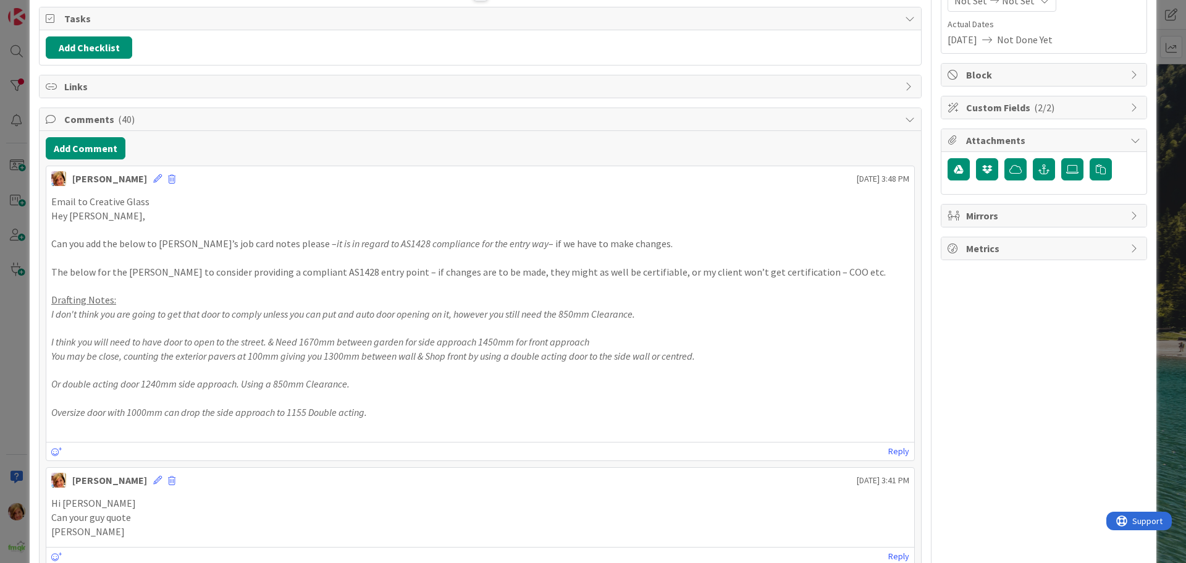
scroll to position [0, 0]
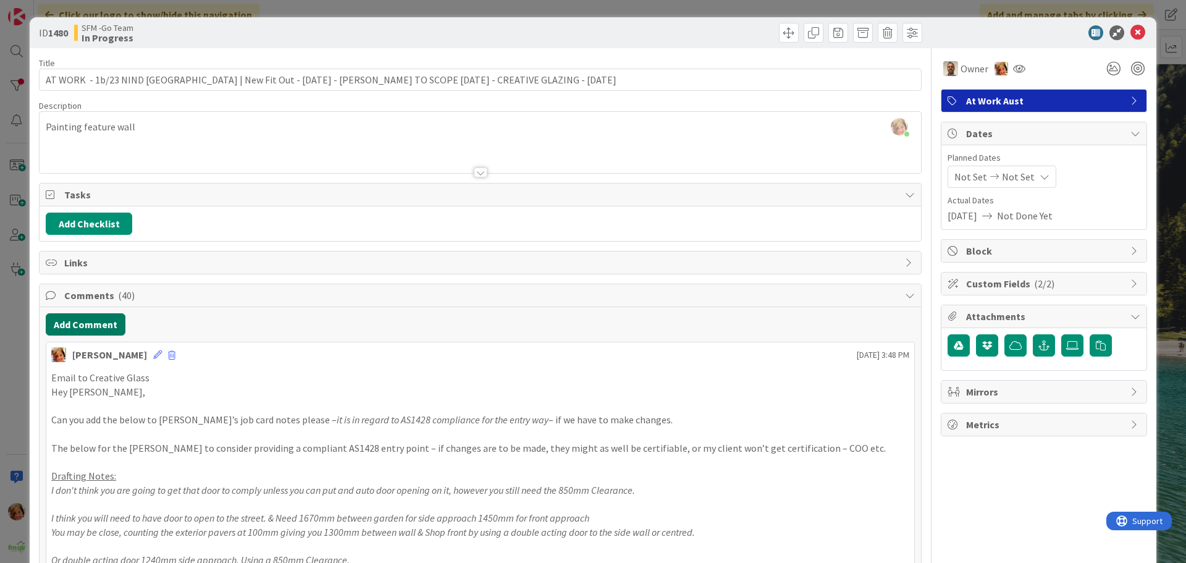
click at [72, 330] on button "Add Comment" at bounding box center [86, 324] width 80 height 22
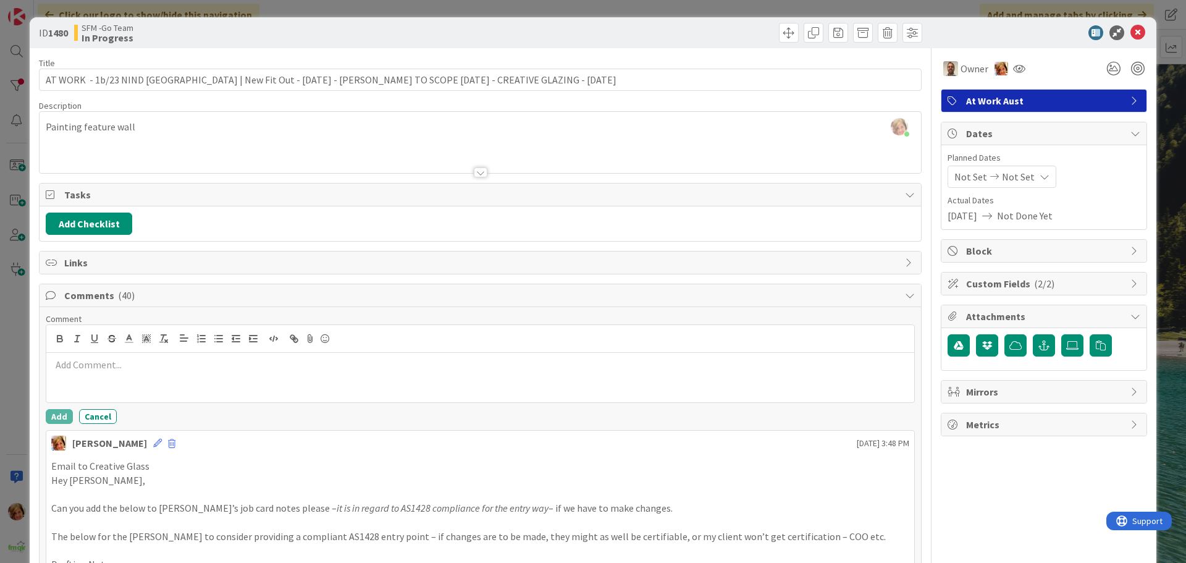
click at [109, 366] on p at bounding box center [480, 365] width 858 height 14
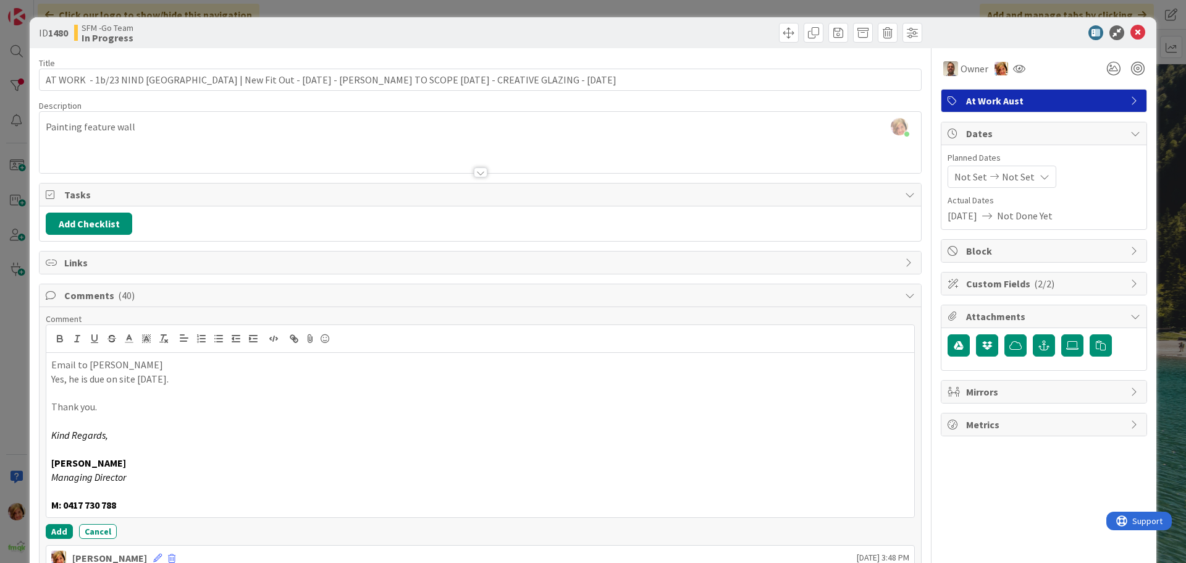
click at [151, 366] on p "Email to [PERSON_NAME]" at bounding box center [480, 365] width 858 height 14
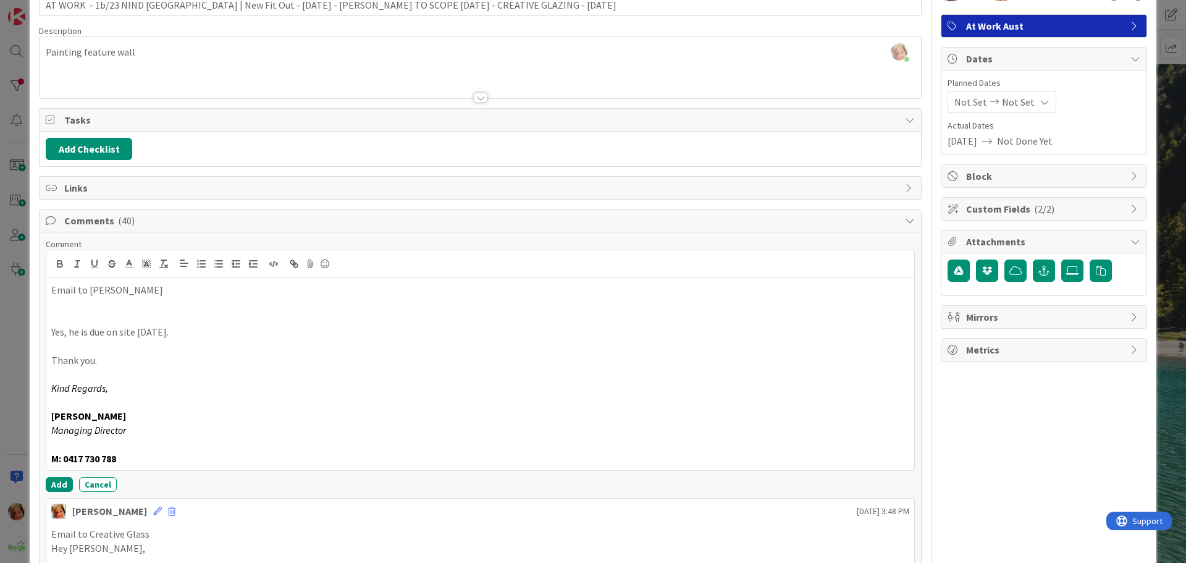
scroll to position [185, 0]
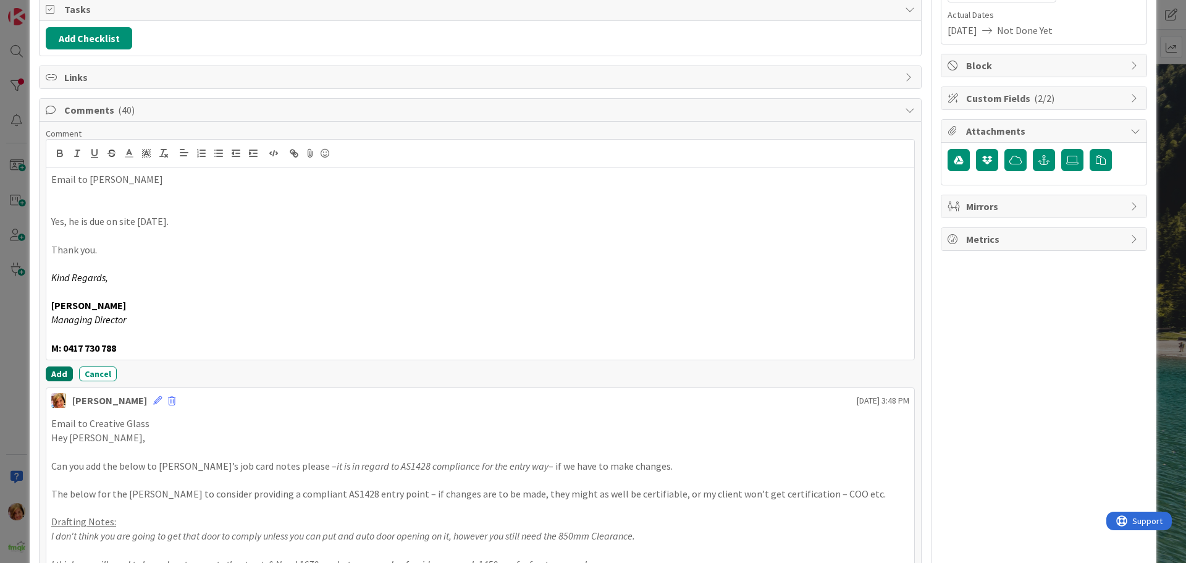
click at [58, 371] on button "Add" at bounding box center [59, 373] width 27 height 15
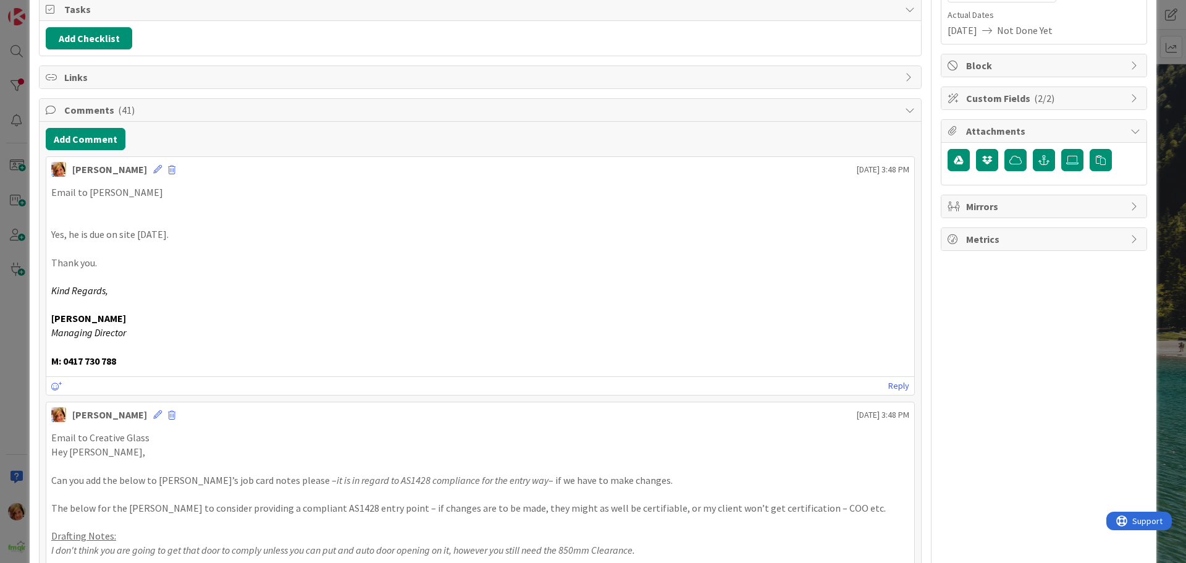
scroll to position [0, 0]
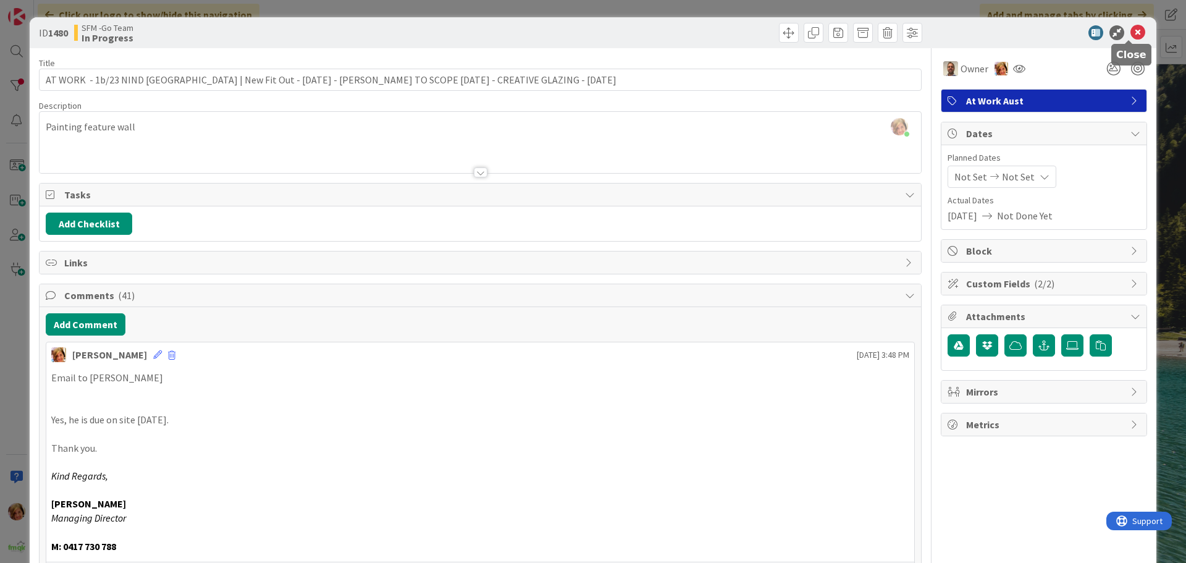
drag, startPoint x: 1126, startPoint y: 28, endPoint x: 1107, endPoint y: 32, distance: 18.9
click at [1130, 29] on icon at bounding box center [1137, 32] width 15 height 15
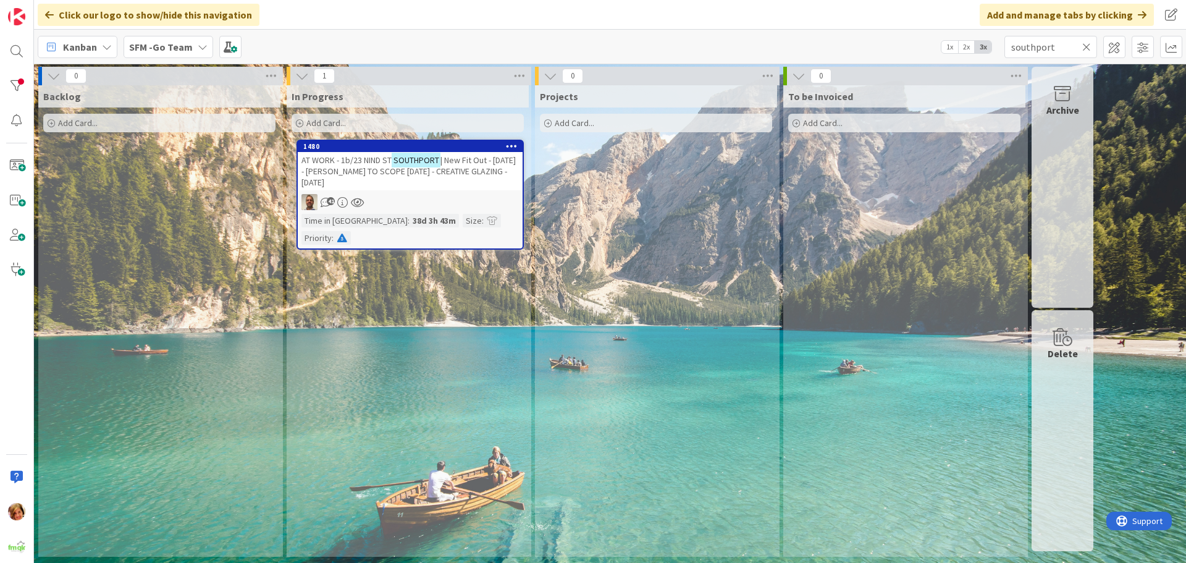
click at [1087, 46] on icon at bounding box center [1086, 46] width 9 height 11
